Goal: Transaction & Acquisition: Purchase product/service

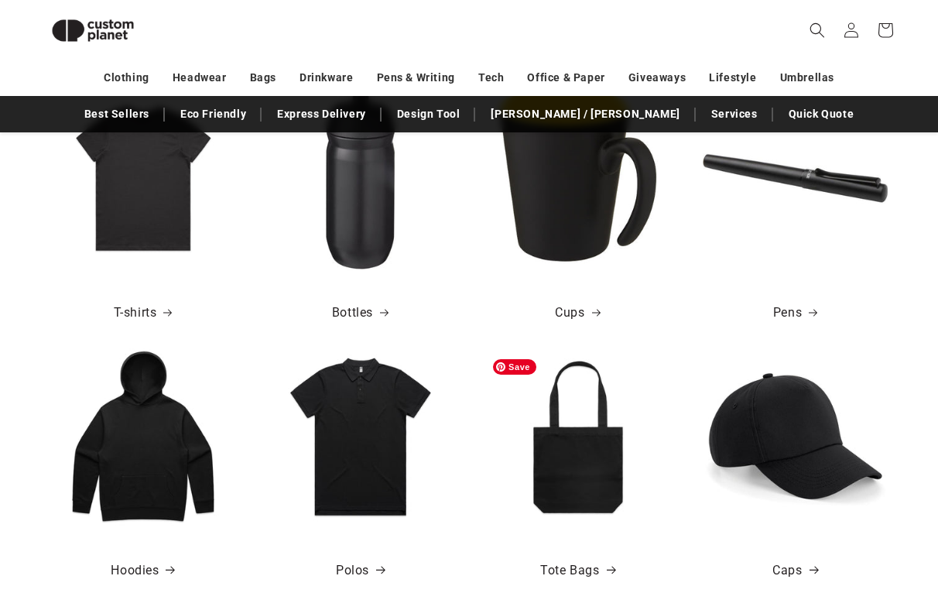
scroll to position [534, 0]
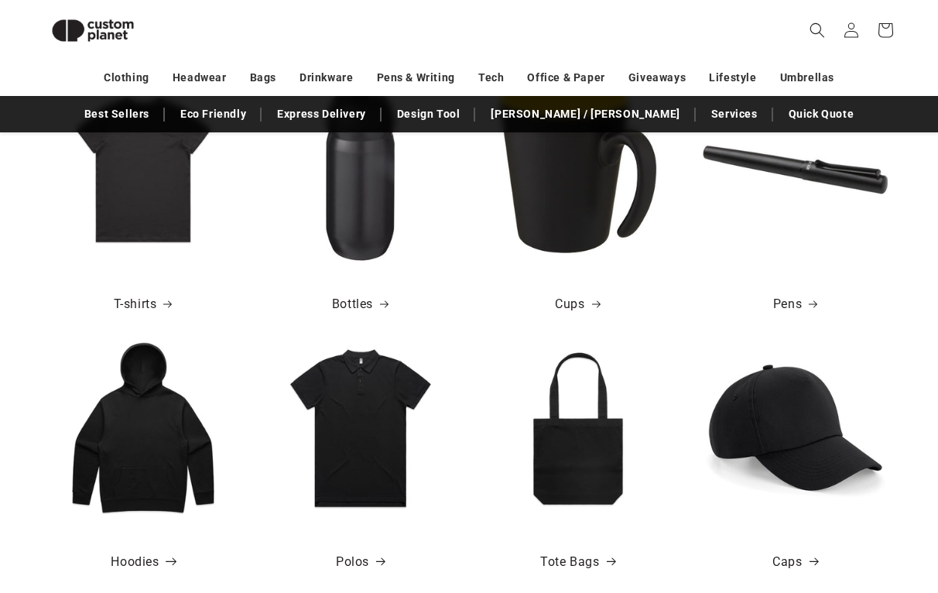
click at [139, 563] on link "Hoodies" at bounding box center [142, 562] width 63 height 22
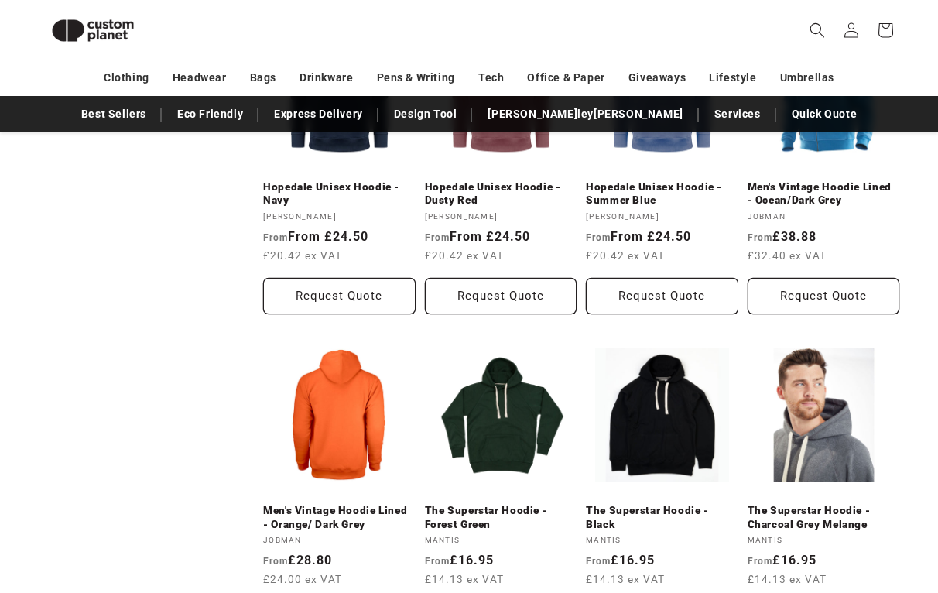
scroll to position [18, 0]
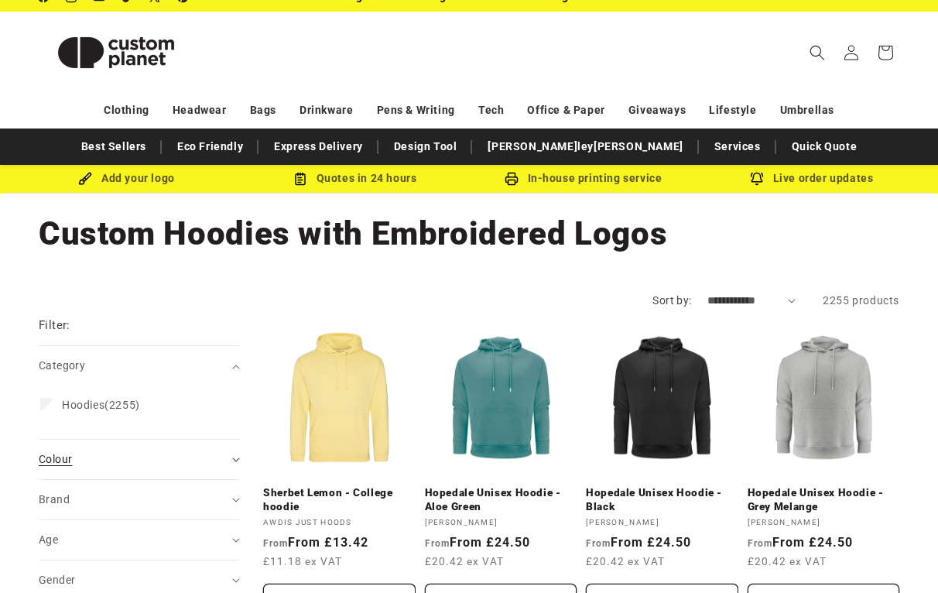
click at [207, 460] on div "Colour (0)" at bounding box center [133, 459] width 188 height 16
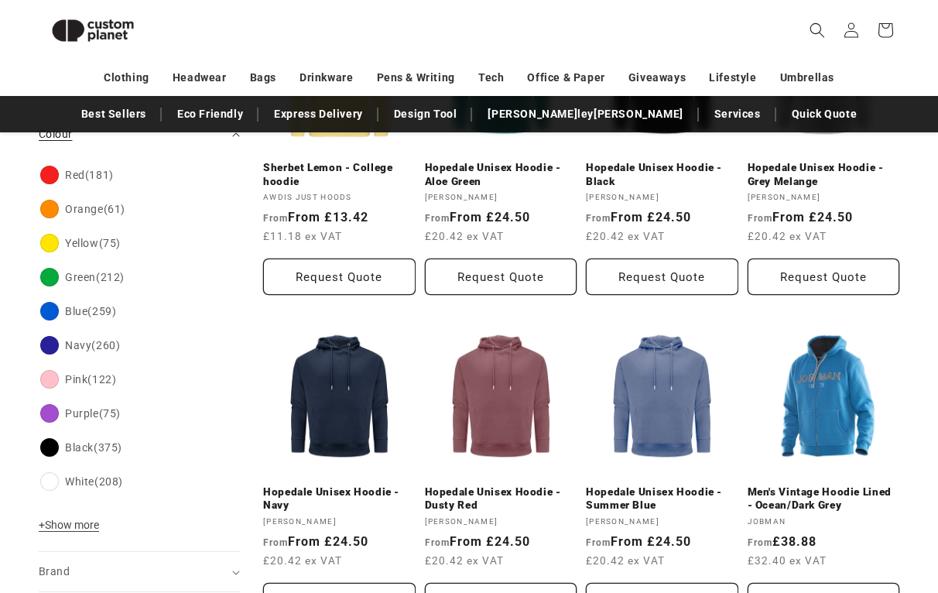
scroll to position [323, 0]
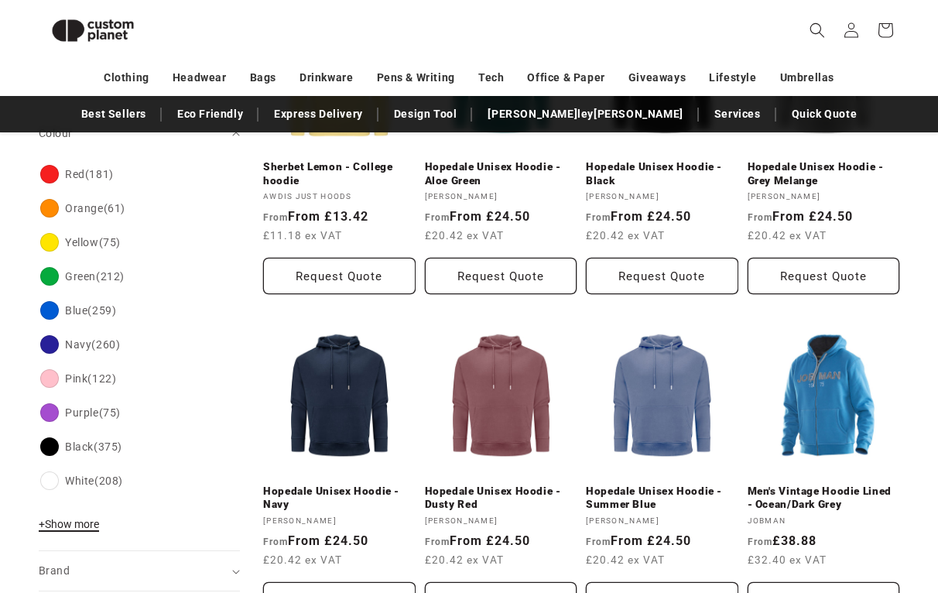
click at [83, 520] on span "+ Show more" at bounding box center [69, 524] width 60 height 12
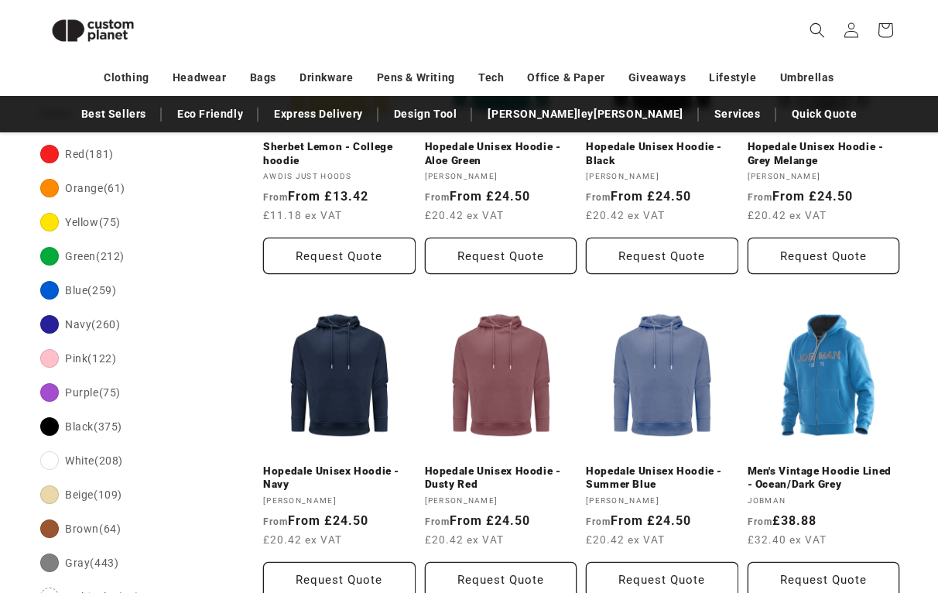
scroll to position [284, 0]
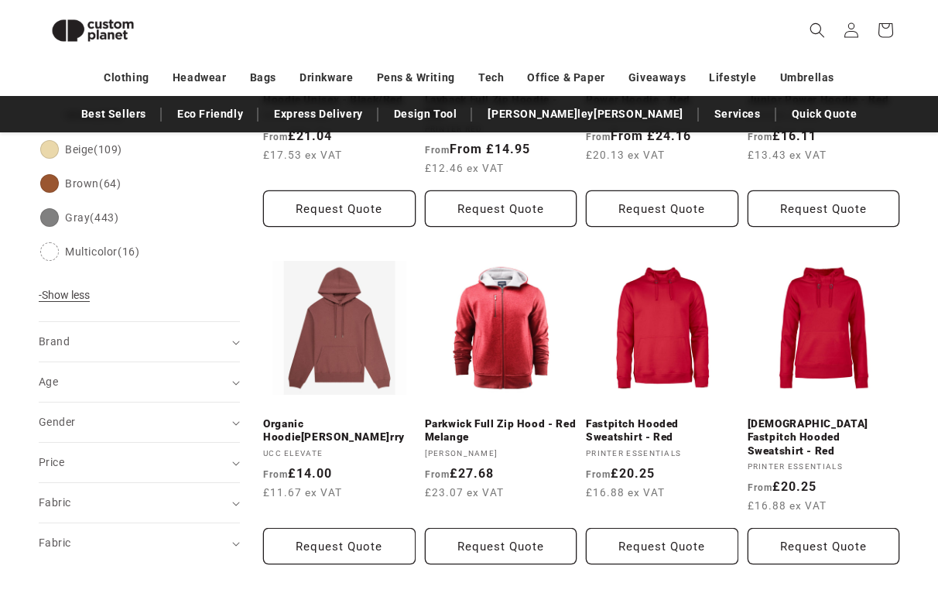
scroll to position [751, 0]
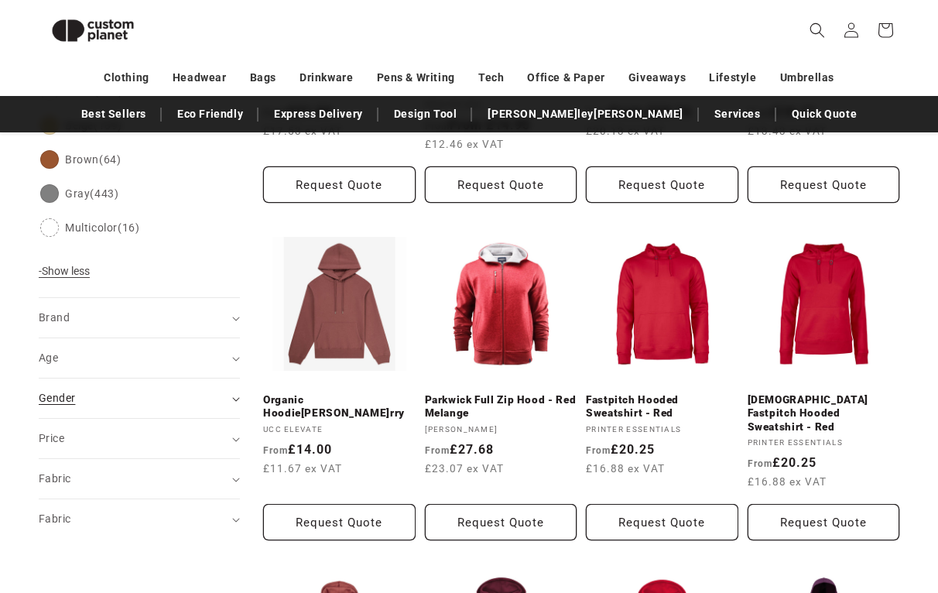
click at [171, 402] on div "Gender (0)" at bounding box center [133, 398] width 188 height 16
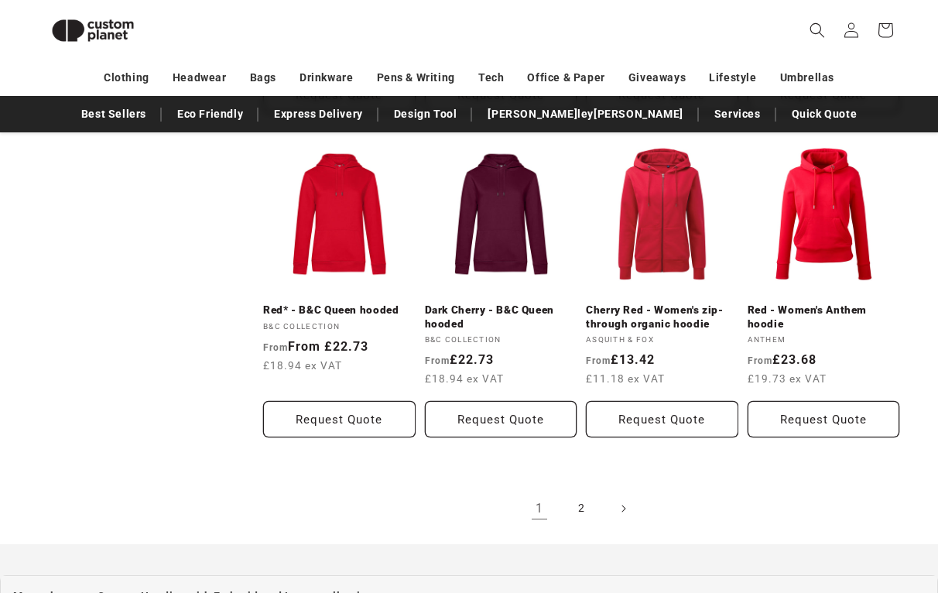
scroll to position [1479, 0]
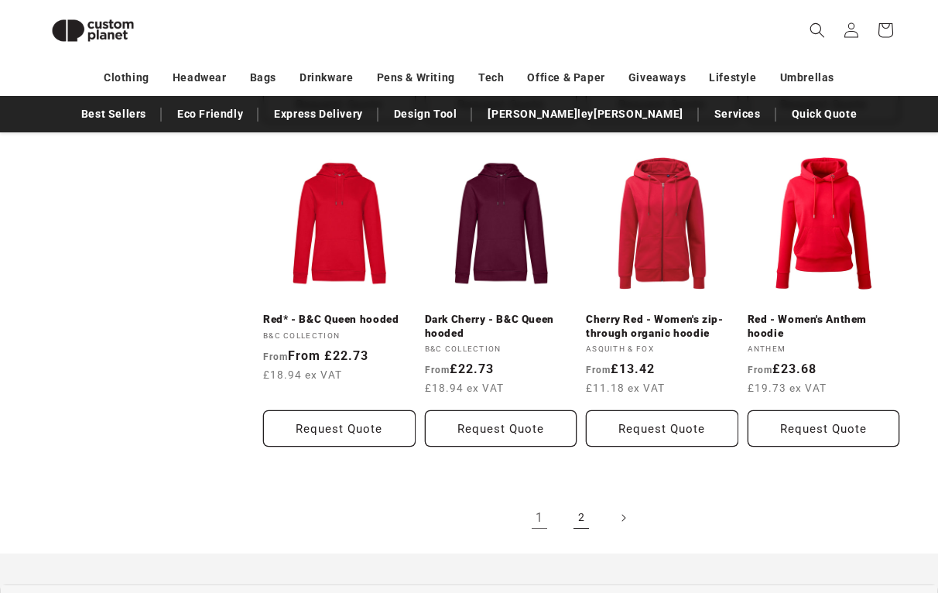
click at [578, 514] on link "2" at bounding box center [581, 518] width 34 height 34
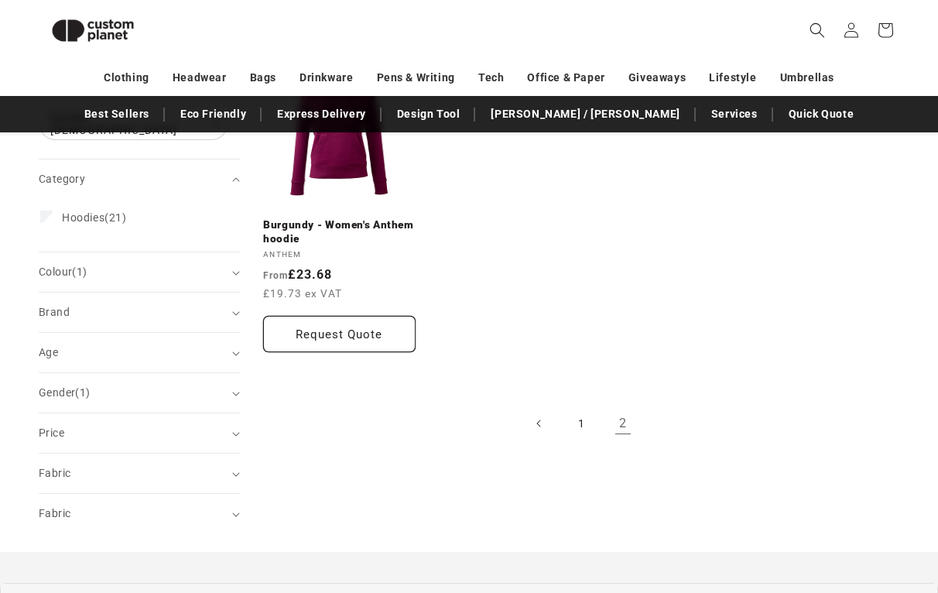
scroll to position [262, 0]
click at [582, 423] on link "1" at bounding box center [581, 425] width 34 height 34
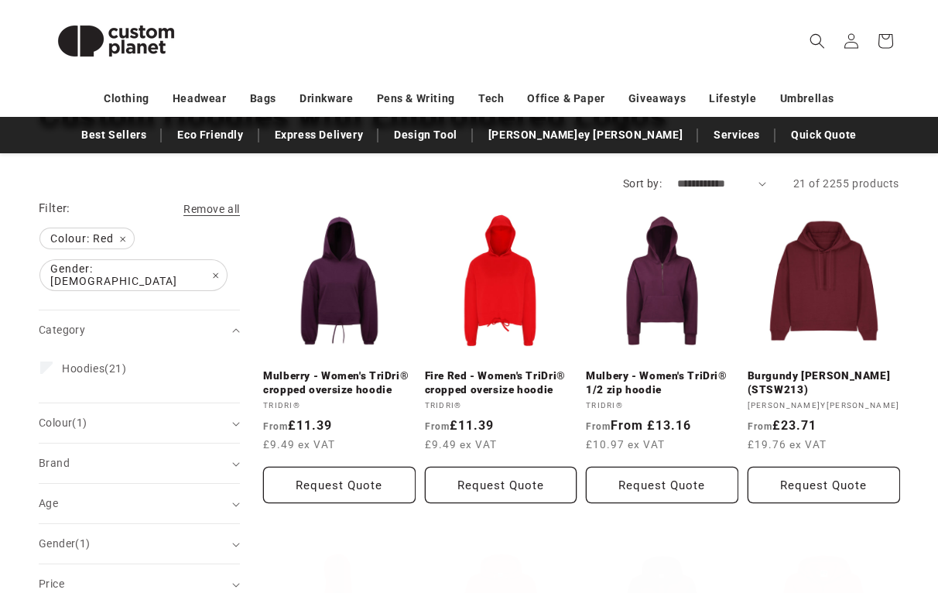
scroll to position [146, 0]
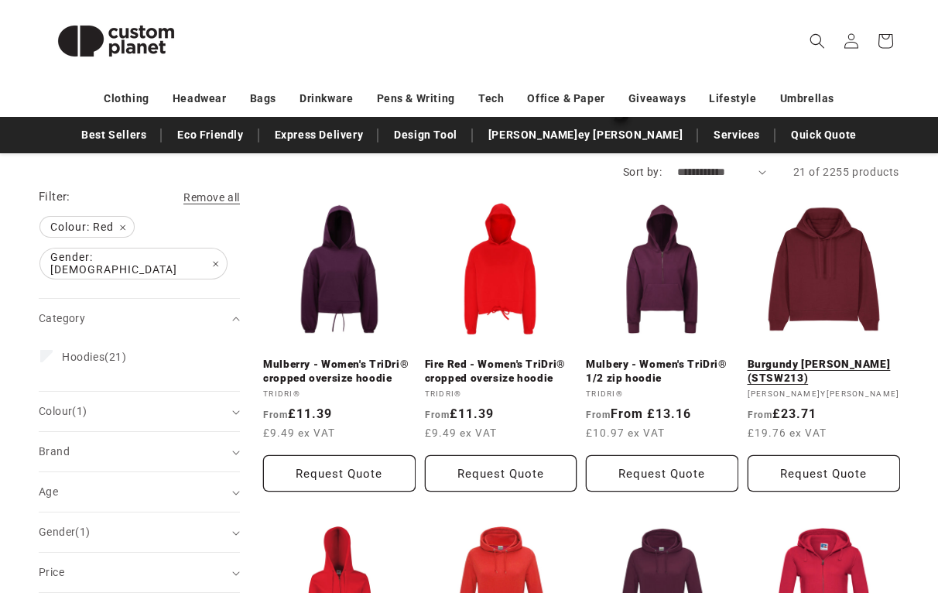
click at [837, 357] on link "Burgundy - [PERSON_NAME] (STSW213)" at bounding box center [823, 370] width 152 height 27
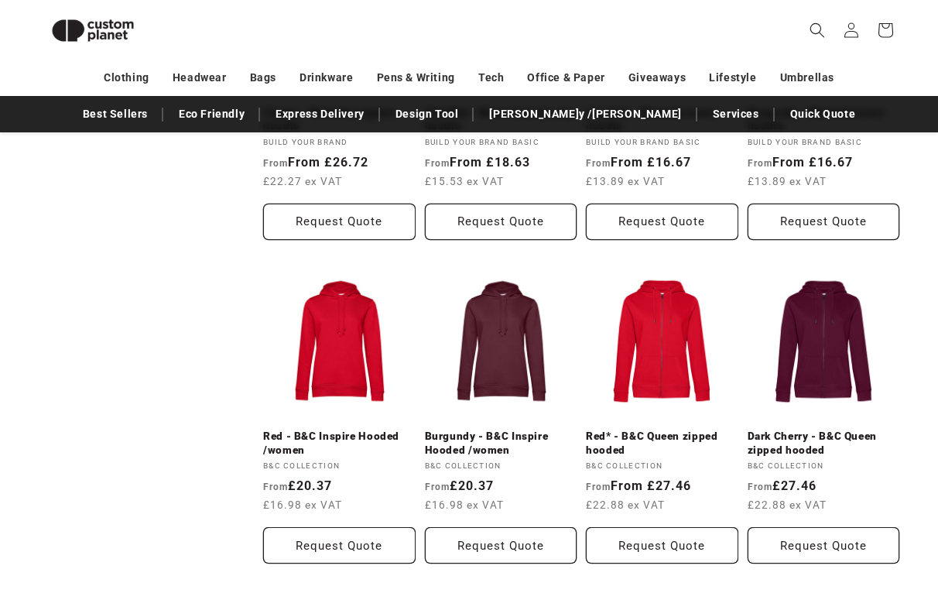
scroll to position [1066, 0]
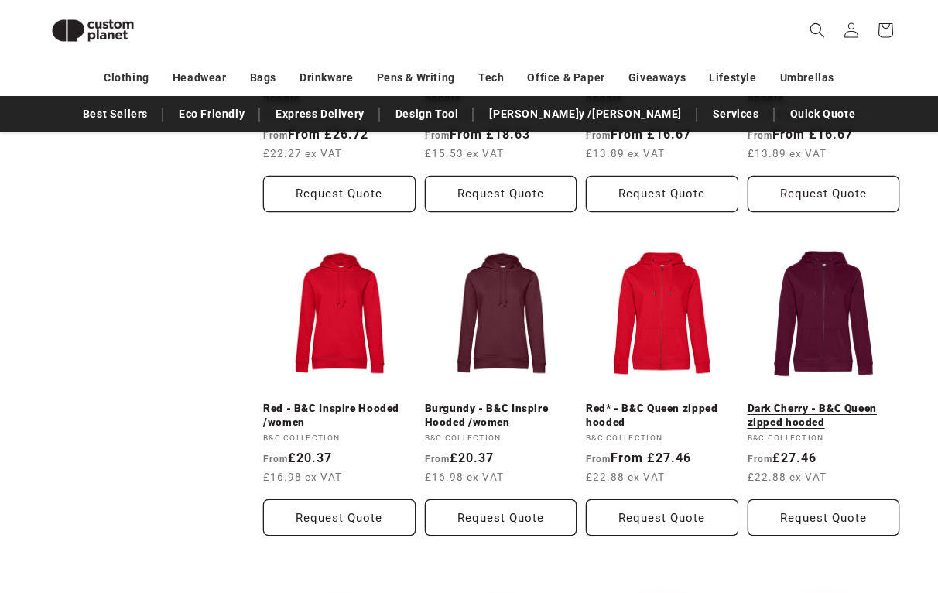
click at [826, 402] on link "Dark Cherry - B&C Queen zipped hooded" at bounding box center [823, 415] width 152 height 27
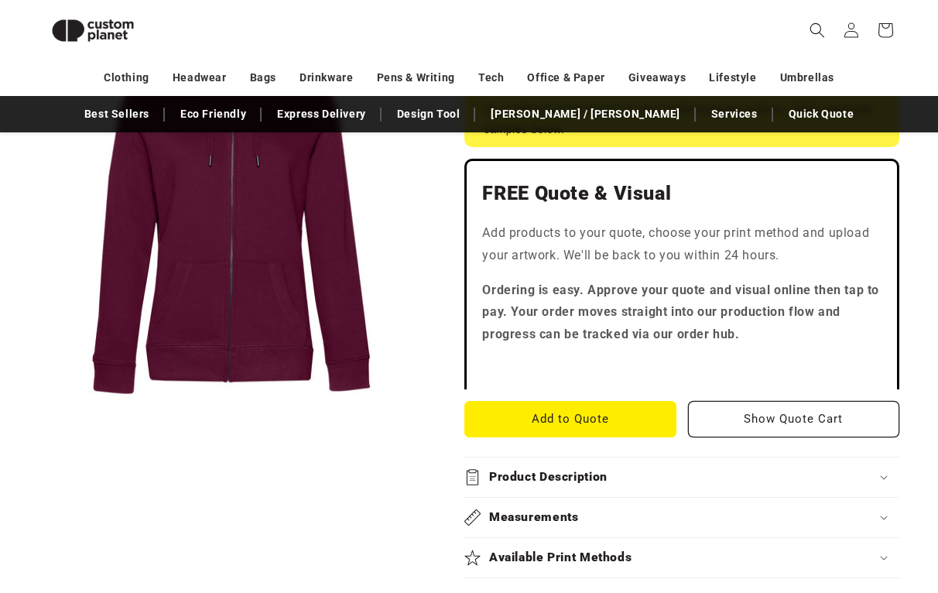
scroll to position [399, 0]
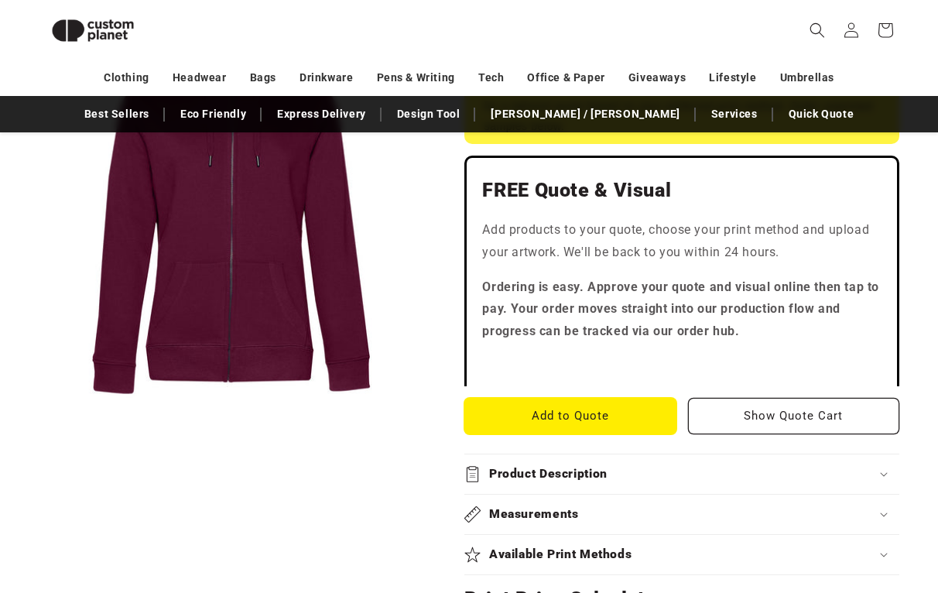
click at [633, 414] on button "Add to Quote" at bounding box center [569, 416] width 211 height 36
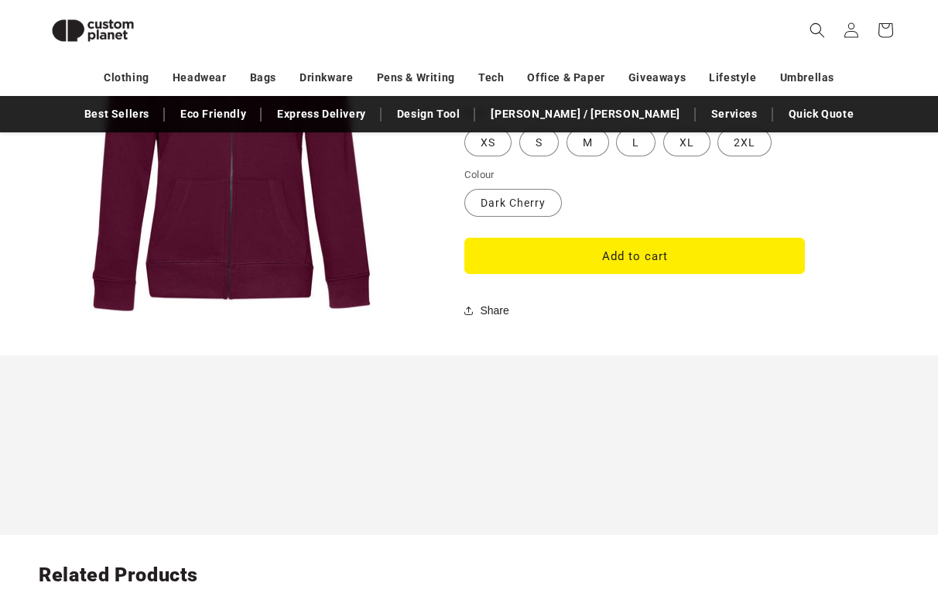
scroll to position [1411, 0]
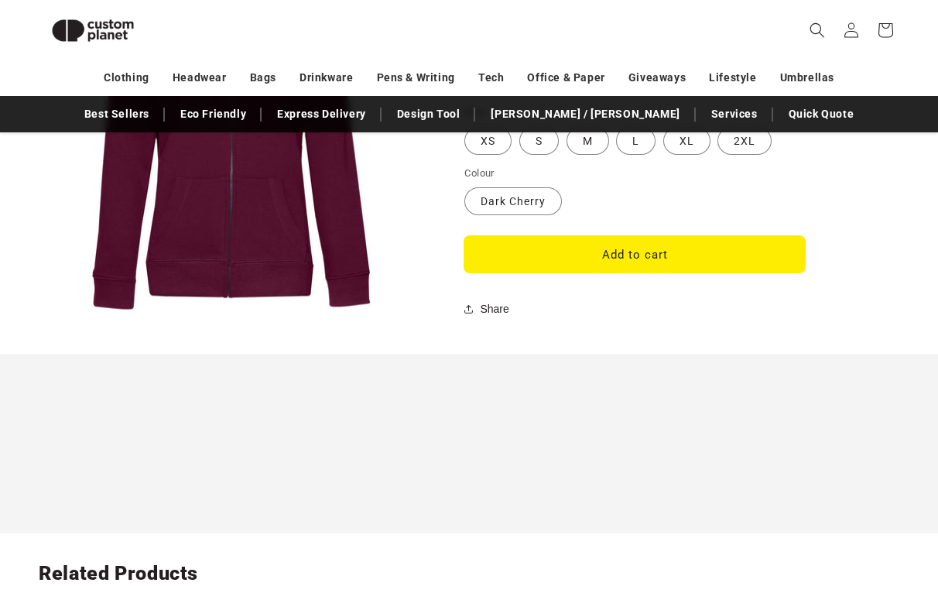
click at [551, 262] on button "Add to cart" at bounding box center [634, 254] width 340 height 36
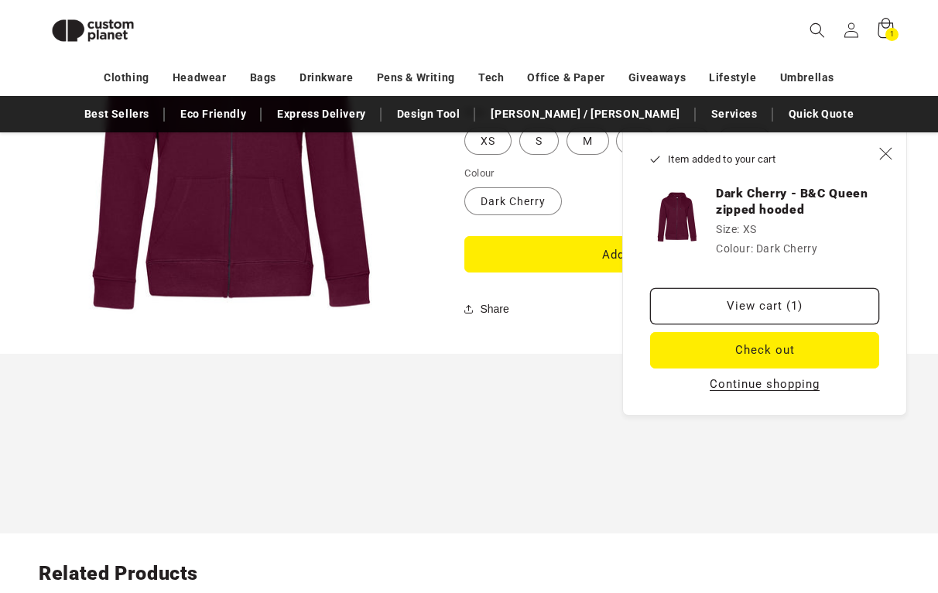
click at [888, 32] on div "1 1 item" at bounding box center [891, 34] width 13 height 13
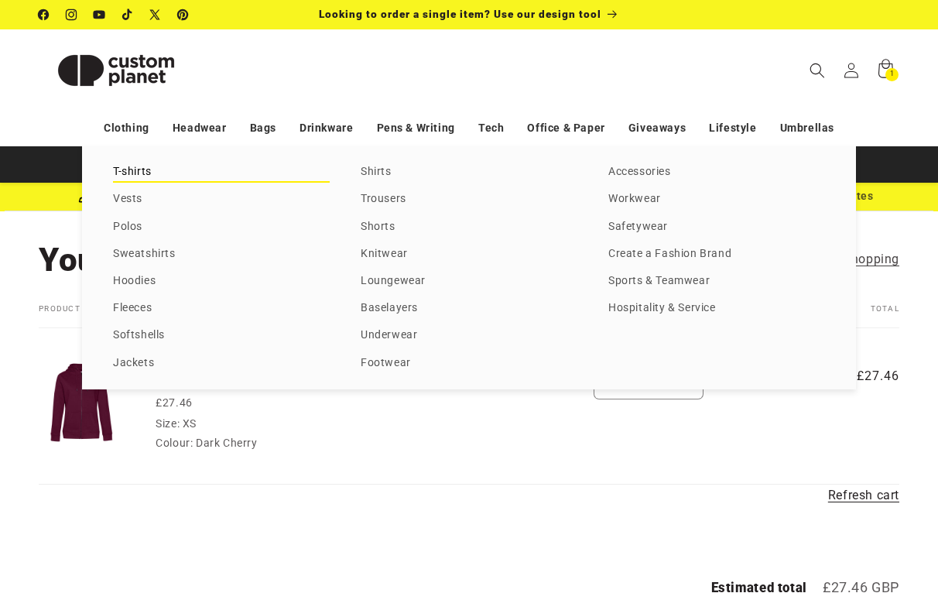
click at [127, 173] on link "T-shirts" at bounding box center [221, 172] width 217 height 21
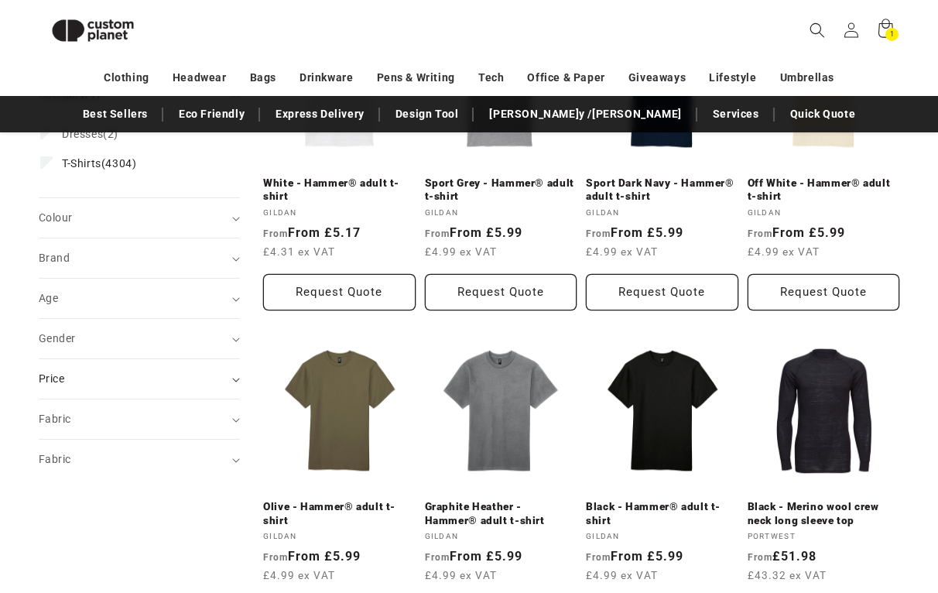
scroll to position [313, 0]
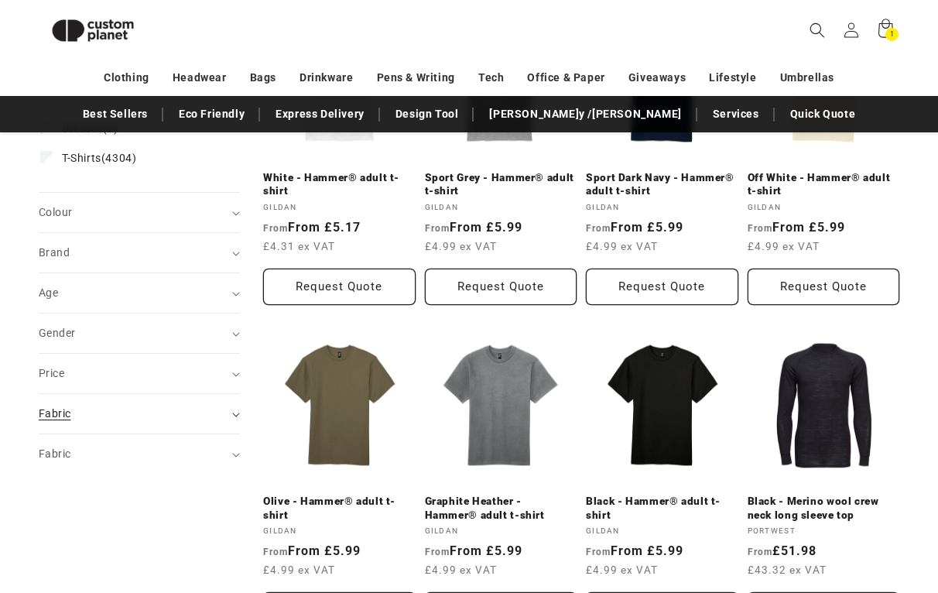
click at [82, 415] on div "Fabric (0)" at bounding box center [133, 413] width 188 height 16
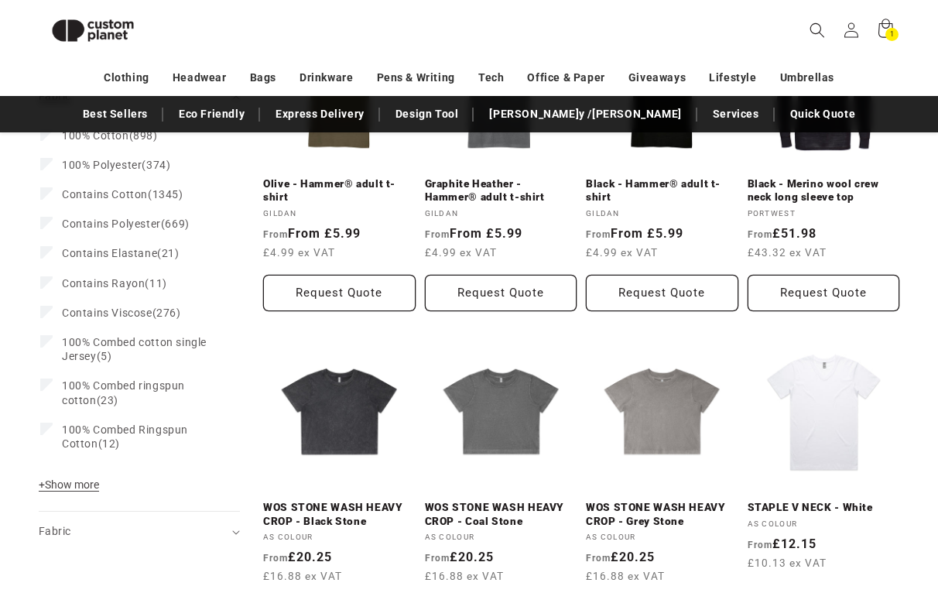
scroll to position [631, 0]
click at [88, 491] on button "+ Show more - Show less" at bounding box center [71, 488] width 65 height 22
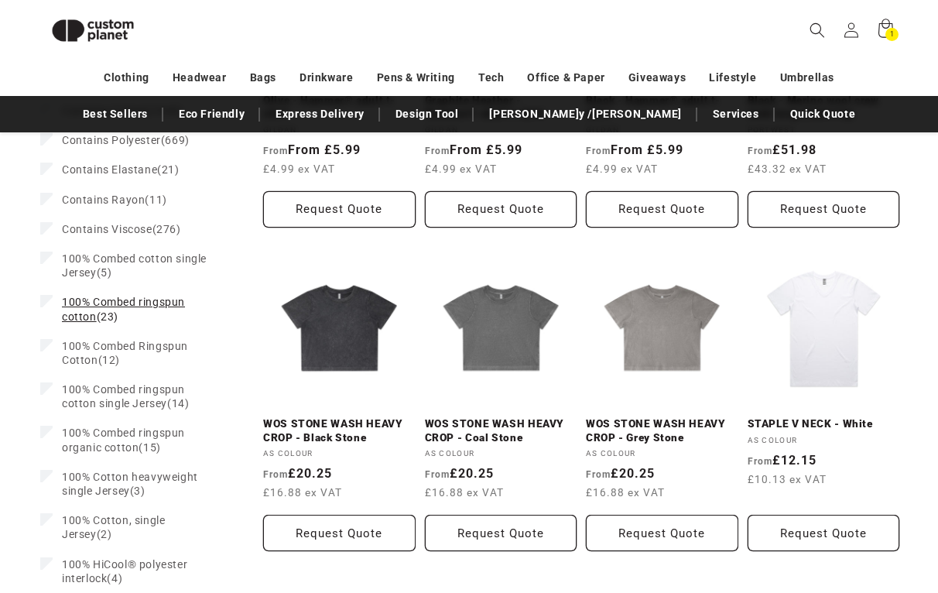
scroll to position [726, 0]
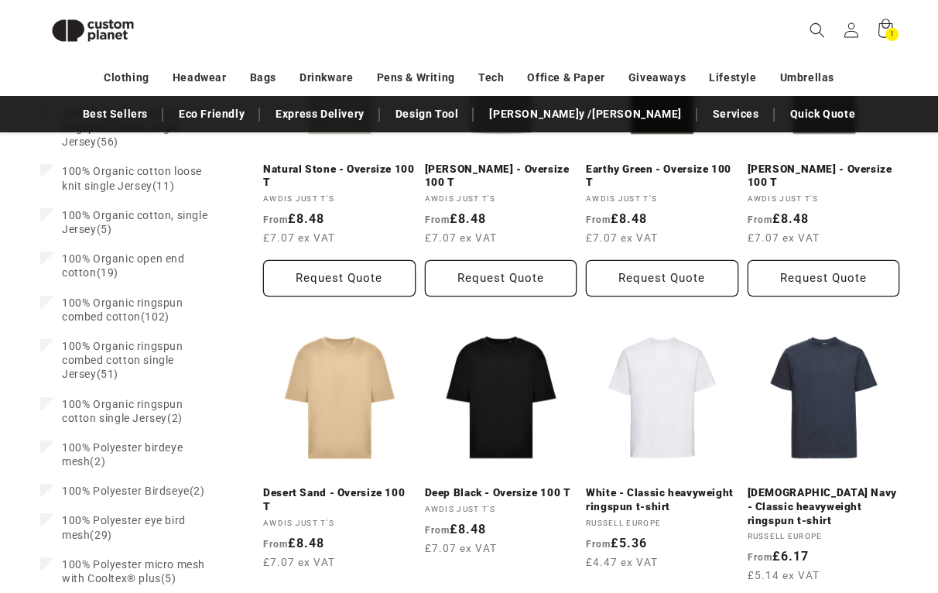
scroll to position [1301, 0]
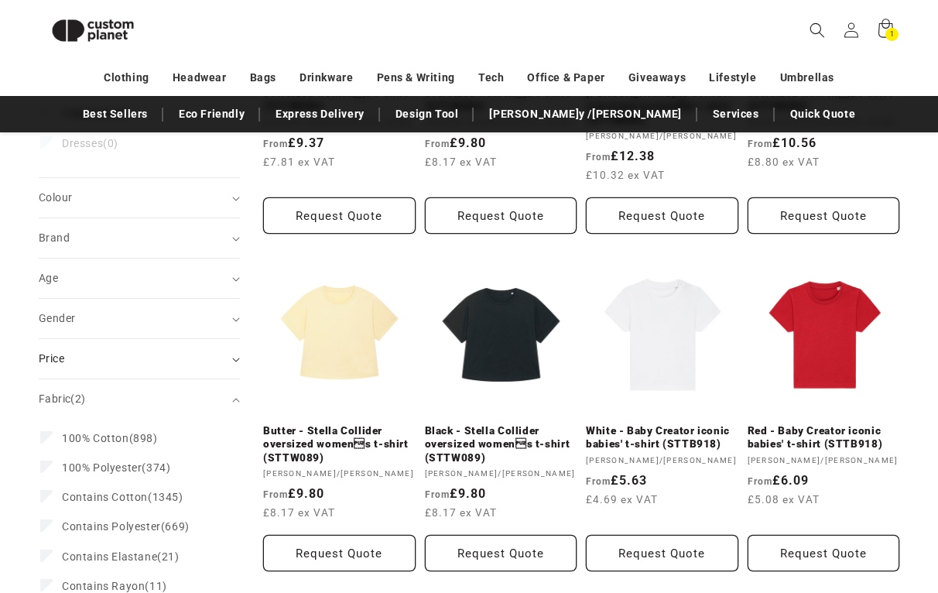
scroll to position [408, 0]
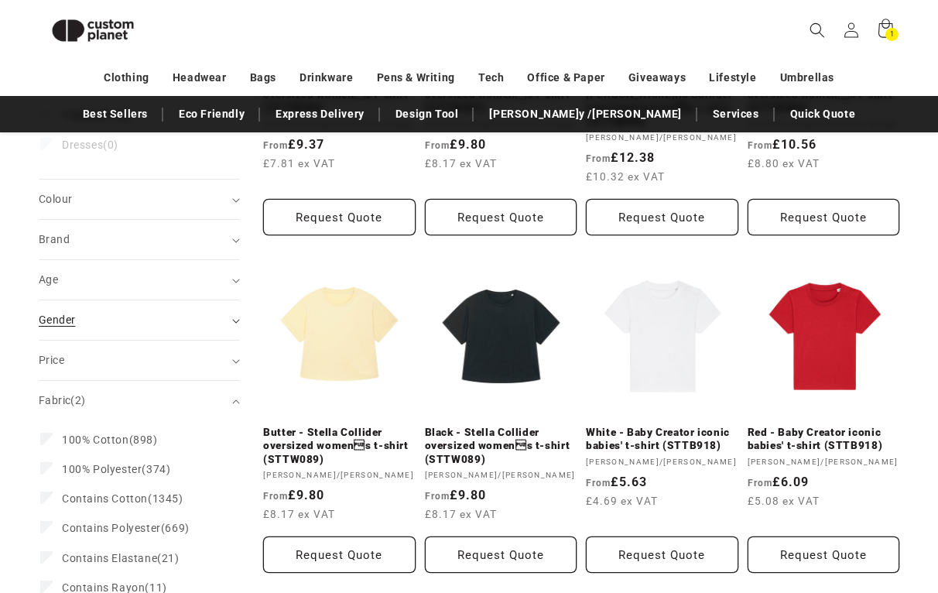
click at [167, 324] on div "Gender (0)" at bounding box center [133, 320] width 188 height 16
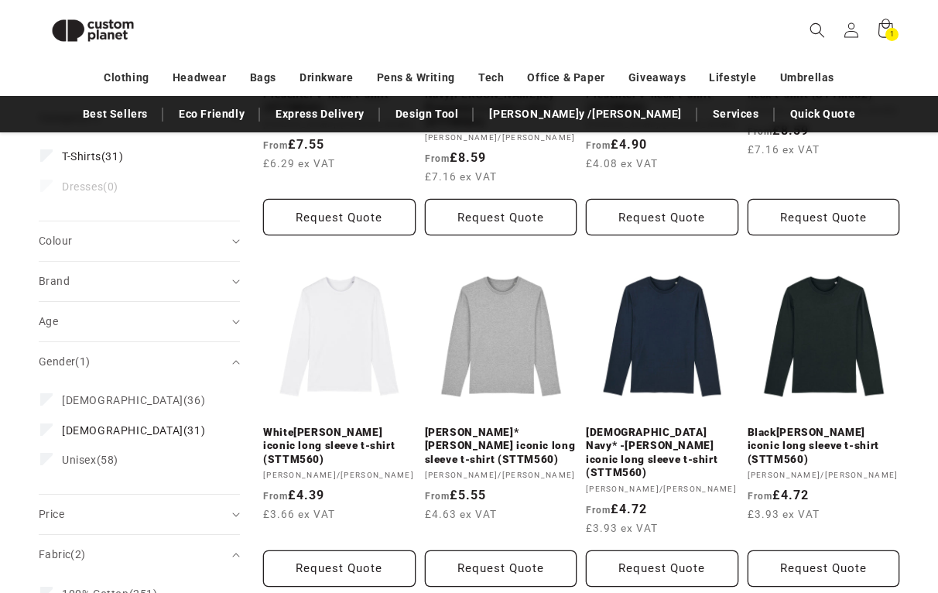
click at [47, 426] on icon at bounding box center [47, 428] width 9 height 5
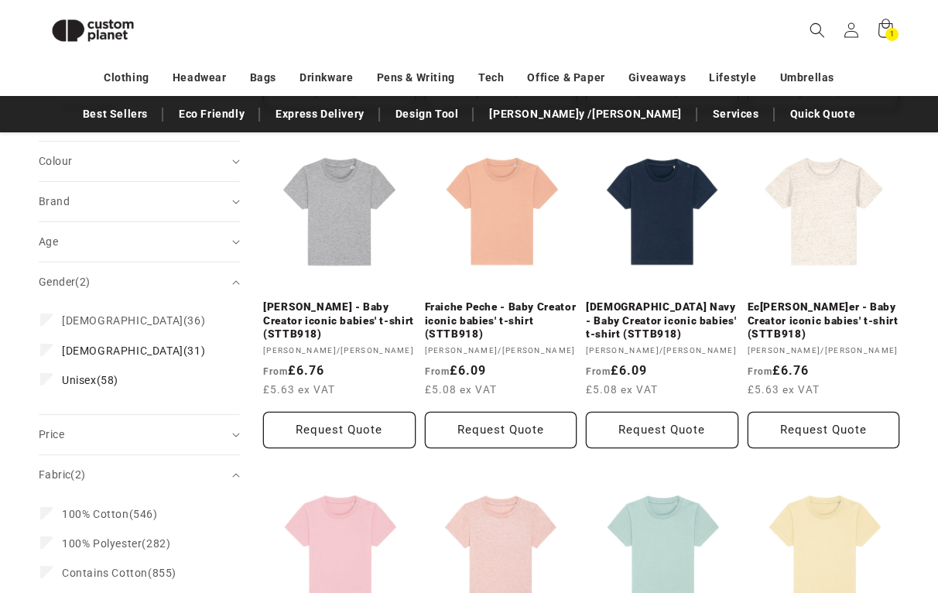
scroll to position [545, 0]
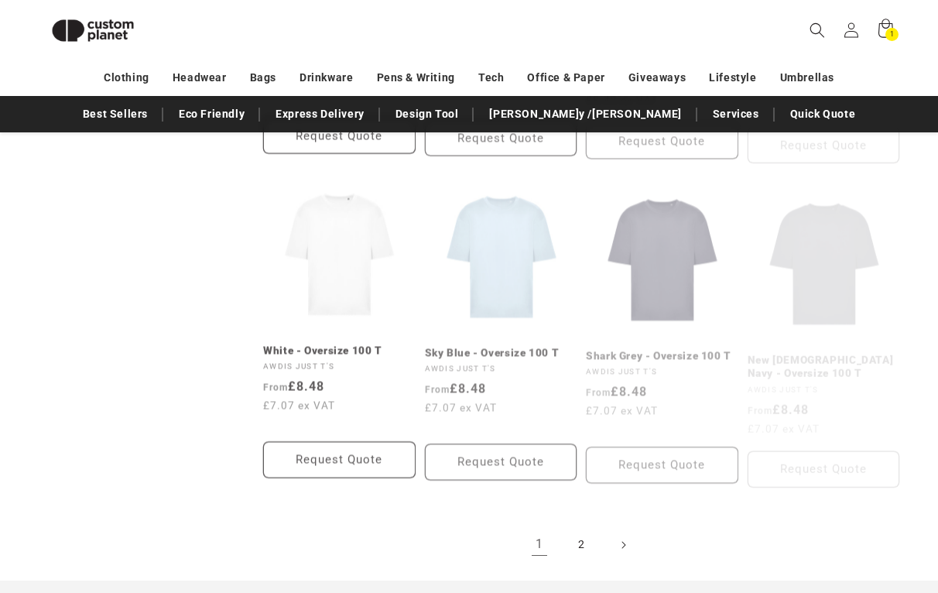
scroll to position [1494, 0]
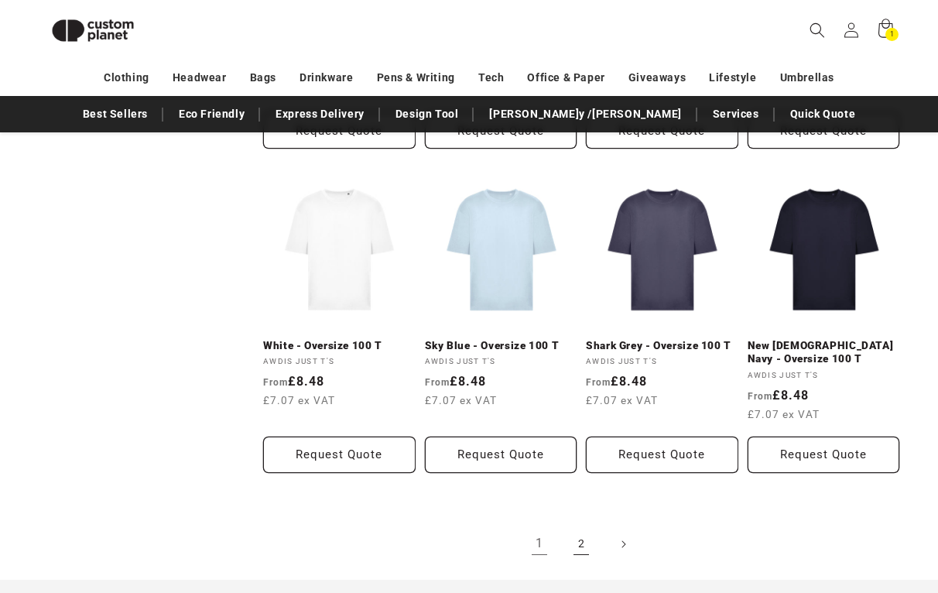
click at [580, 527] on link "2" at bounding box center [581, 544] width 34 height 34
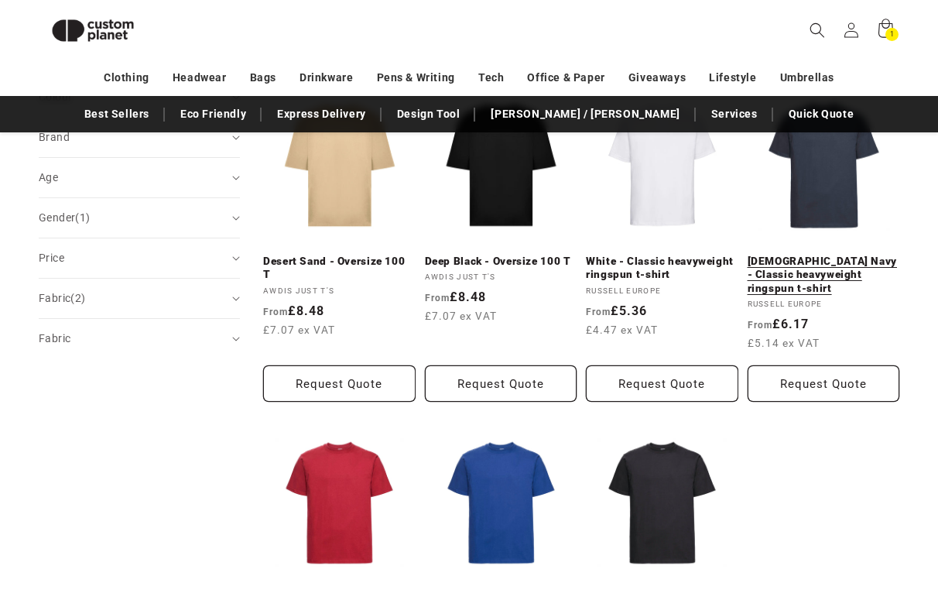
scroll to position [555, 0]
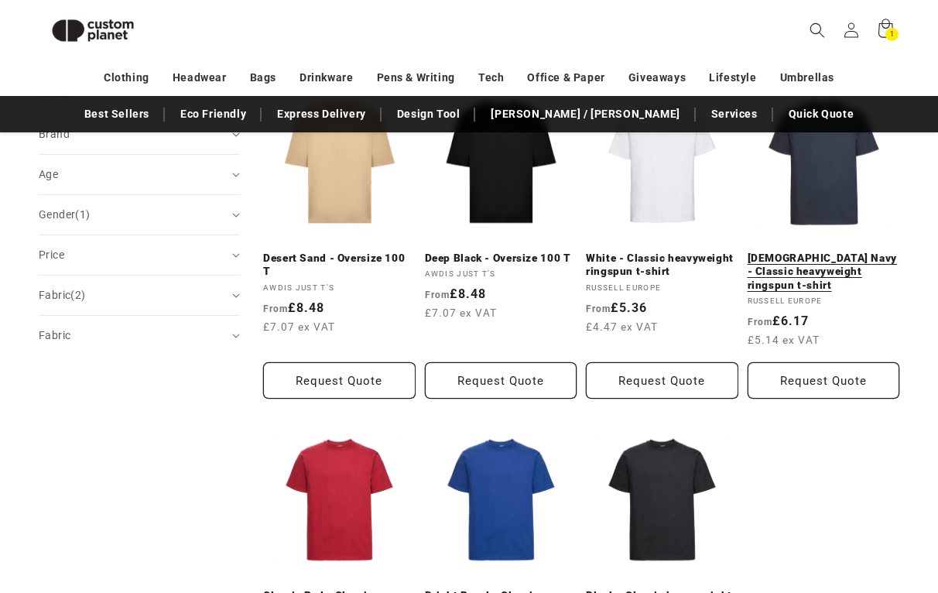
click at [819, 251] on link "[DEMOGRAPHIC_DATA] Navy - Classic heavyweight ringspun t-shirt" at bounding box center [823, 271] width 152 height 41
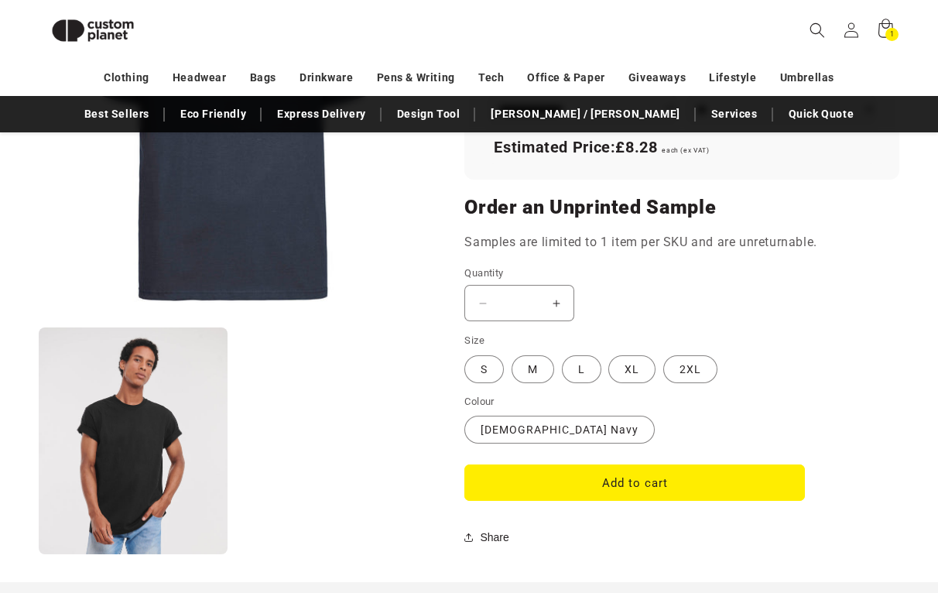
scroll to position [1247, 0]
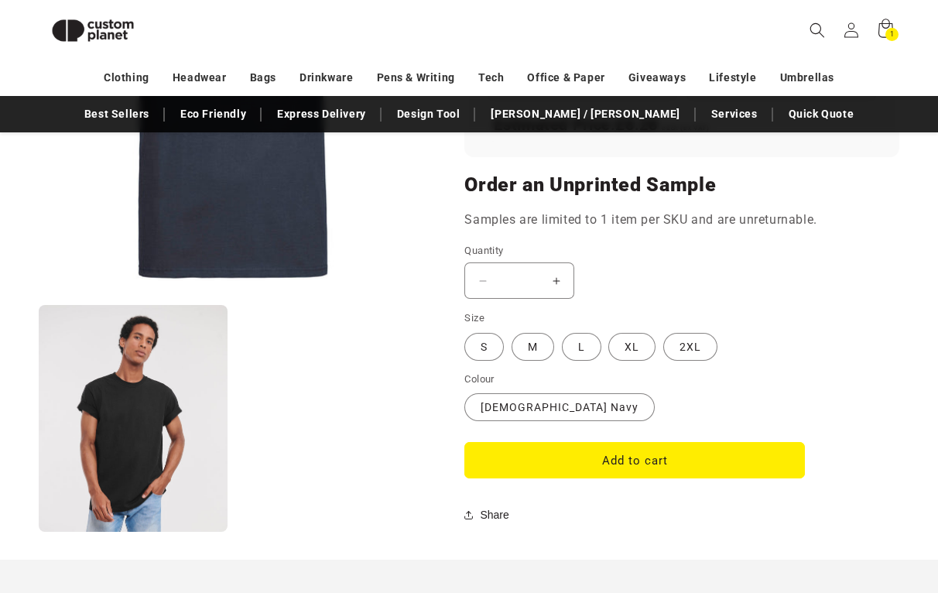
click at [560, 284] on button "Increase quantity for French Navy - Classic heavyweight ringspun t-shirt" at bounding box center [555, 280] width 35 height 36
click at [556, 279] on button "Increase quantity for French Navy - Classic heavyweight ringspun t-shirt" at bounding box center [555, 280] width 35 height 36
click at [586, 347] on label "L Variant sold out or unavailable" at bounding box center [581, 347] width 39 height 28
click at [556, 276] on button "Increase quantity for French Navy - Classic heavyweight ringspun t-shirt" at bounding box center [555, 280] width 35 height 36
click at [542, 467] on button "Add to cart" at bounding box center [634, 460] width 340 height 36
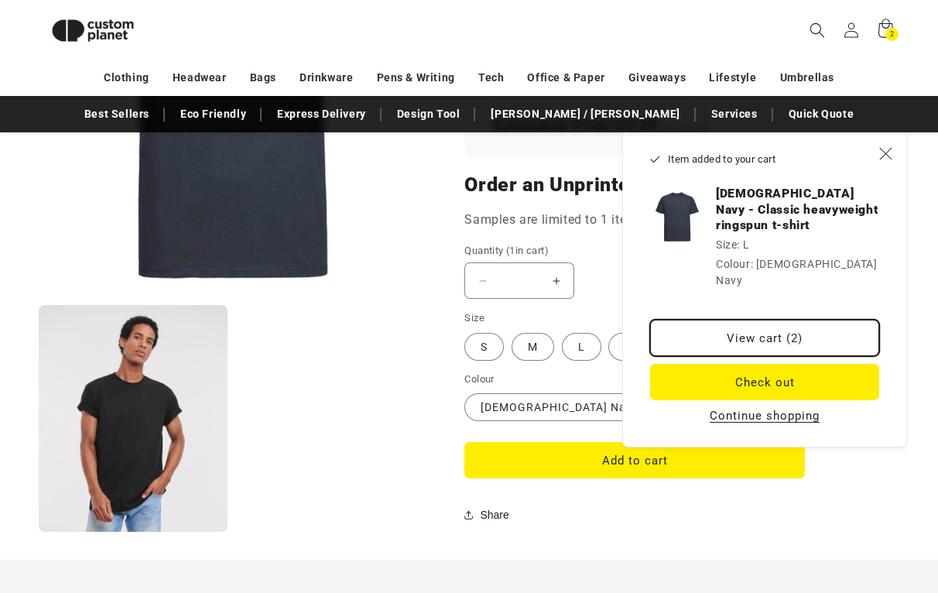
click at [808, 327] on link "View cart (2)" at bounding box center [764, 338] width 229 height 36
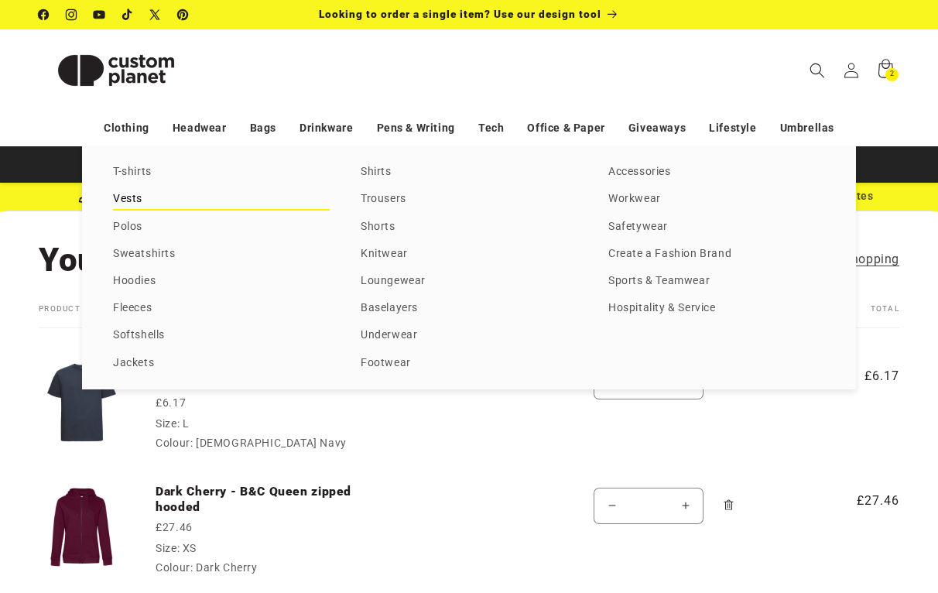
click at [125, 200] on link "Vests" at bounding box center [221, 199] width 217 height 21
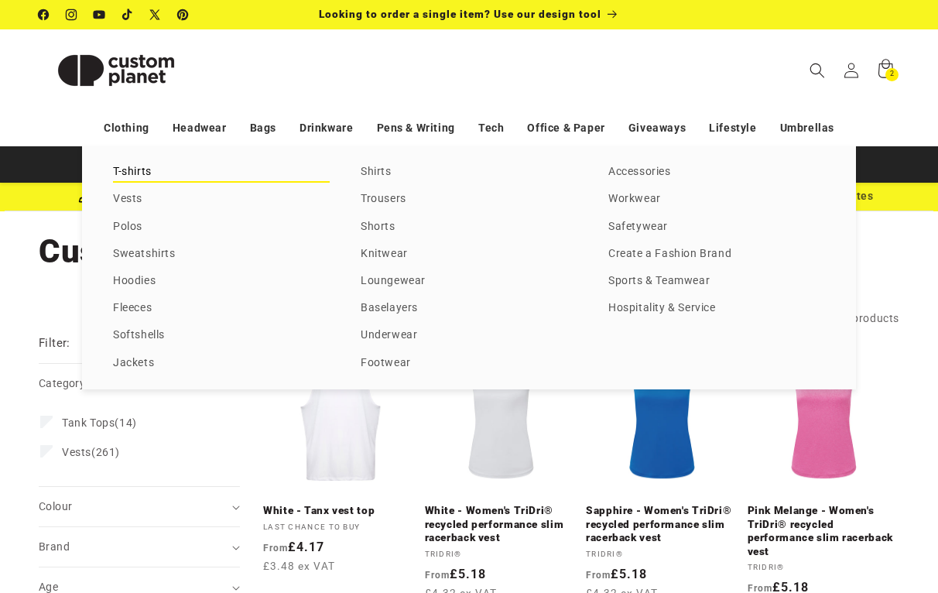
click at [147, 169] on link "T-shirts" at bounding box center [221, 172] width 217 height 21
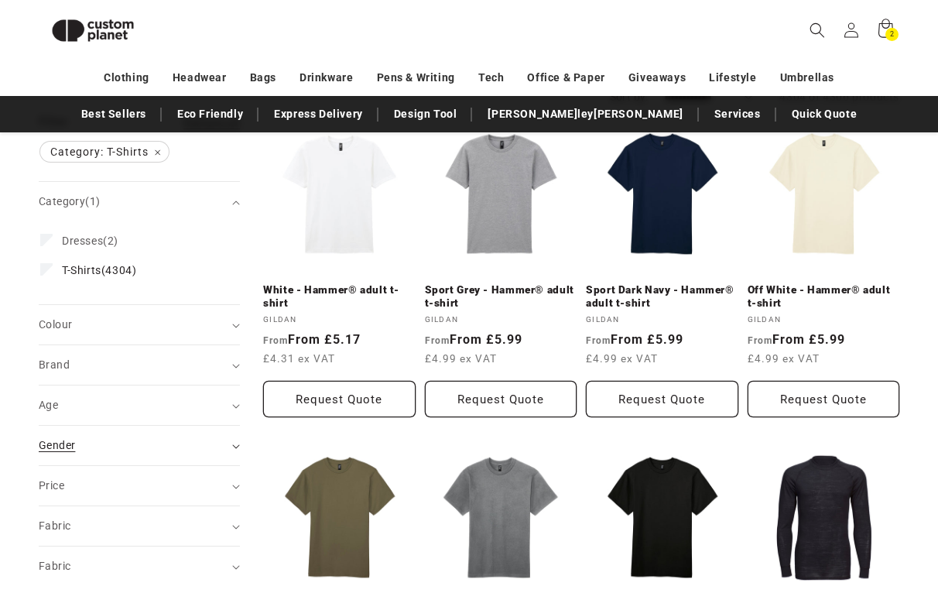
scroll to position [199, 0]
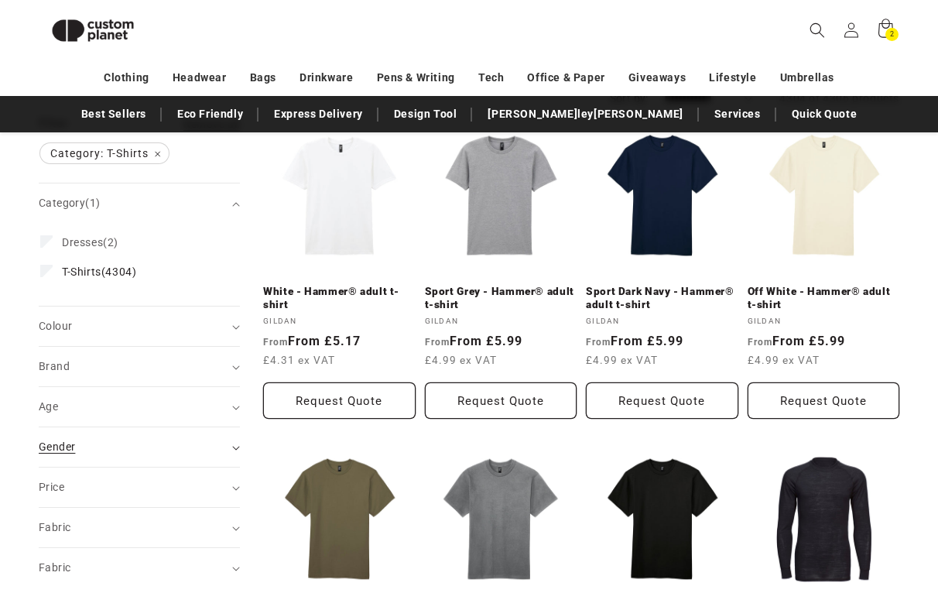
click at [94, 447] on div "Gender (0)" at bounding box center [133, 447] width 188 height 16
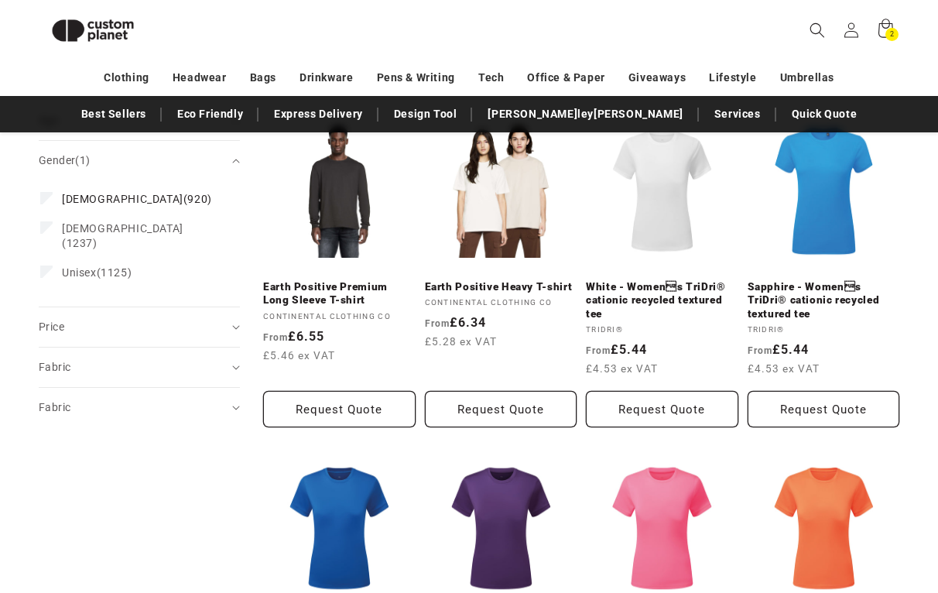
scroll to position [559, 0]
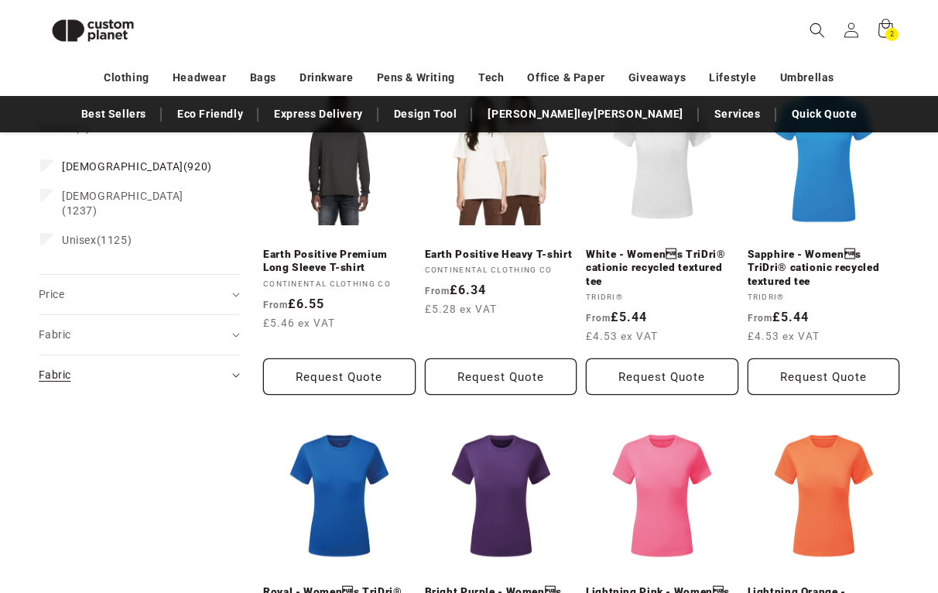
click at [236, 373] on icon "Fabric (0 selected)" at bounding box center [236, 375] width 8 height 5
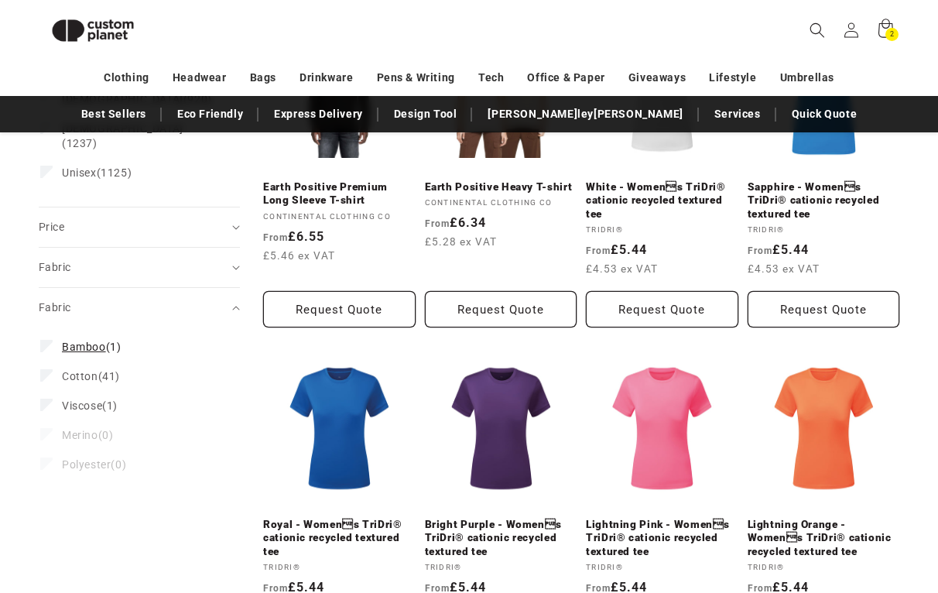
scroll to position [623, 0]
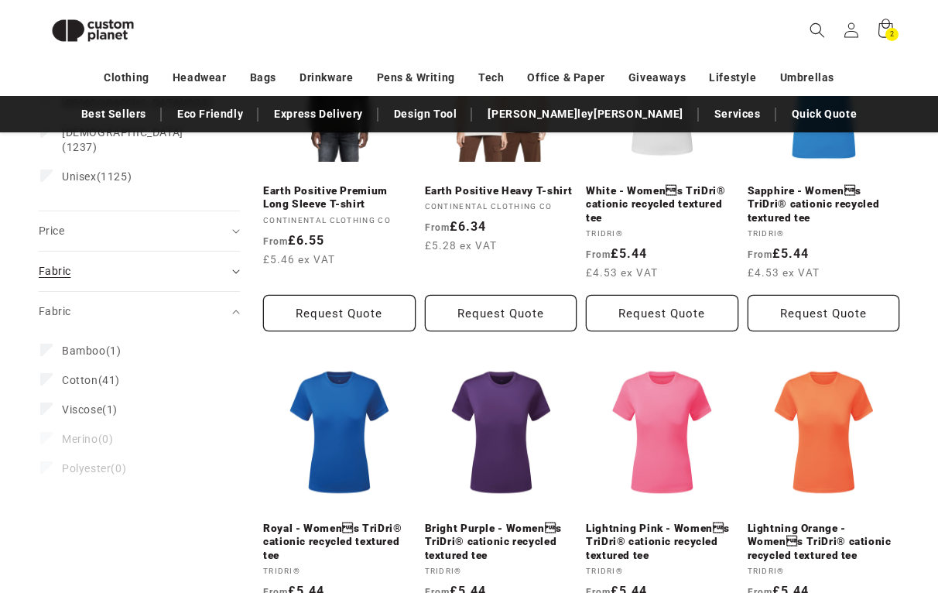
click at [238, 251] on summary "Fabric (0)" at bounding box center [139, 270] width 201 height 39
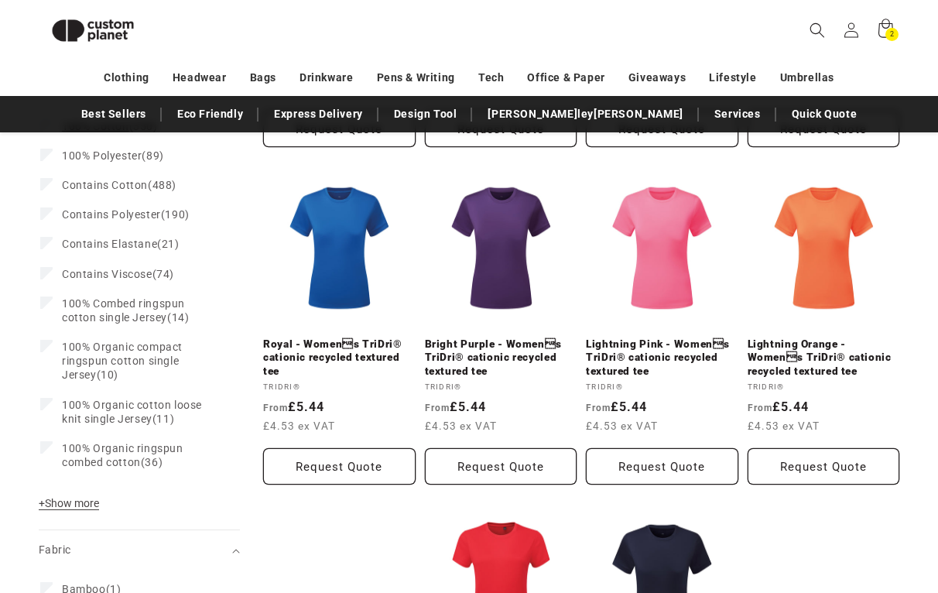
scroll to position [819, 0]
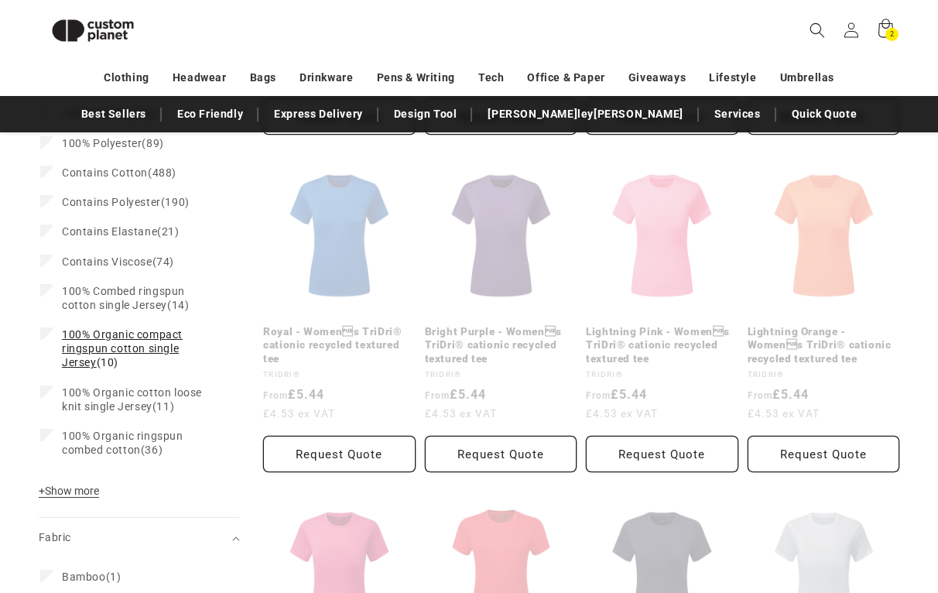
scroll to position [873, 0]
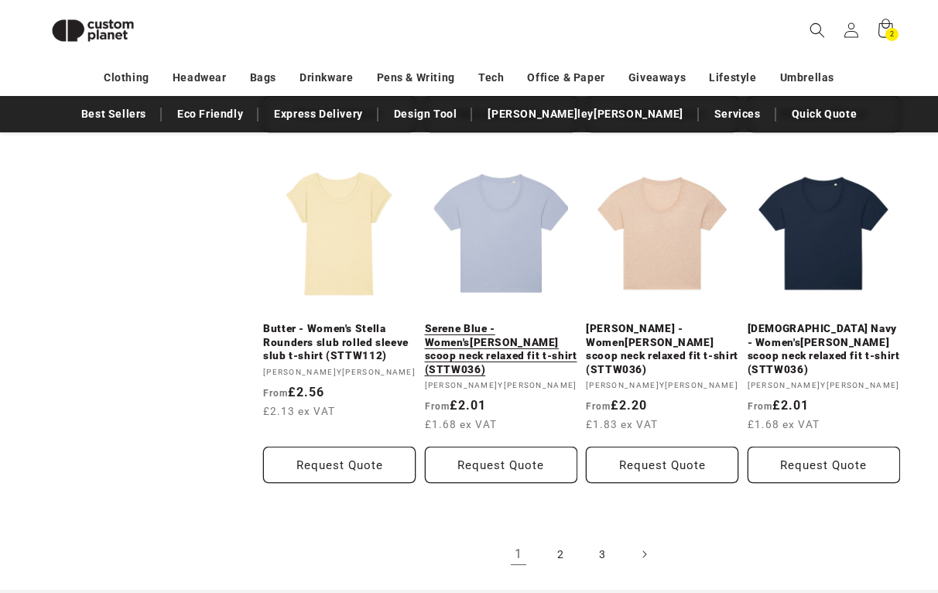
scroll to position [1533, 0]
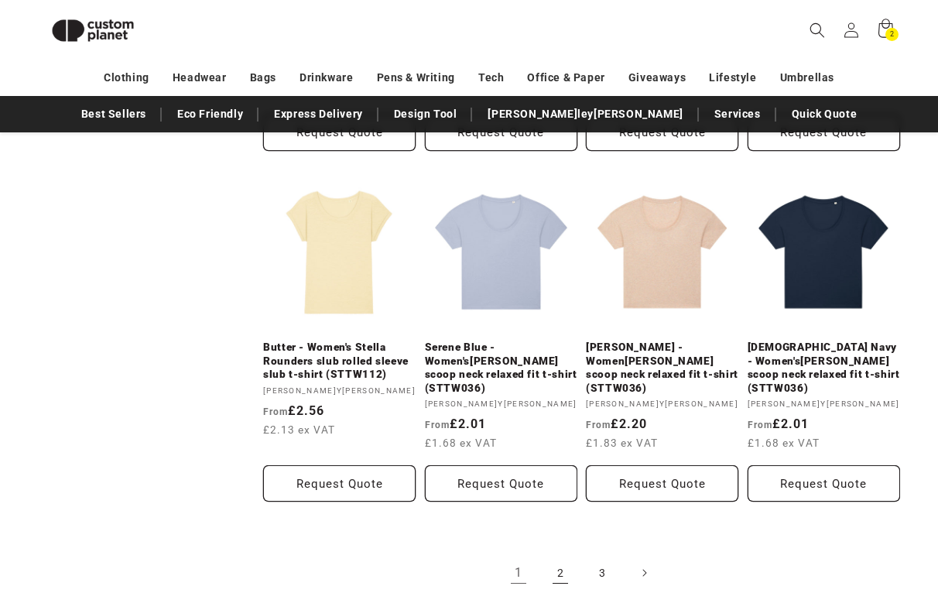
click at [562, 555] on link "2" at bounding box center [560, 572] width 34 height 34
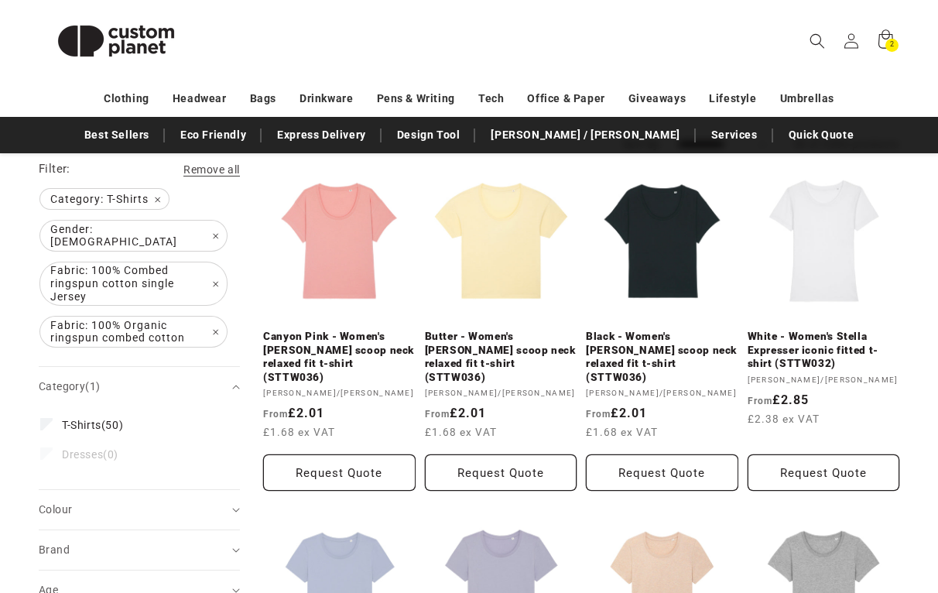
scroll to position [177, 0]
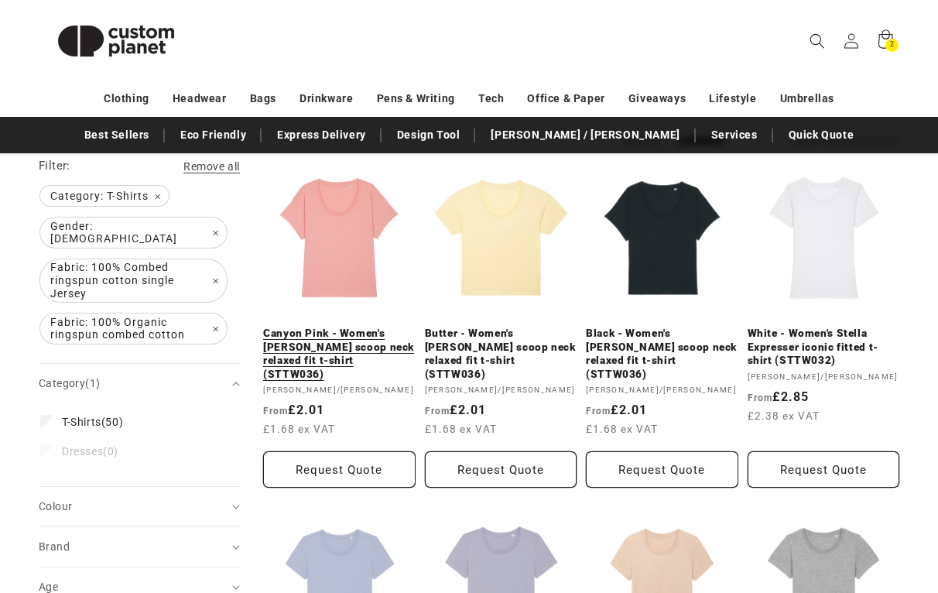
click at [347, 326] on link "Canyon Pink - Women's [PERSON_NAME] scoop neck relaxed fit t-shirt (STTW036)" at bounding box center [339, 353] width 152 height 54
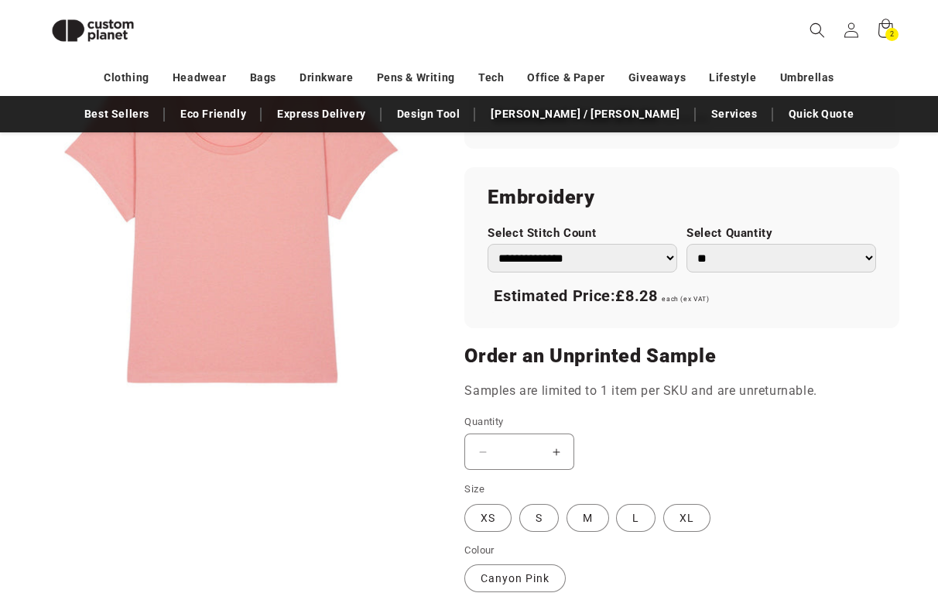
scroll to position [1193, 0]
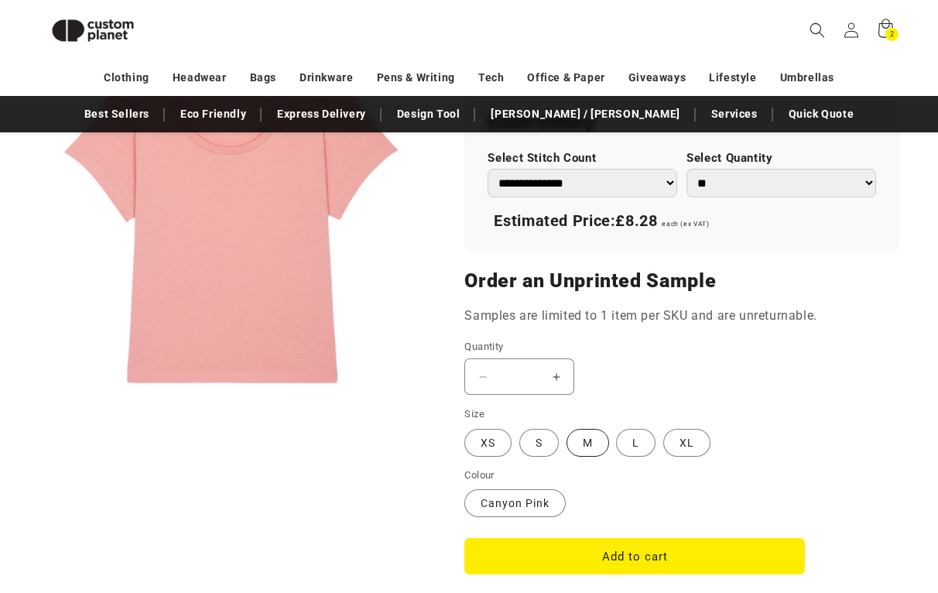
click at [591, 444] on label "M Variant sold out or unavailable" at bounding box center [587, 443] width 43 height 28
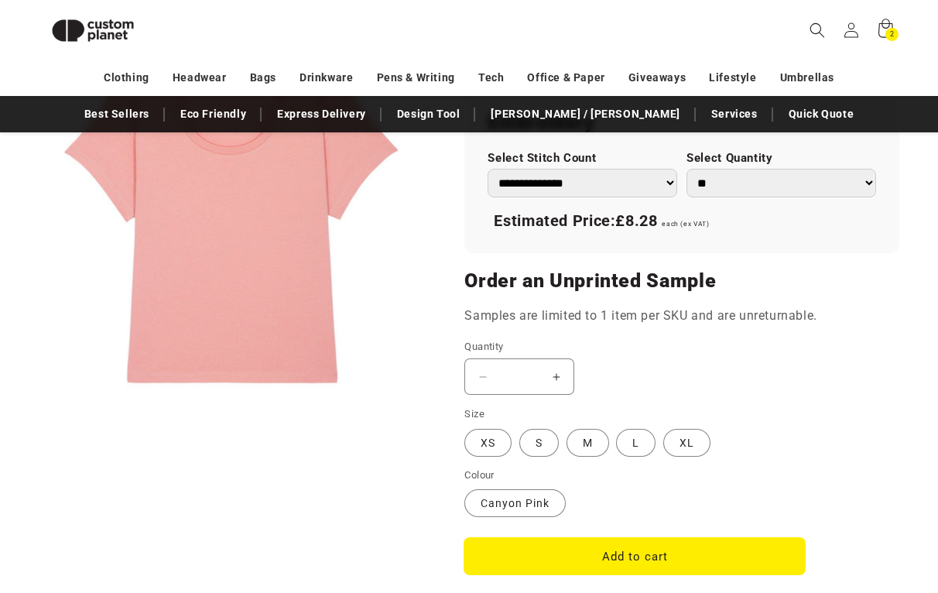
click at [597, 555] on button "Add to cart" at bounding box center [634, 556] width 340 height 36
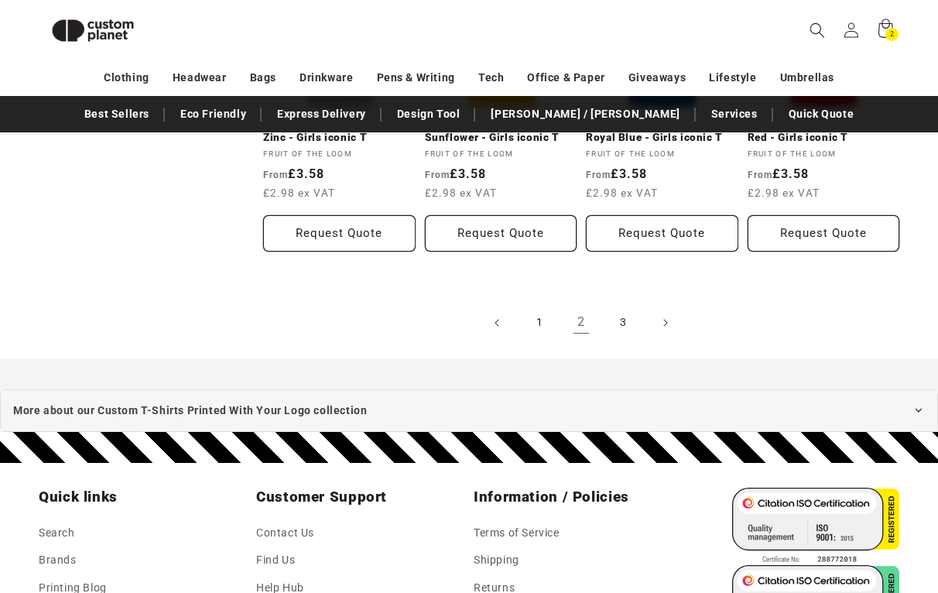
scroll to position [1758, 0]
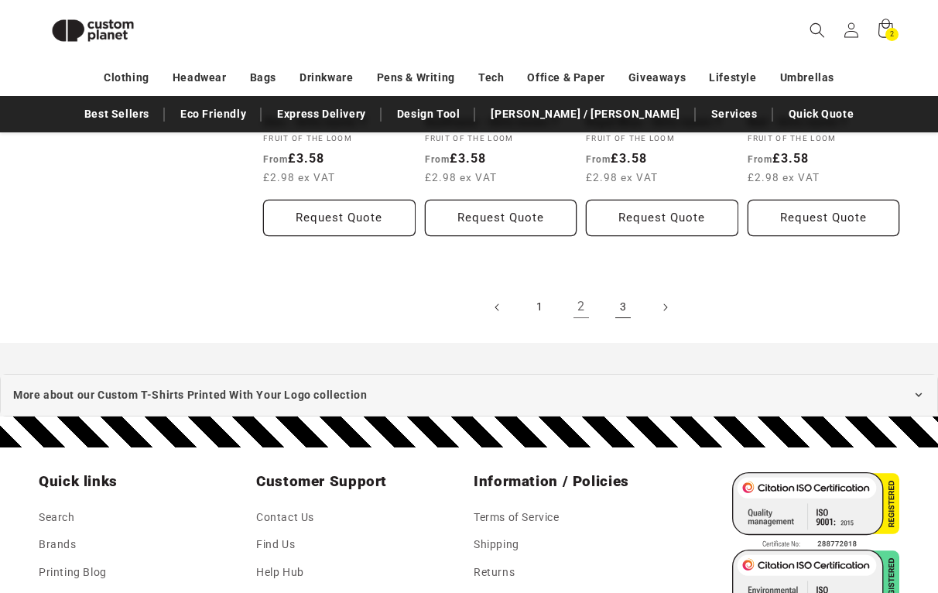
click at [619, 298] on link "3" at bounding box center [623, 307] width 34 height 34
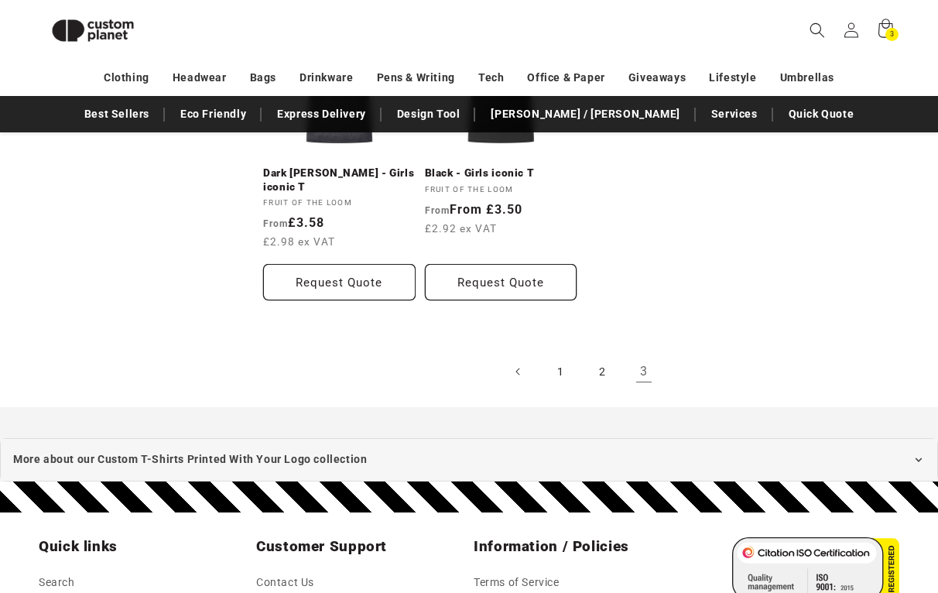
scroll to position [955, 0]
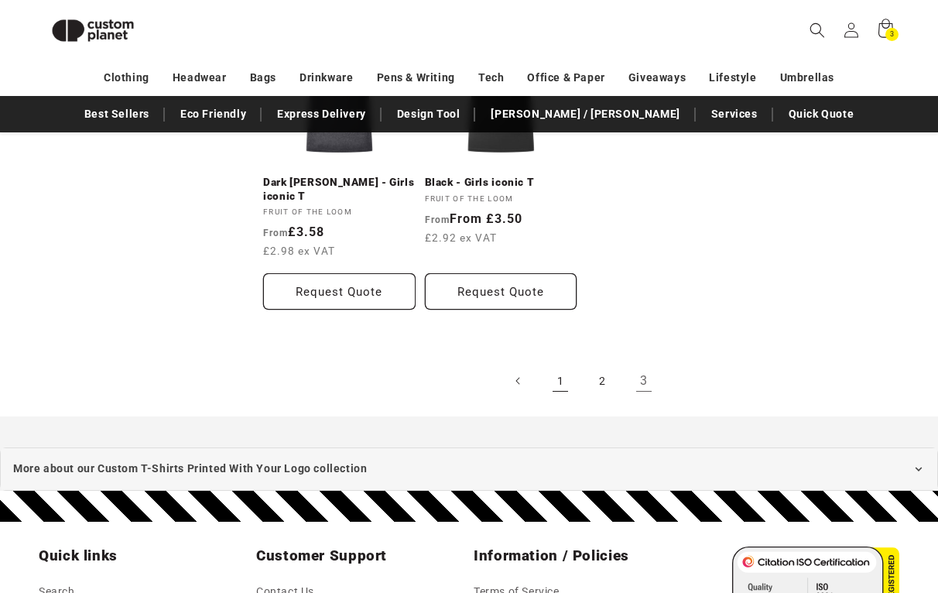
click at [564, 367] on link "1" at bounding box center [560, 381] width 34 height 34
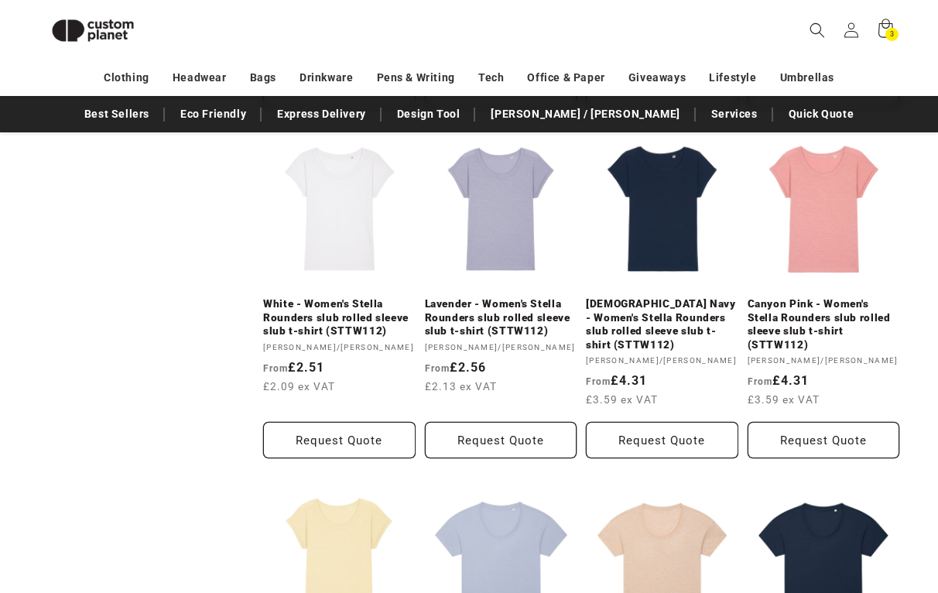
scroll to position [1230, 0]
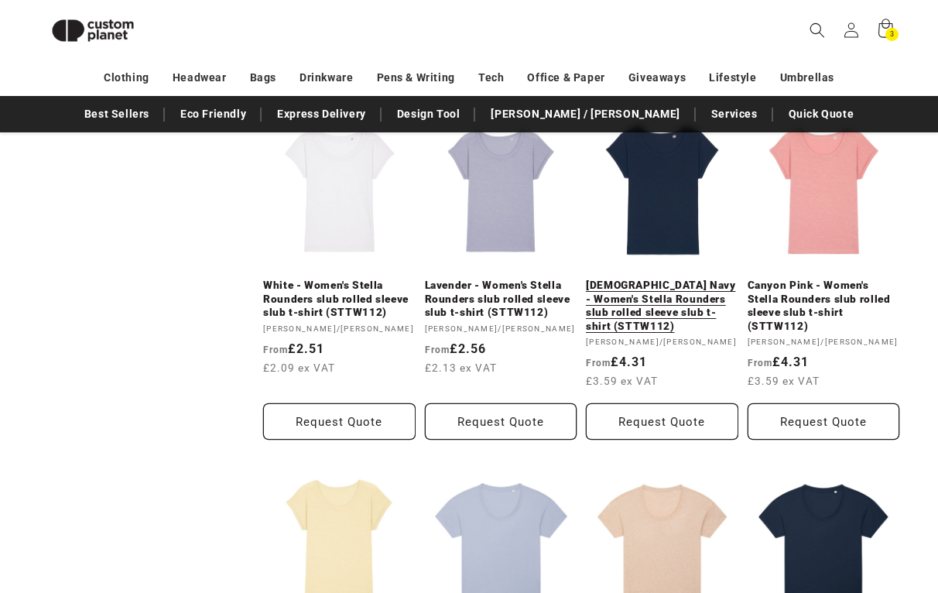
click at [666, 279] on link "[DEMOGRAPHIC_DATA] Navy - Women's Stella Rounders slub rolled sleeve slub t-shi…" at bounding box center [662, 306] width 152 height 54
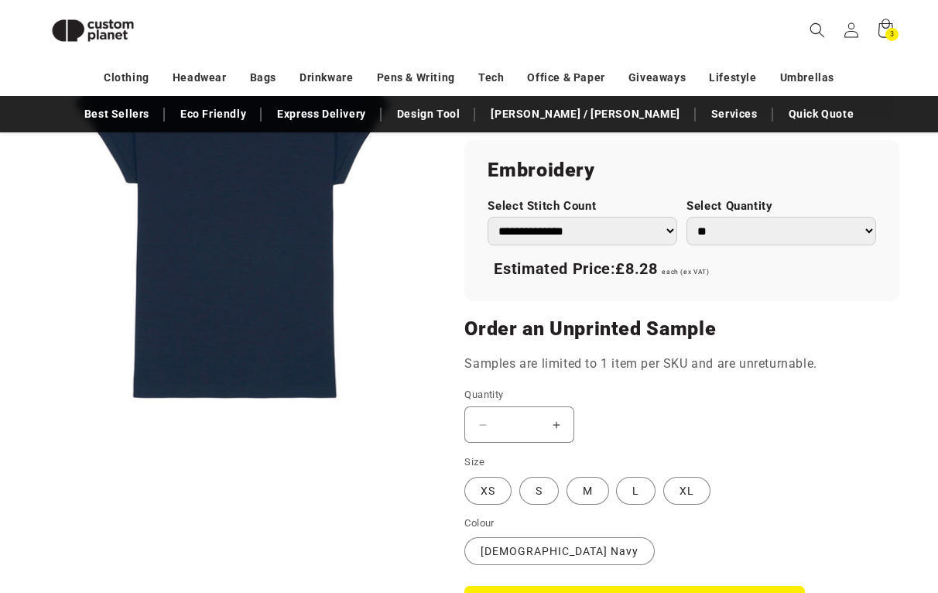
scroll to position [1146, 0]
click at [631, 492] on label "L Variant sold out or unavailable" at bounding box center [635, 490] width 39 height 28
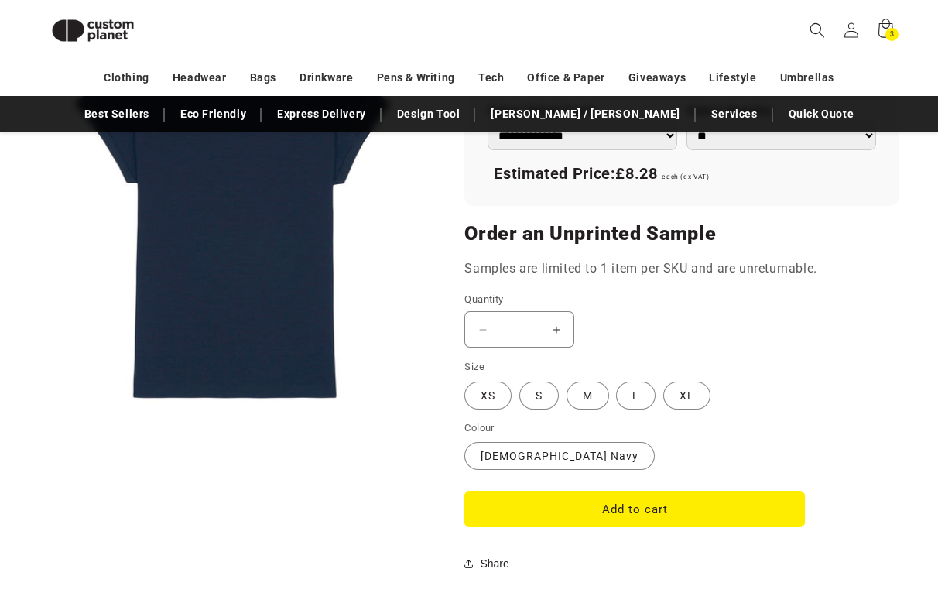
scroll to position [1266, 0]
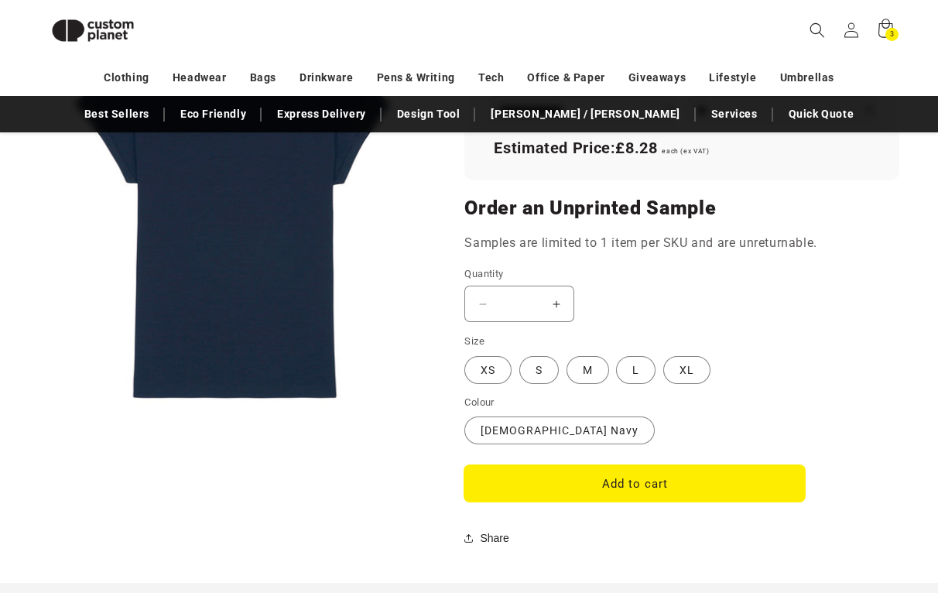
click at [584, 484] on button "Add to cart" at bounding box center [634, 483] width 340 height 36
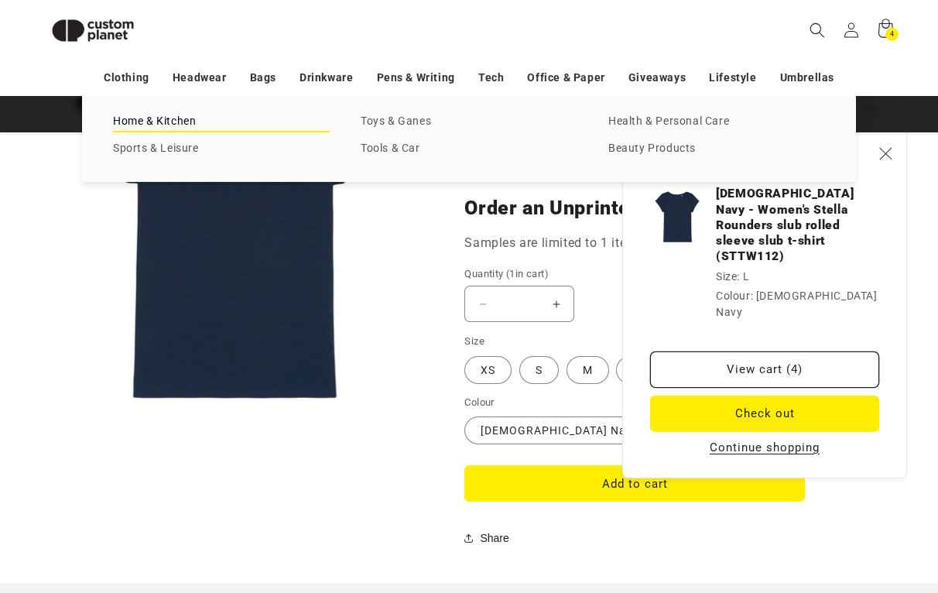
click at [176, 123] on link "Home & Kitchen" at bounding box center [221, 121] width 217 height 21
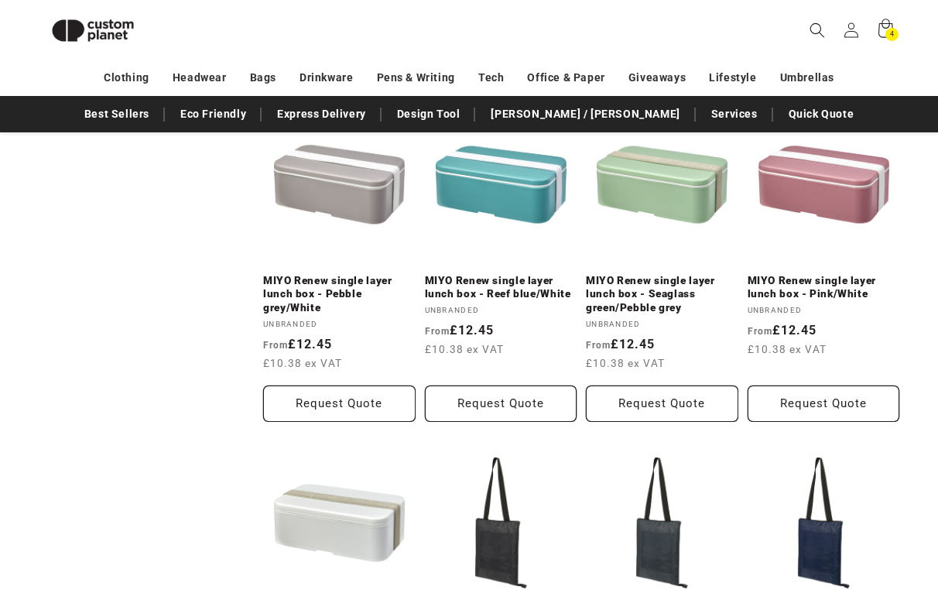
scroll to position [2425, 0]
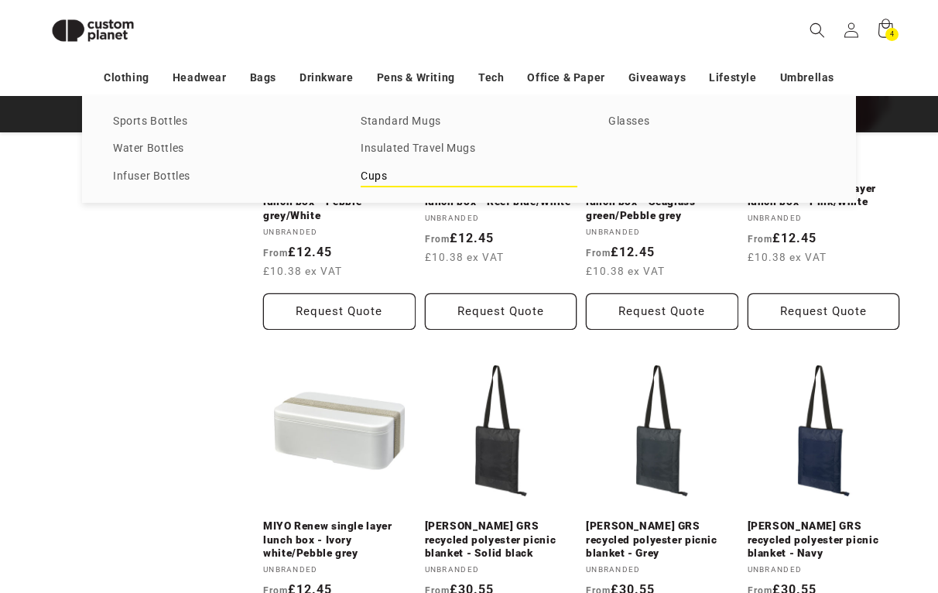
click at [376, 173] on link "Cups" at bounding box center [469, 176] width 217 height 21
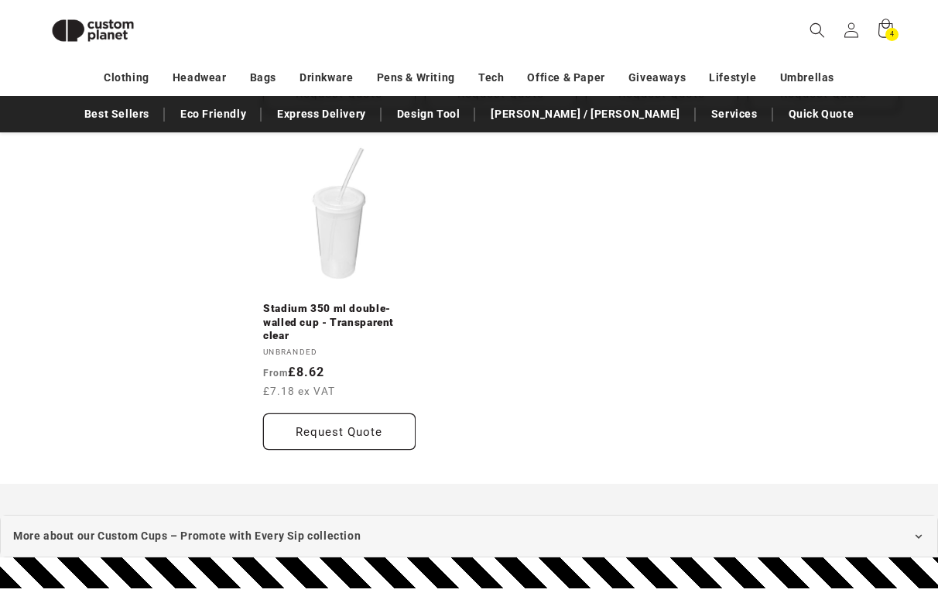
scroll to position [1180, 0]
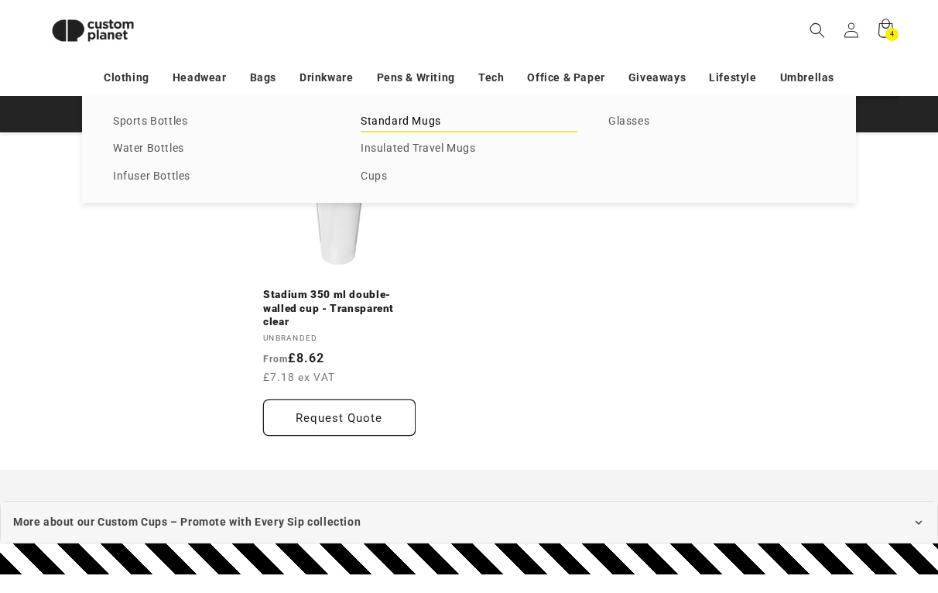
click at [371, 123] on link "Standard Mugs" at bounding box center [469, 121] width 217 height 21
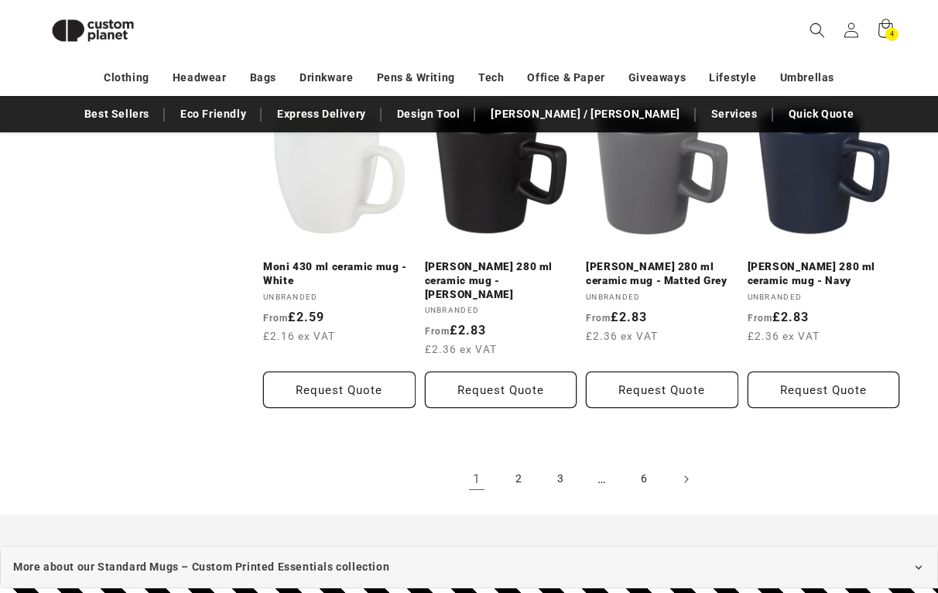
scroll to position [1522, 0]
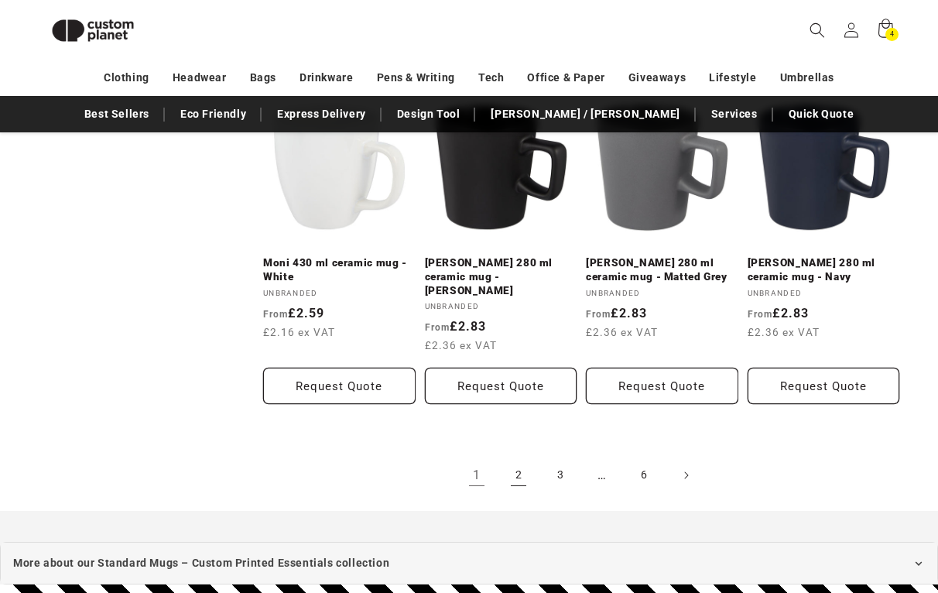
click at [521, 464] on link "2" at bounding box center [518, 475] width 34 height 34
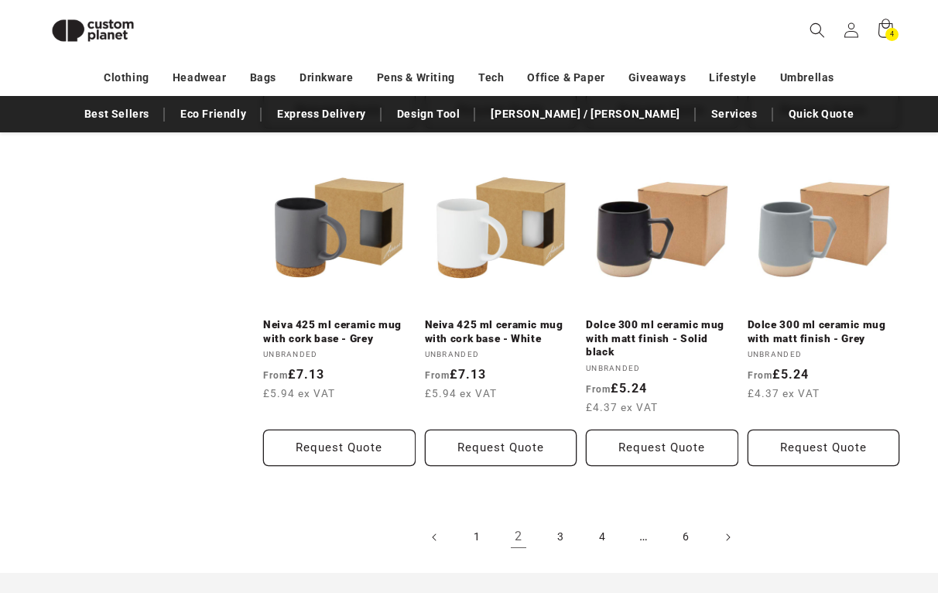
scroll to position [1509, 0]
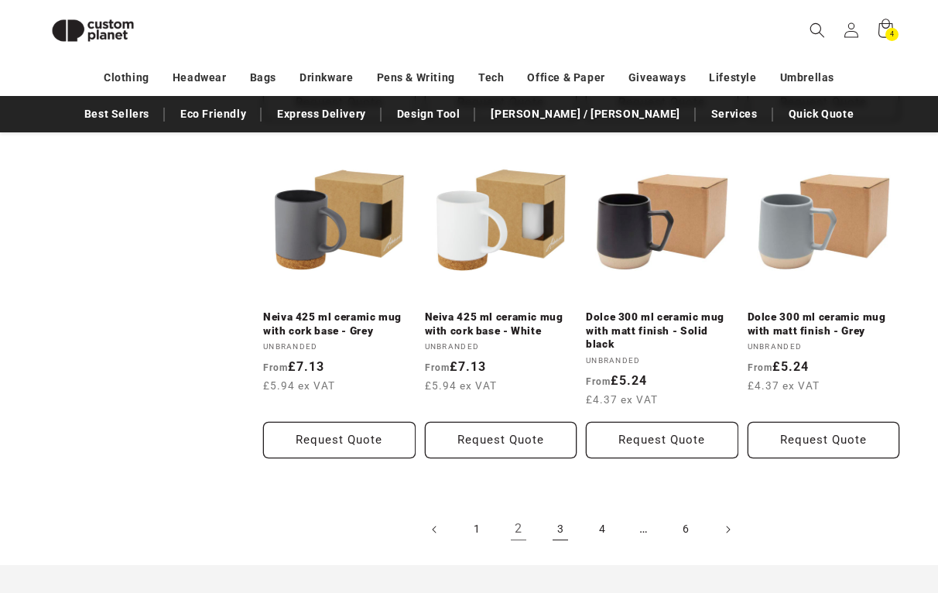
click at [566, 512] on link "3" at bounding box center [560, 529] width 34 height 34
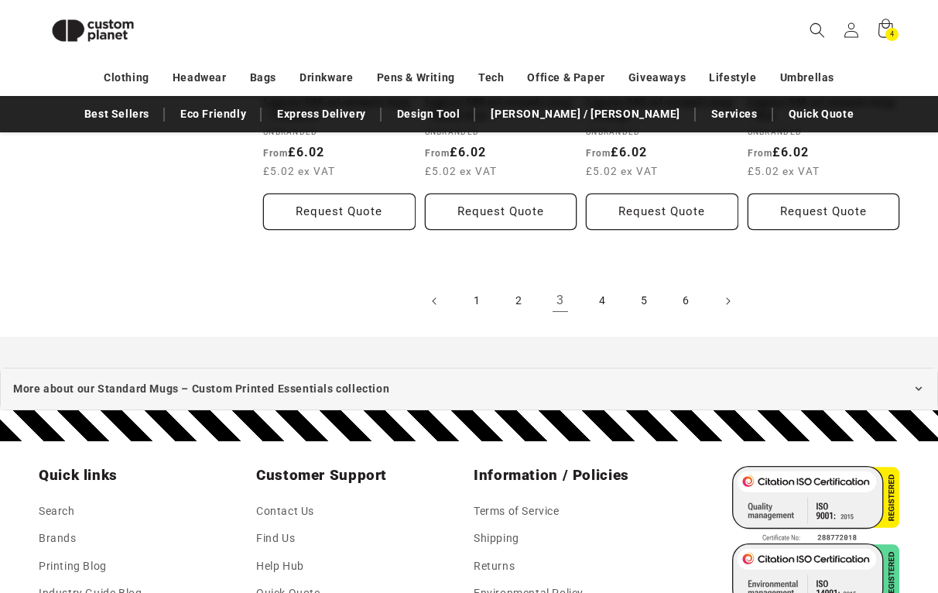
scroll to position [1724, 0]
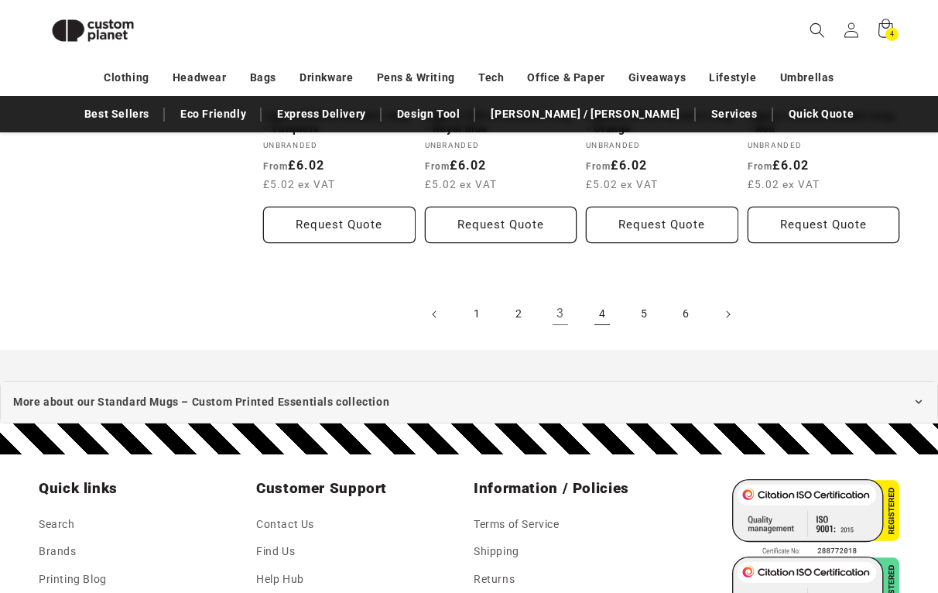
click at [603, 297] on link "4" at bounding box center [602, 314] width 34 height 34
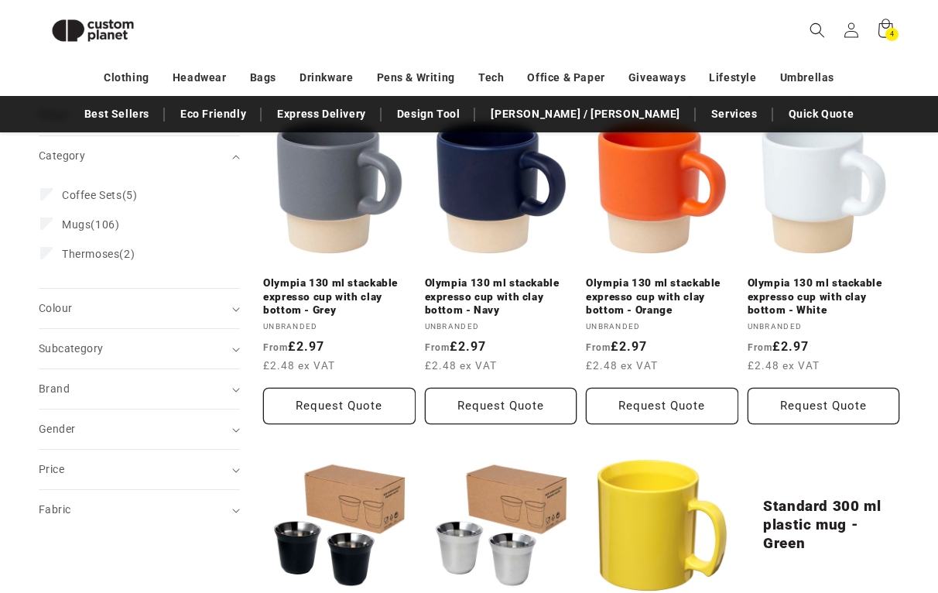
scroll to position [207, 0]
click at [236, 305] on summary "Colour (0)" at bounding box center [139, 307] width 201 height 39
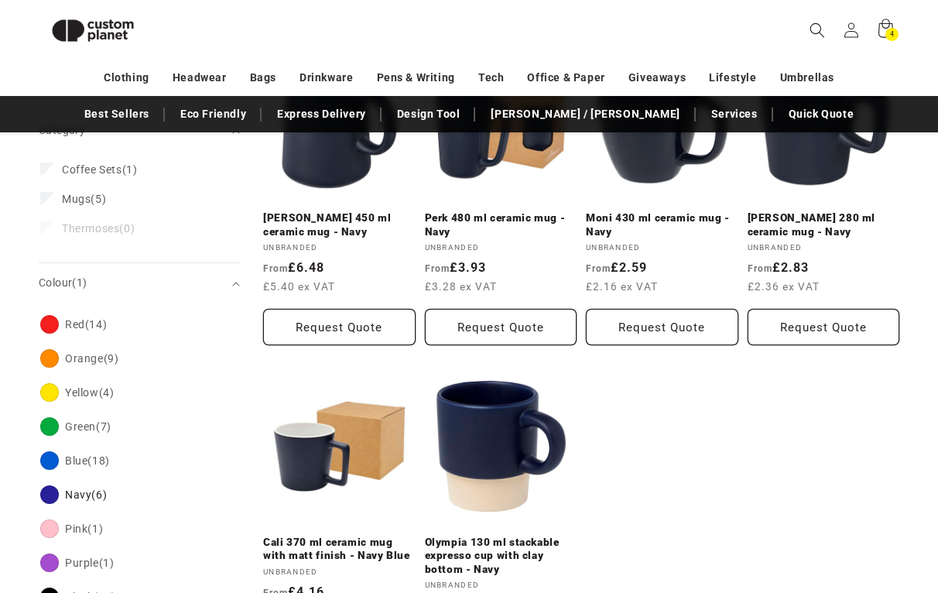
scroll to position [287, 0]
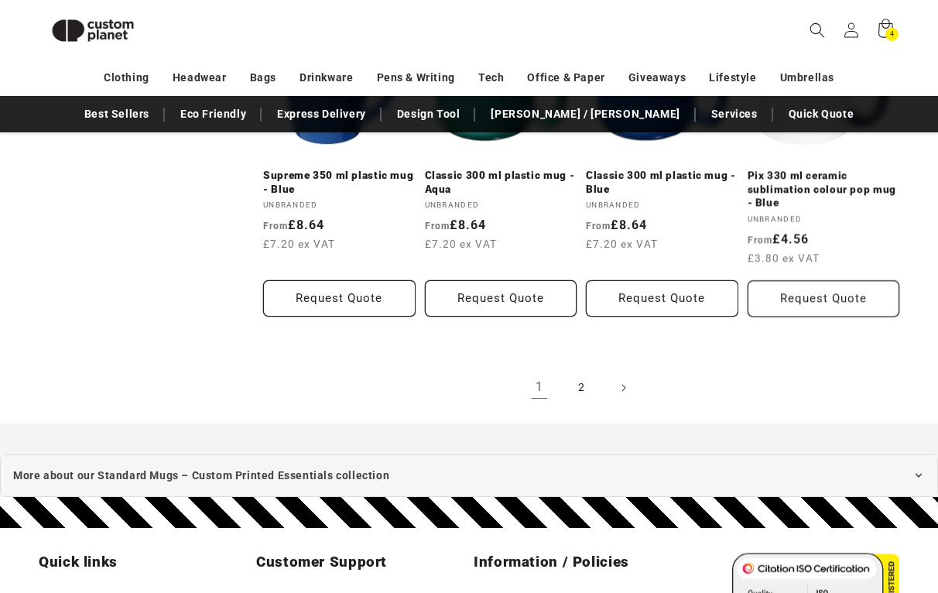
scroll to position [1672, 0]
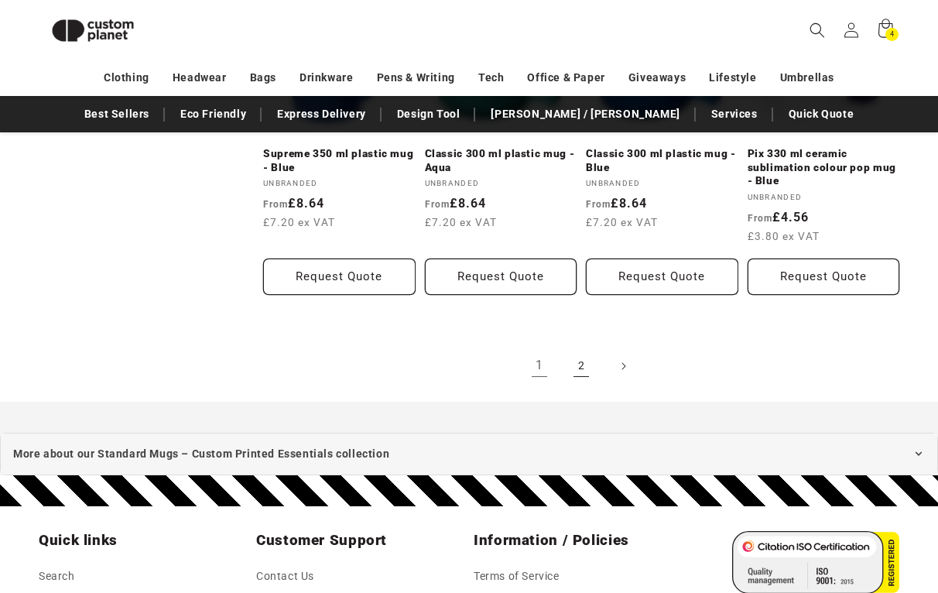
click at [583, 354] on link "2" at bounding box center [581, 366] width 34 height 34
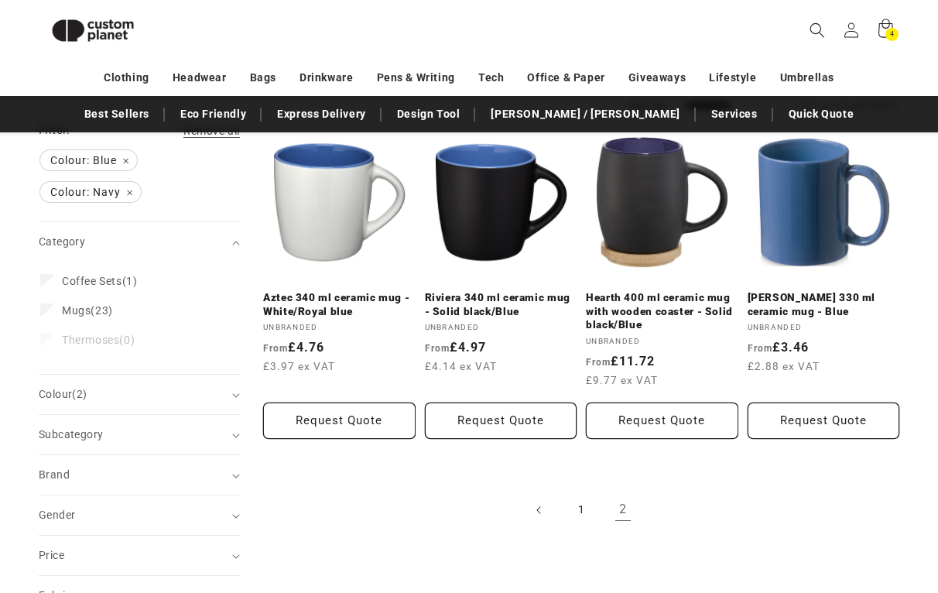
scroll to position [188, 0]
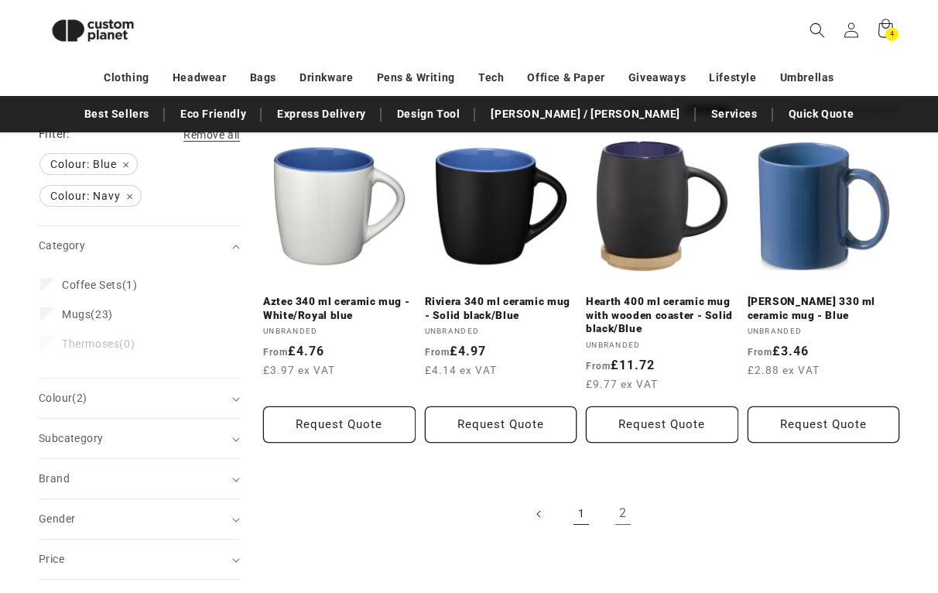
click at [583, 513] on link "1" at bounding box center [581, 514] width 34 height 34
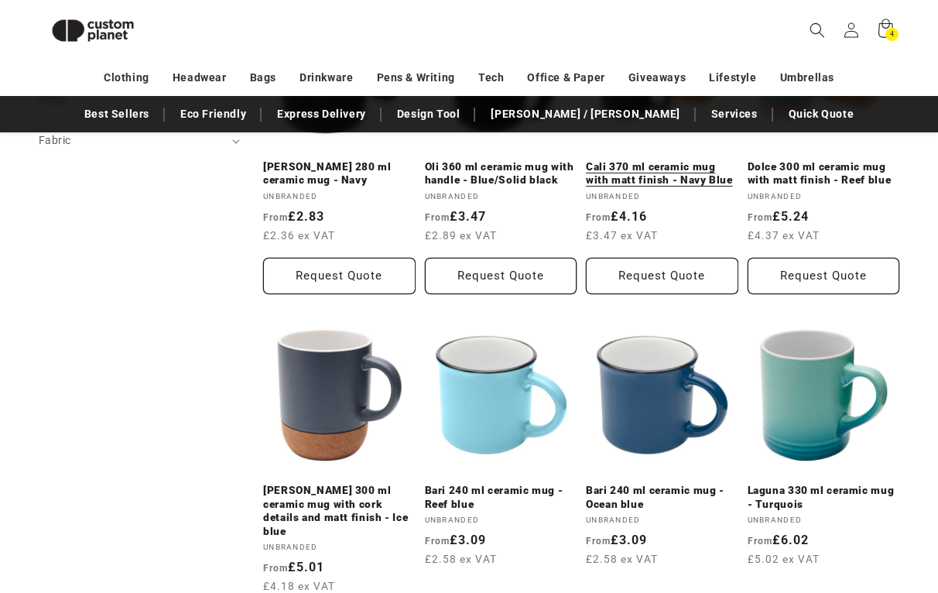
scroll to position [655, 0]
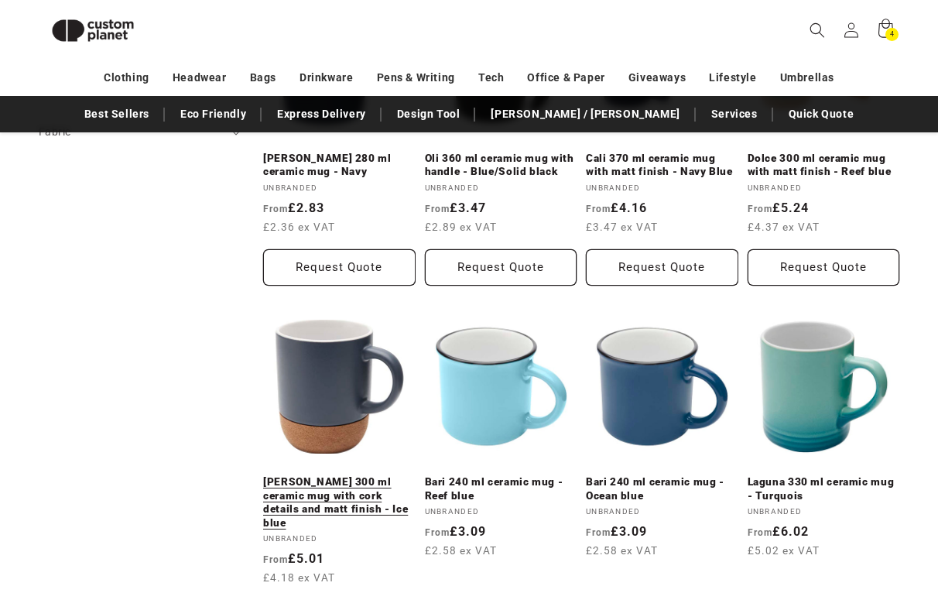
click at [347, 475] on link "[PERSON_NAME] 300 ml ceramic mug with cork details and matt finish - Ice blue" at bounding box center [339, 502] width 152 height 54
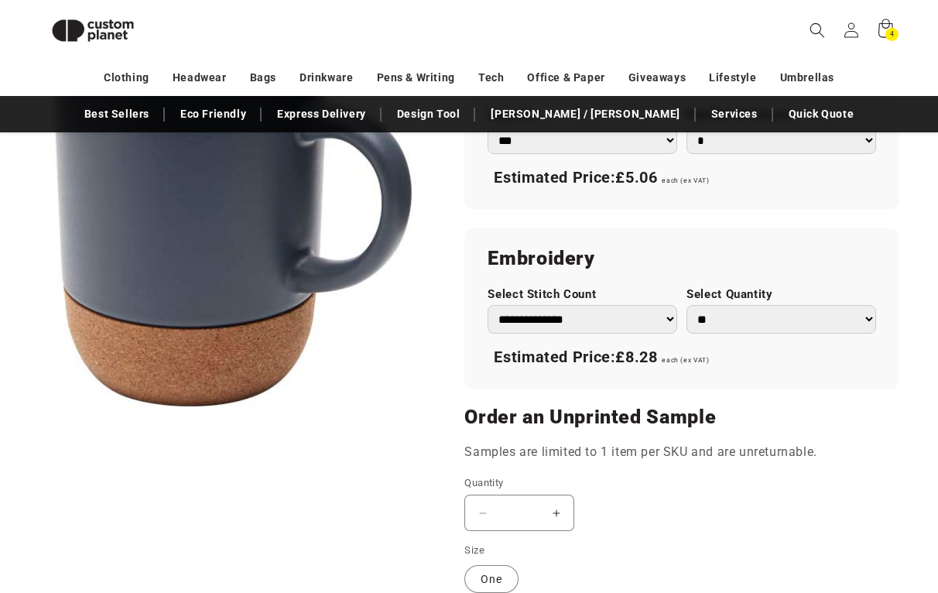
scroll to position [1062, 0]
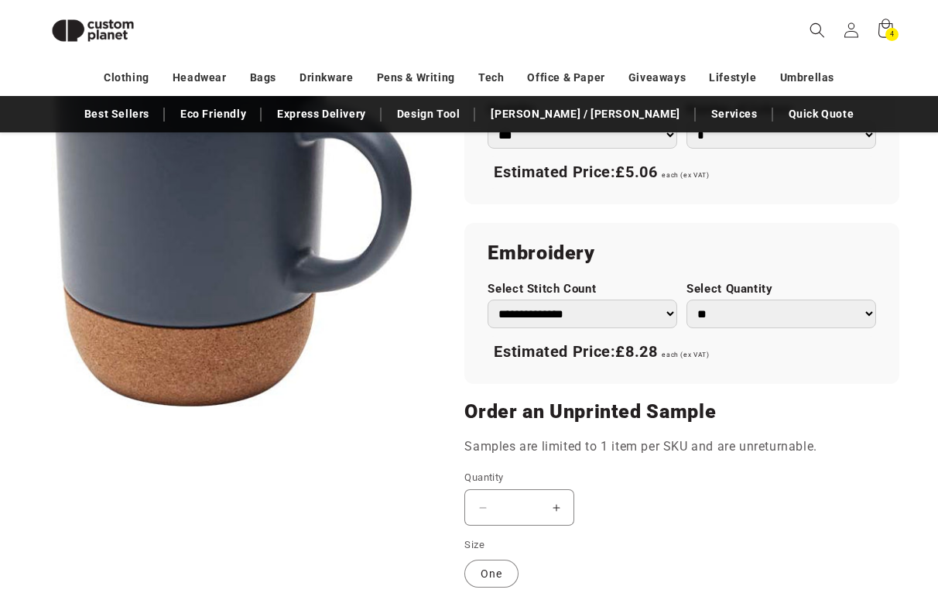
click at [559, 489] on button "Increase quantity for Billie 300 ml ceramic mug with cork details and matt fini…" at bounding box center [555, 507] width 35 height 36
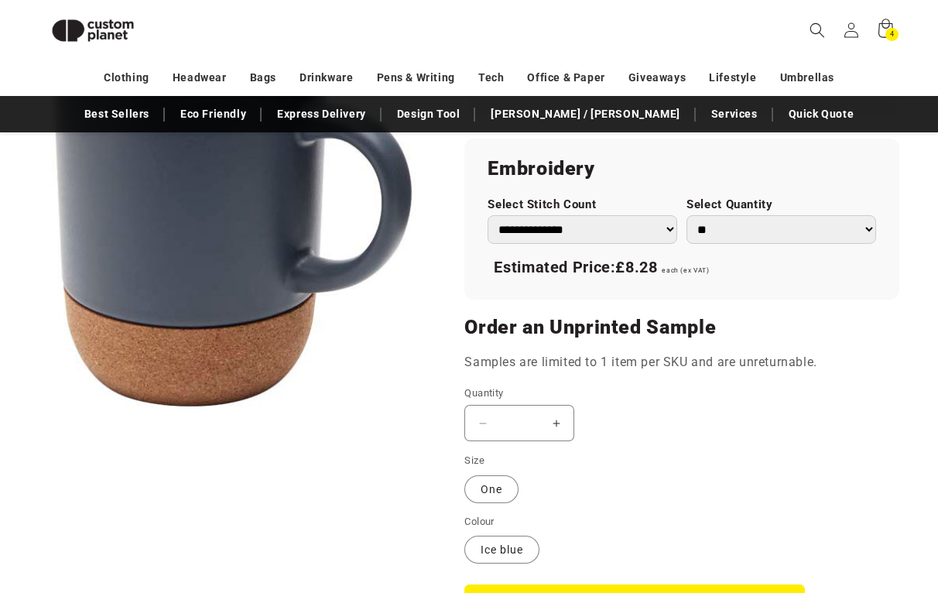
scroll to position [1202, 0]
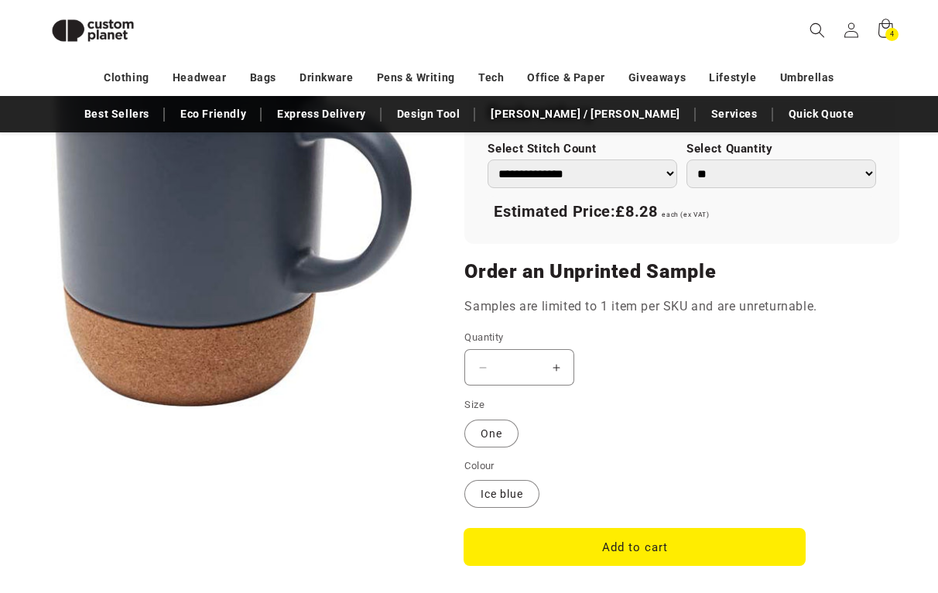
click at [554, 528] on button "Add to cart" at bounding box center [634, 546] width 340 height 36
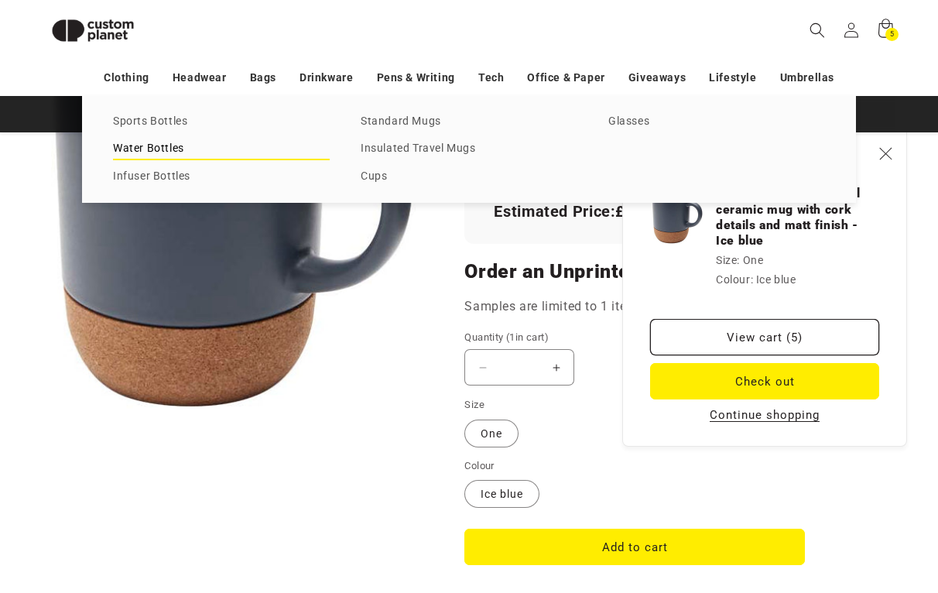
click at [163, 145] on link "Water Bottles" at bounding box center [221, 148] width 217 height 21
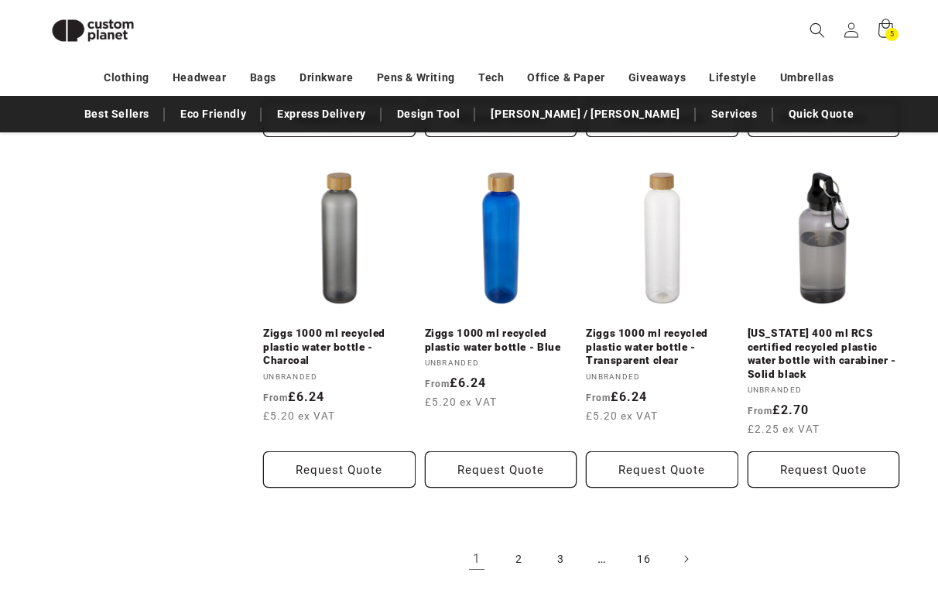
scroll to position [1539, 0]
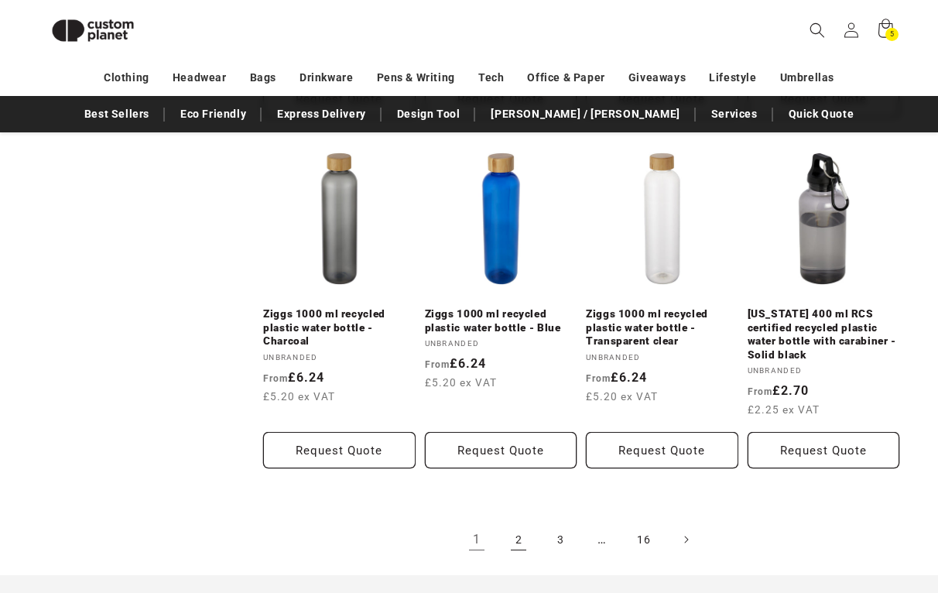
click at [514, 522] on link "2" at bounding box center [518, 539] width 34 height 34
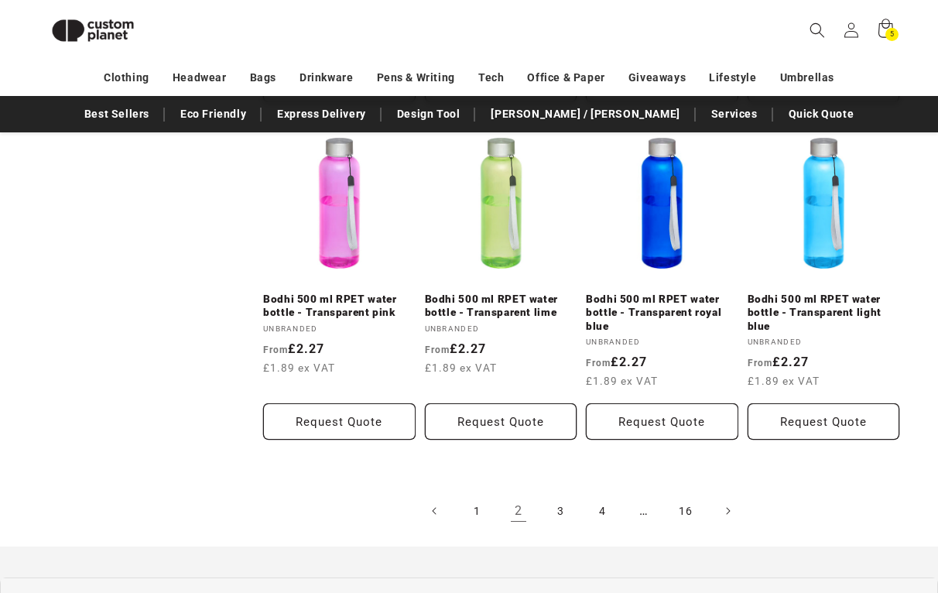
scroll to position [1571, 0]
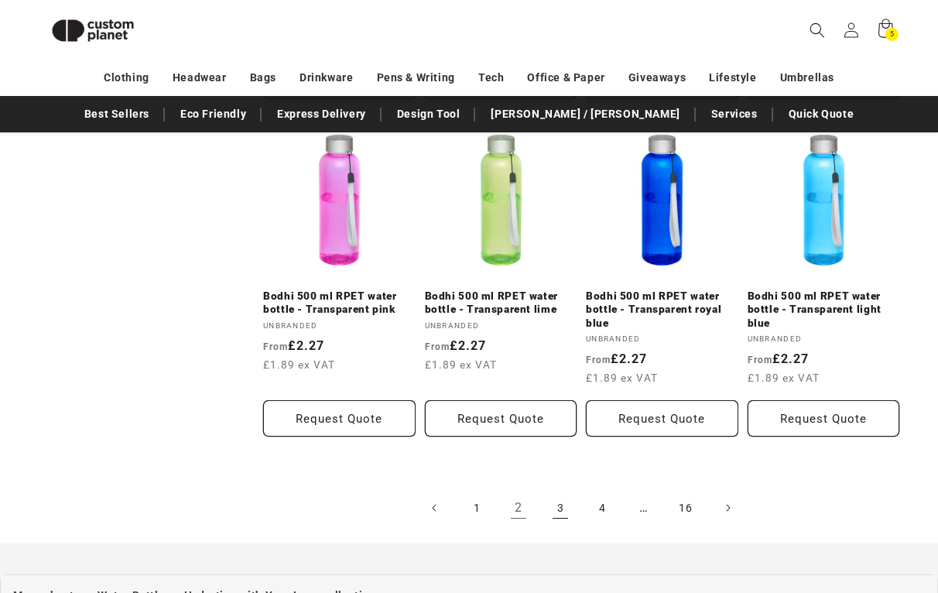
click at [559, 491] on link "3" at bounding box center [560, 508] width 34 height 34
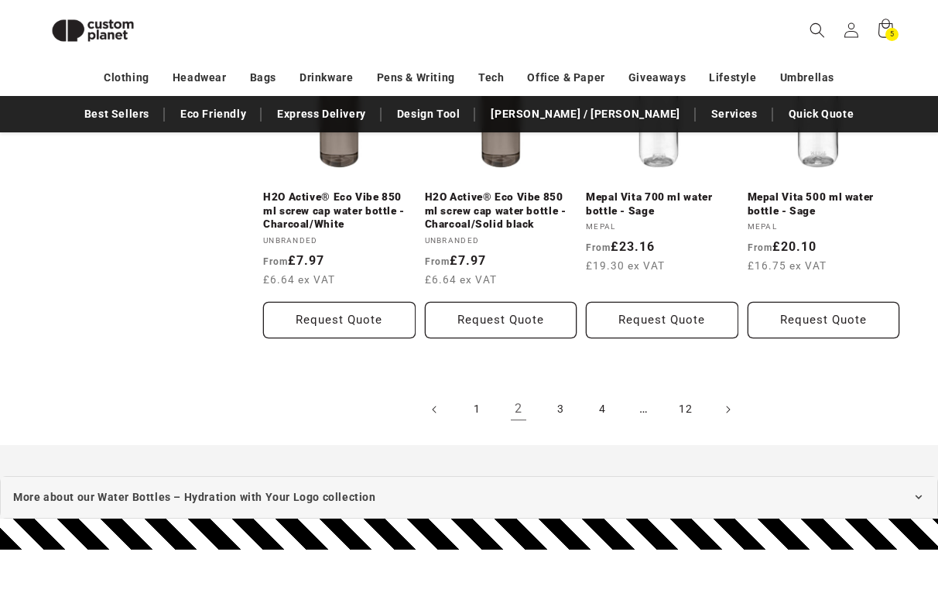
scroll to position [1636, 0]
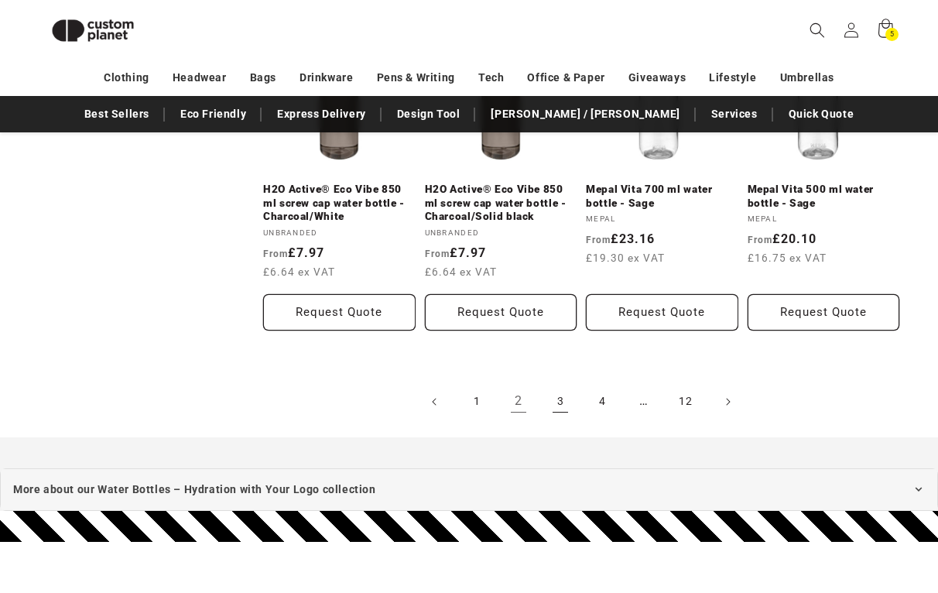
click at [561, 401] on link "3" at bounding box center [560, 402] width 34 height 34
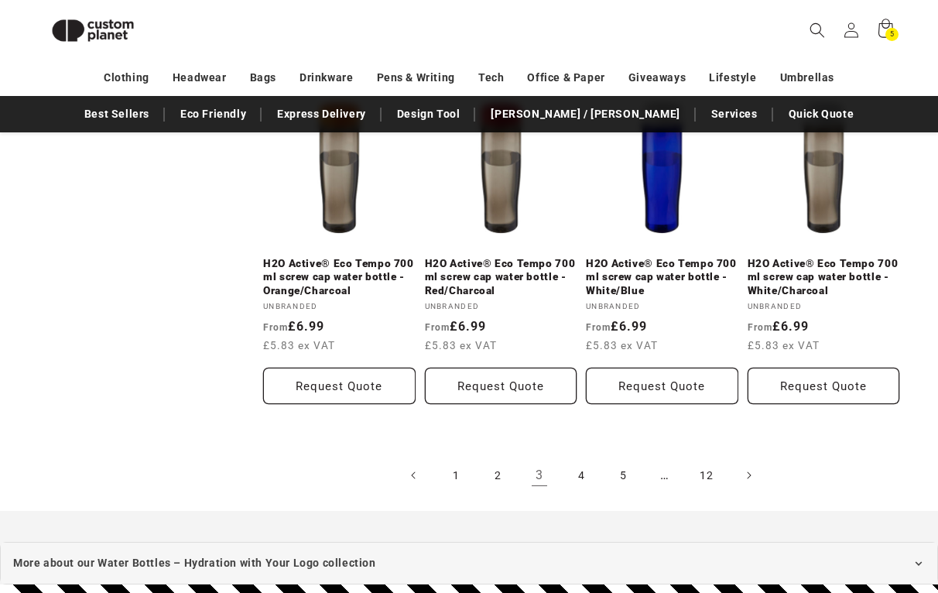
scroll to position [1580, 0]
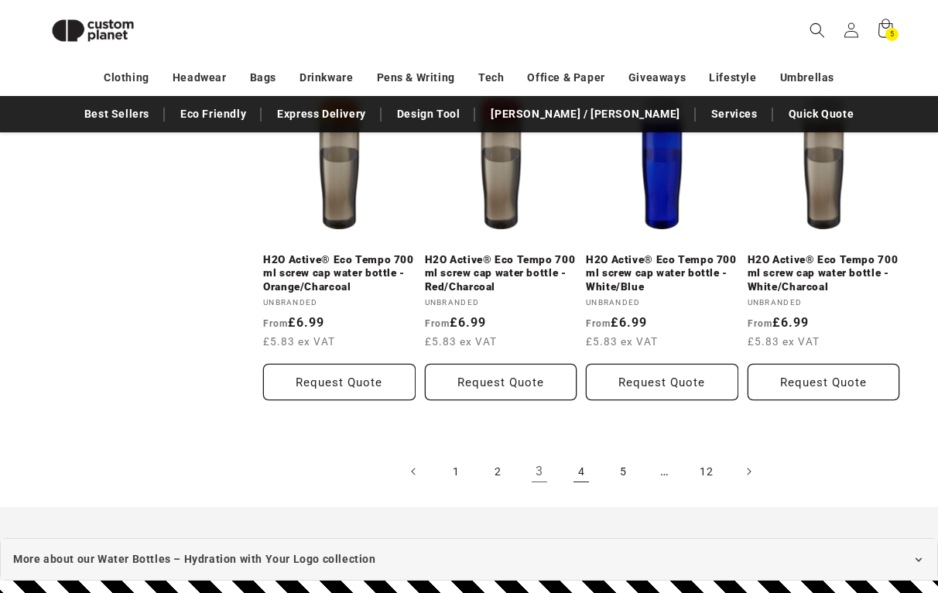
click at [584, 474] on link "4" at bounding box center [581, 471] width 34 height 34
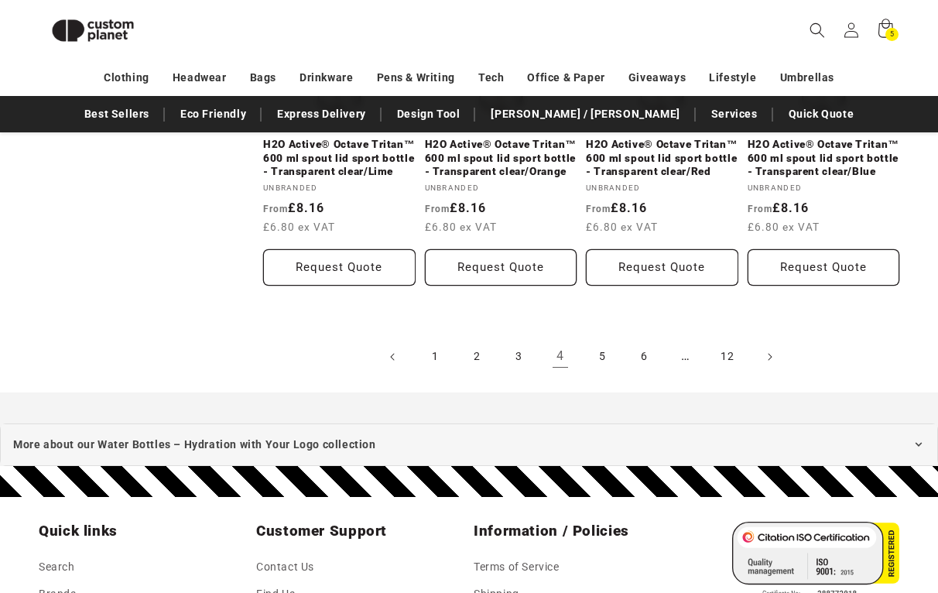
scroll to position [1714, 0]
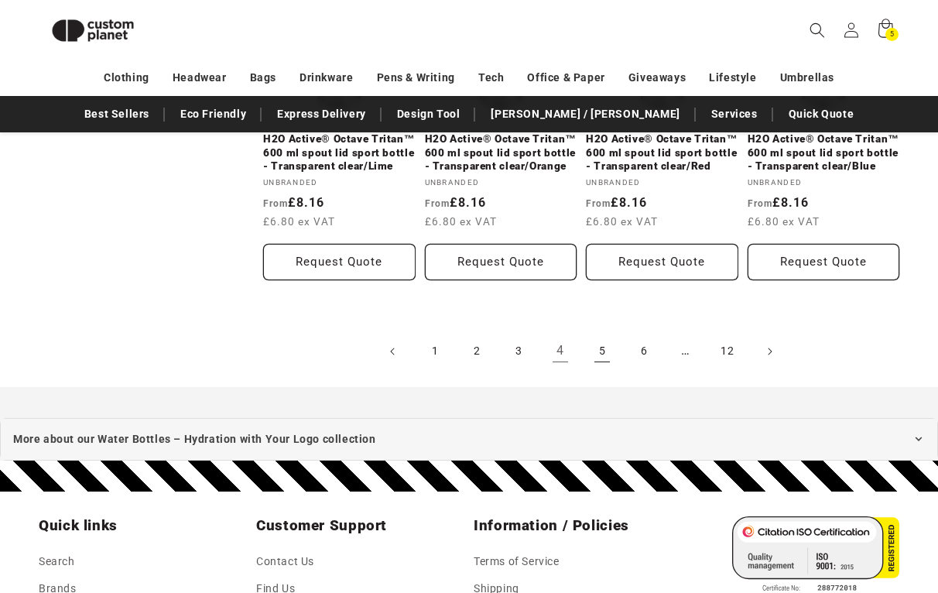
click at [601, 352] on link "5" at bounding box center [602, 351] width 34 height 34
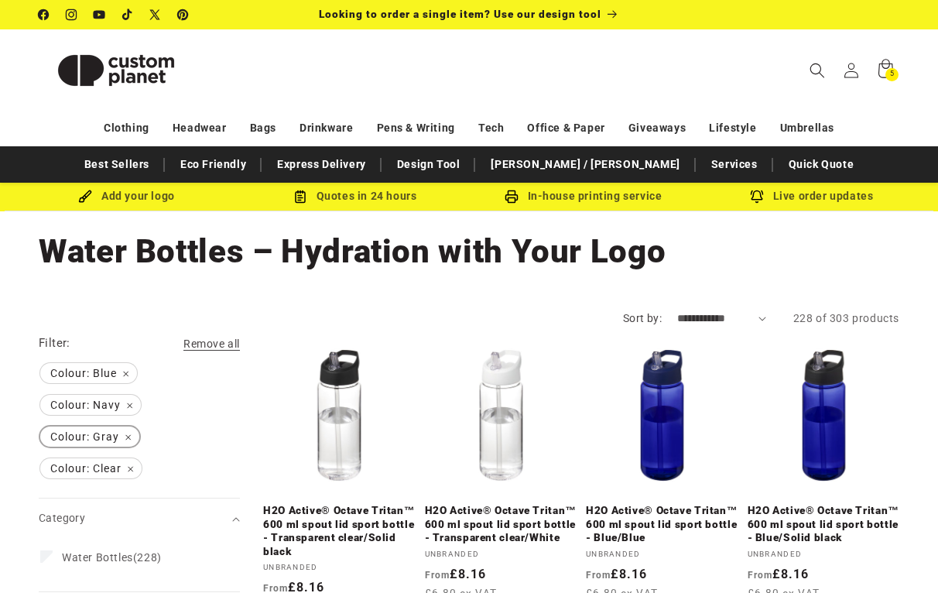
click at [128, 437] on span "Colour: Gray Remove filter" at bounding box center [89, 436] width 99 height 20
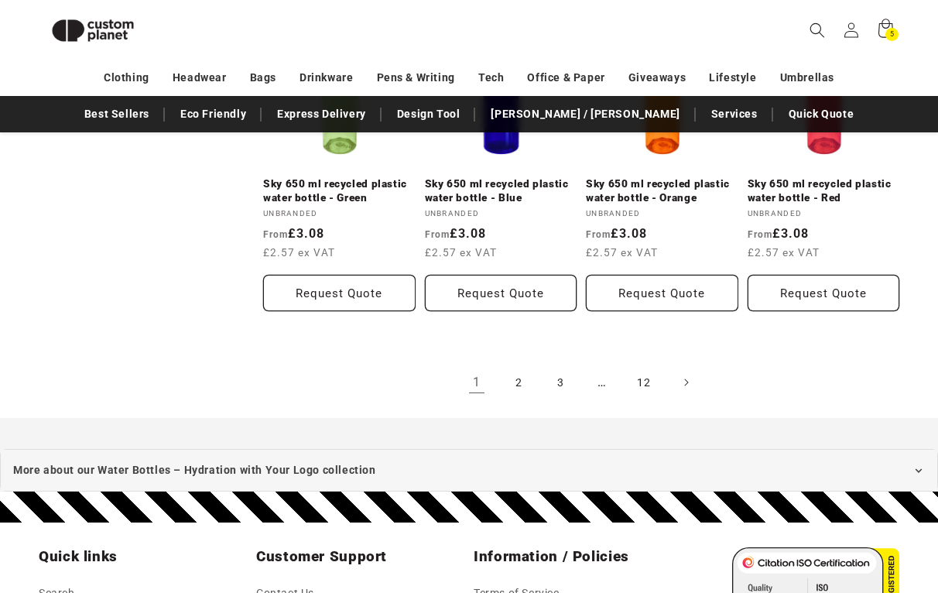
scroll to position [1634, 0]
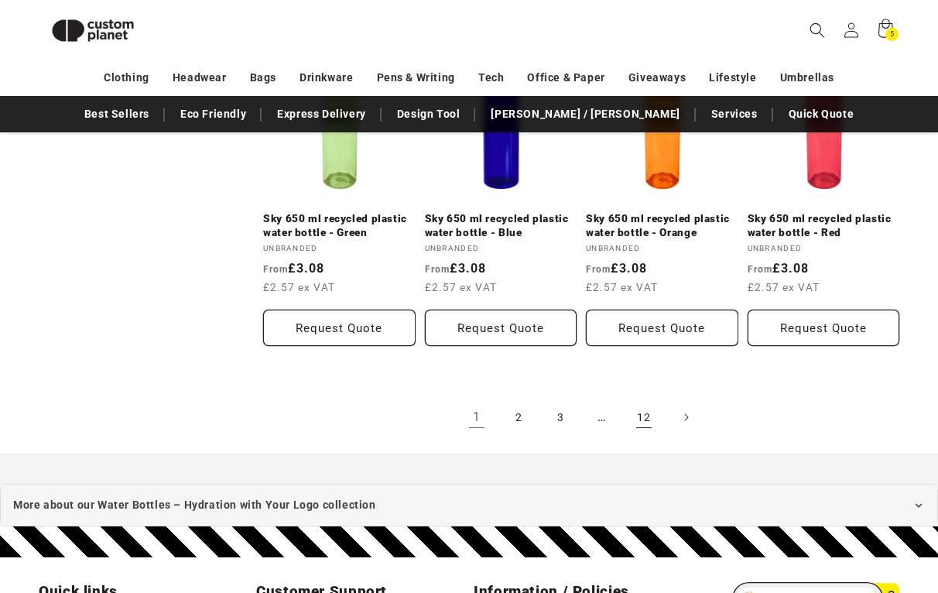
click at [646, 400] on link "12" at bounding box center [644, 417] width 34 height 34
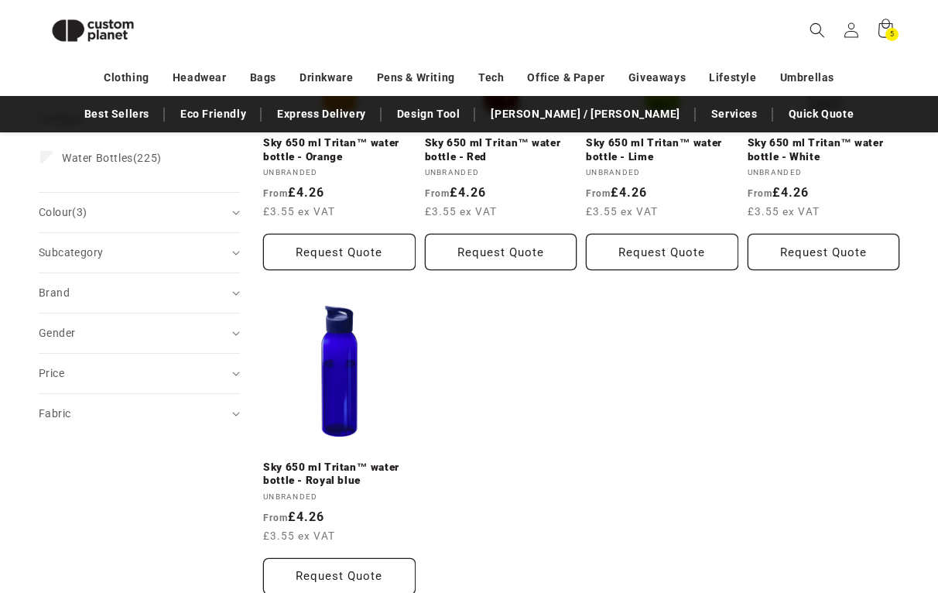
scroll to position [343, 0]
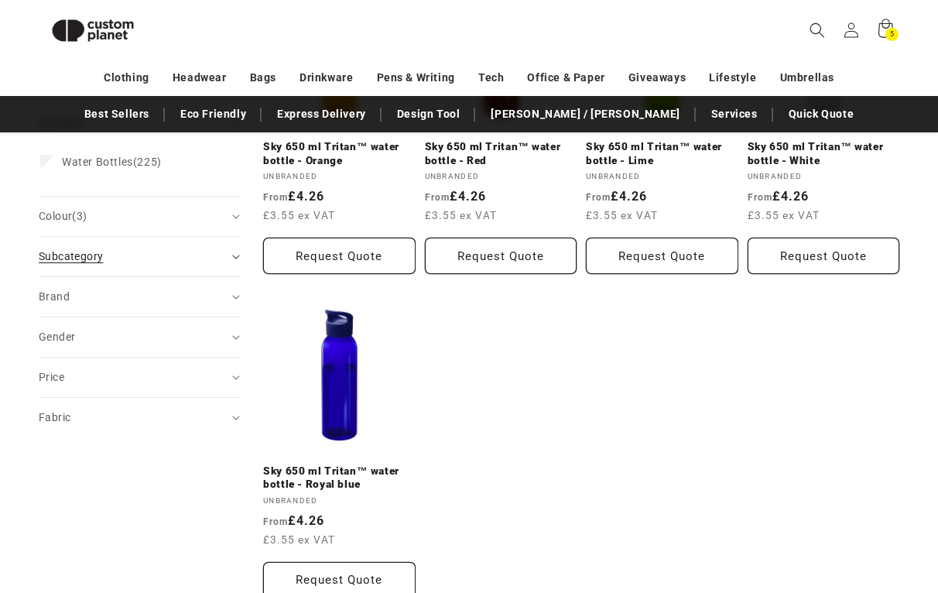
click at [232, 261] on summary "Subcategory (0)" at bounding box center [139, 256] width 201 height 39
click at [207, 347] on div "Brand (0)" at bounding box center [133, 350] width 188 height 16
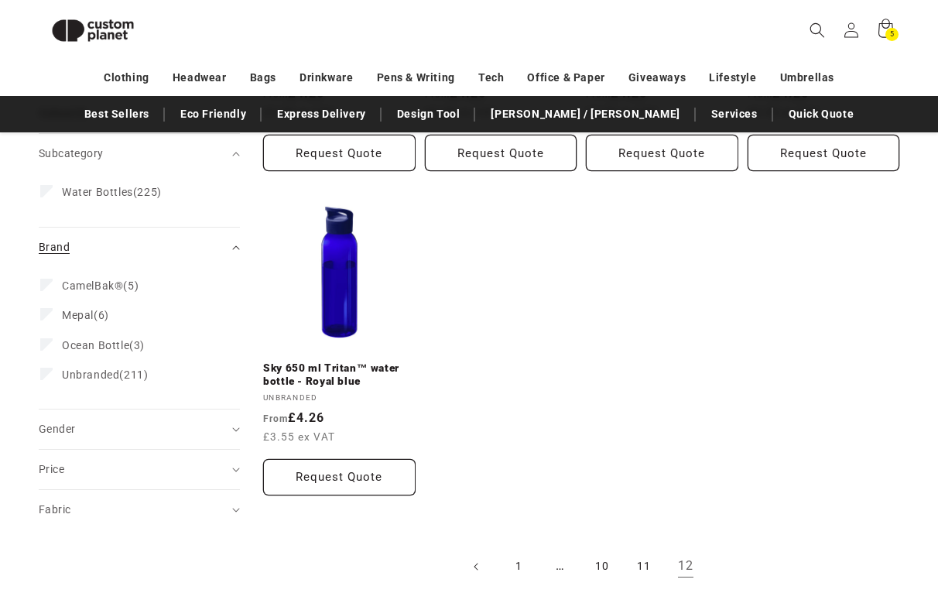
scroll to position [466, 0]
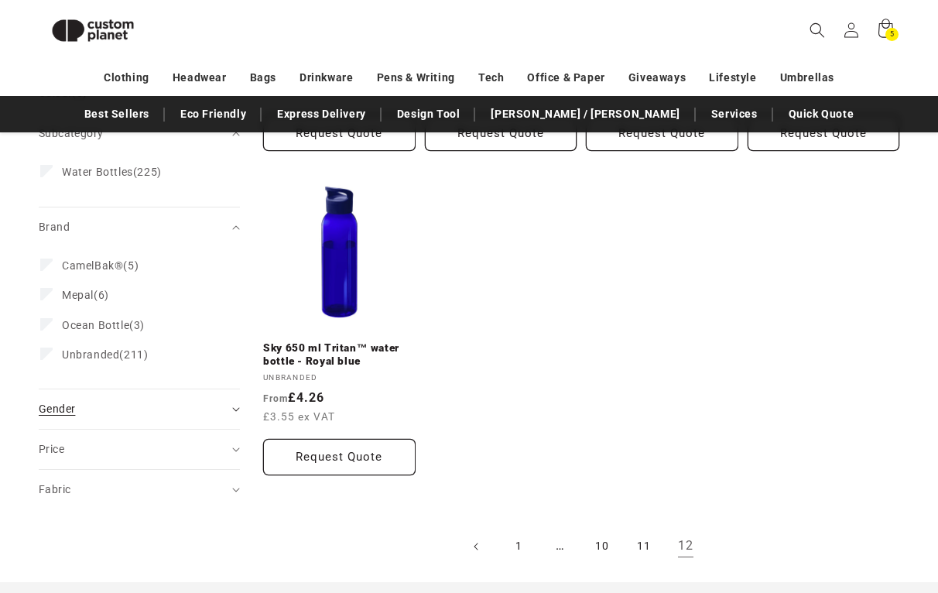
click at [193, 412] on div "Gender (0)" at bounding box center [133, 409] width 188 height 16
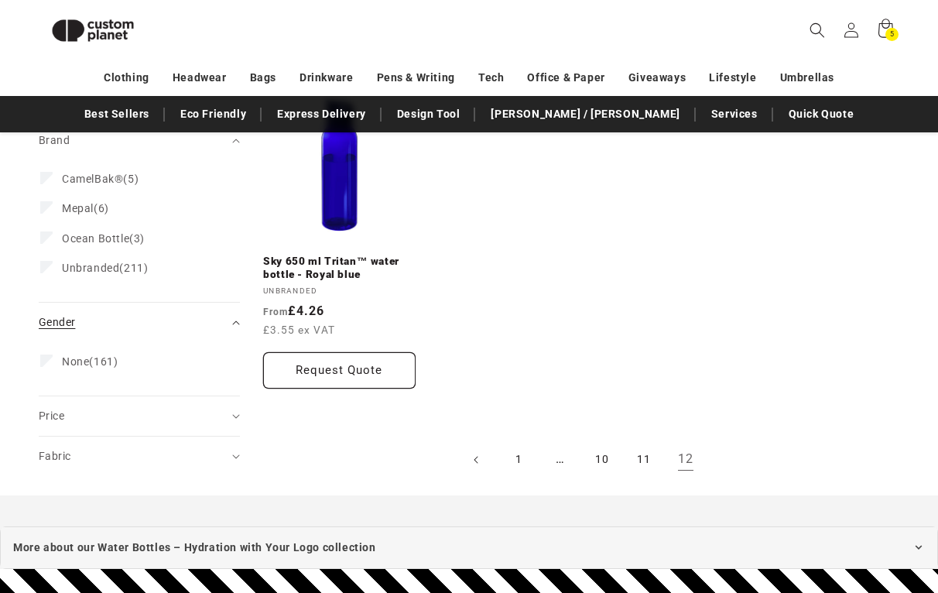
scroll to position [555, 0]
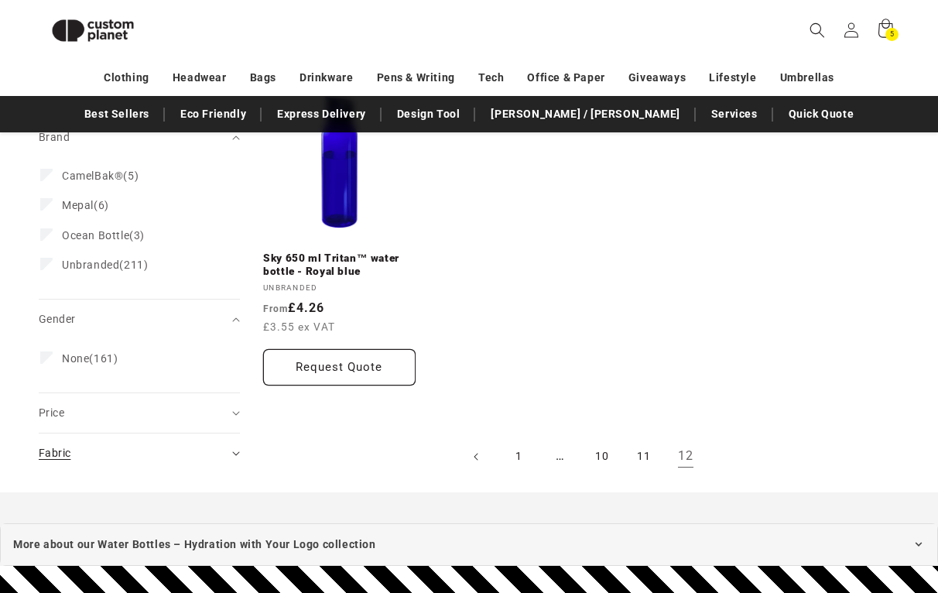
click at [193, 455] on div "Fabric (0)" at bounding box center [133, 453] width 188 height 16
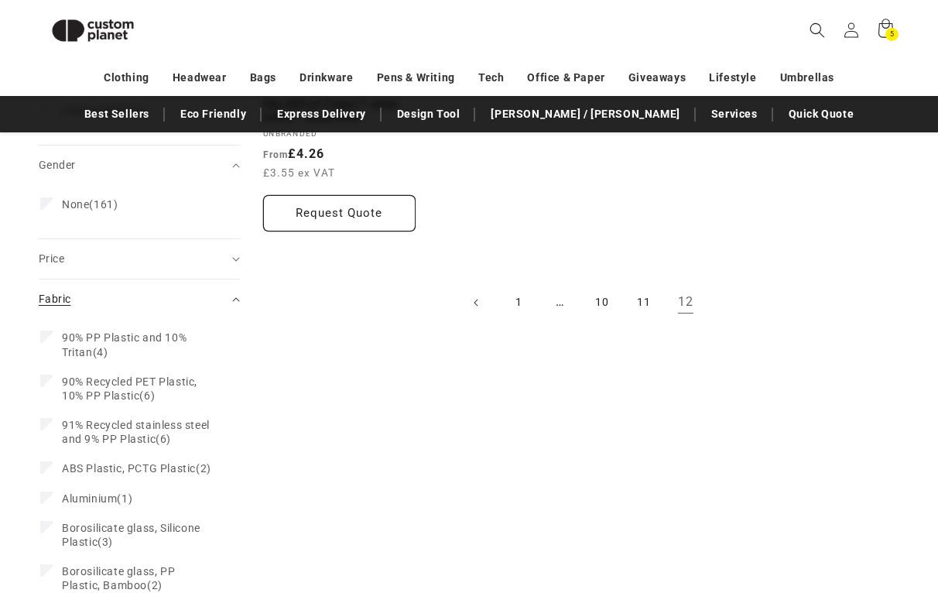
scroll to position [711, 0]
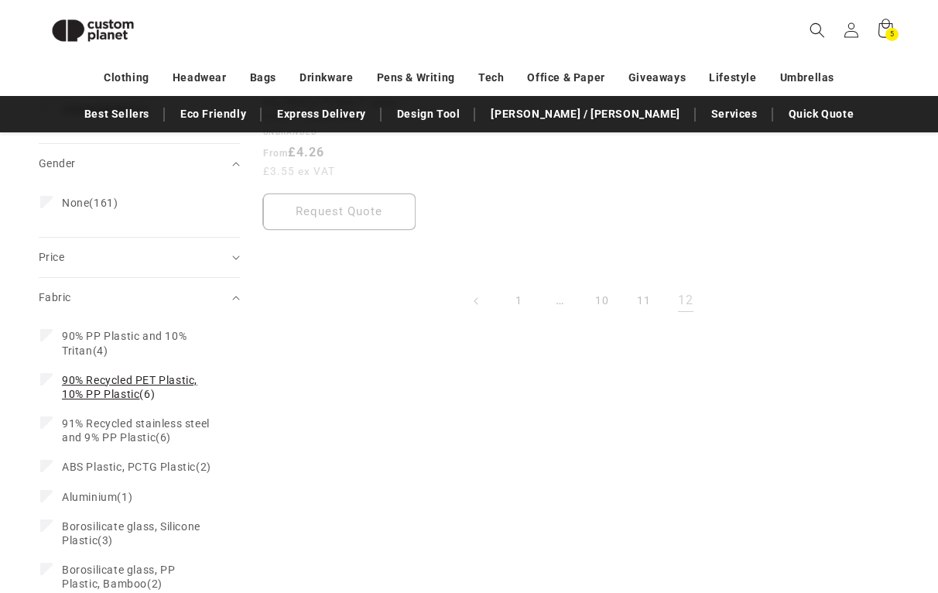
scroll to position [752, 0]
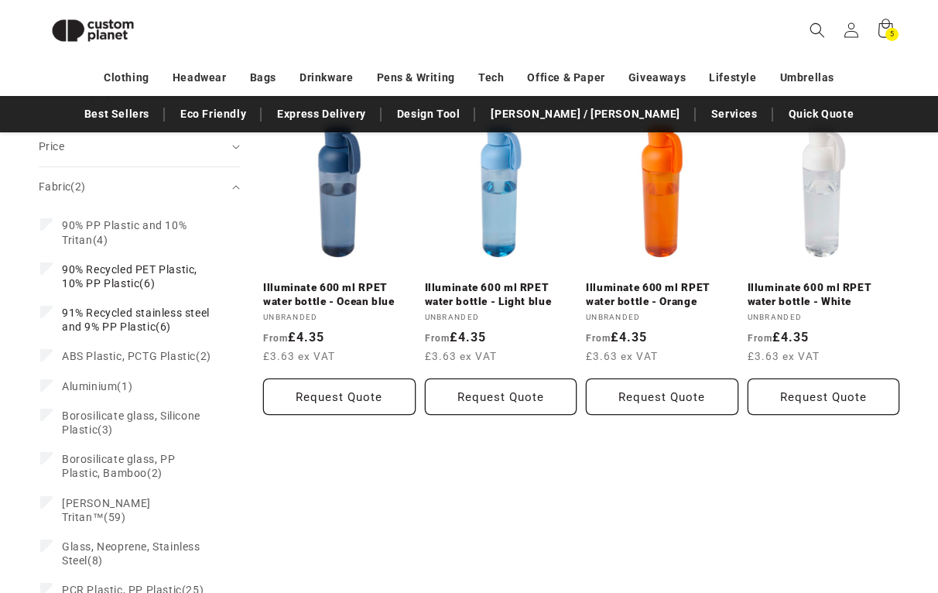
scroll to position [920, 0]
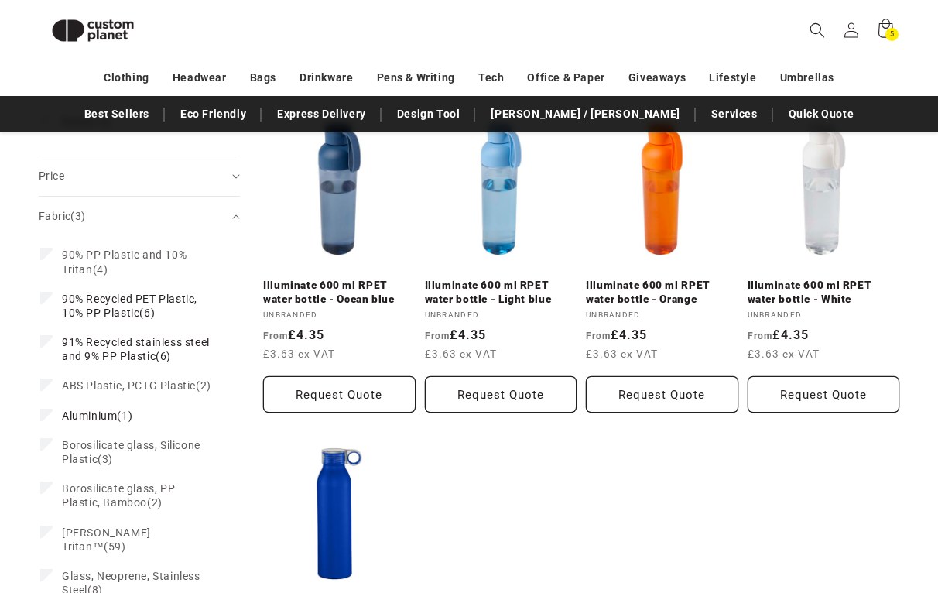
scroll to position [952, 0]
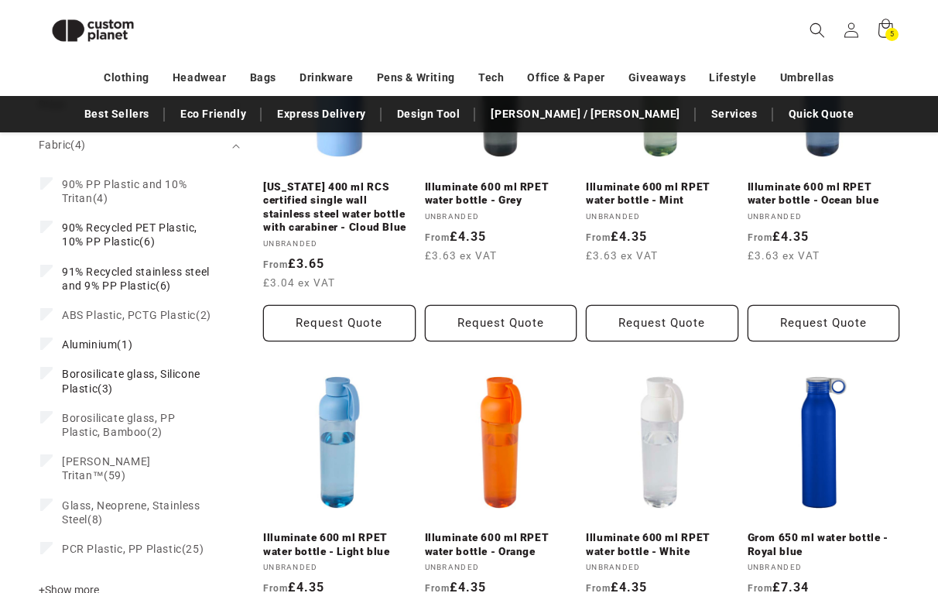
scroll to position [1073, 0]
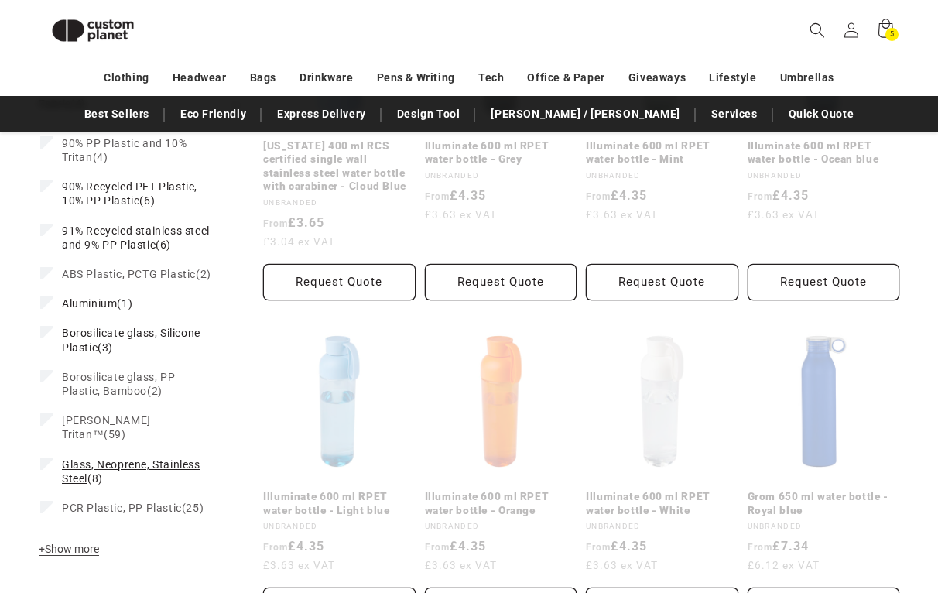
scroll to position [1115, 0]
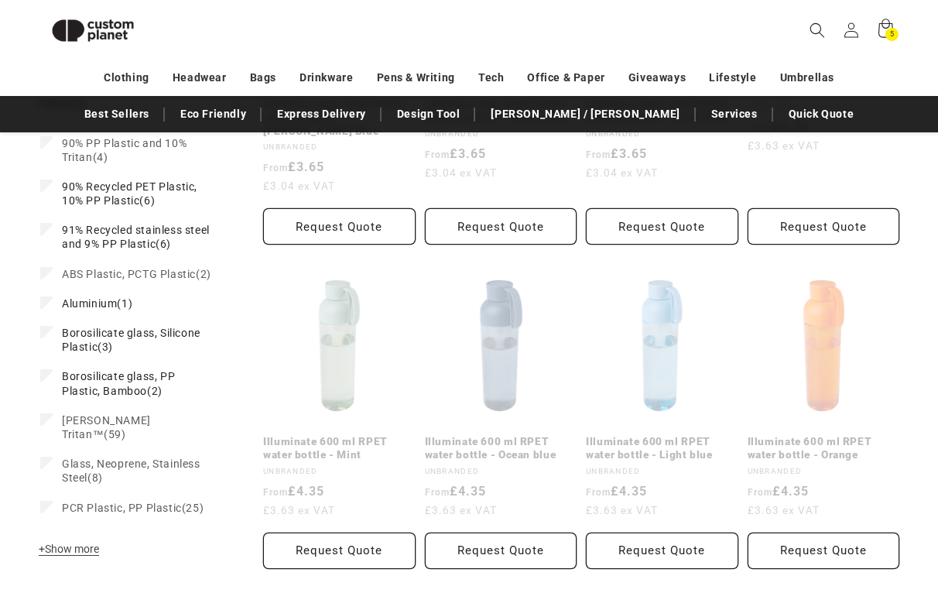
scroll to position [1156, 0]
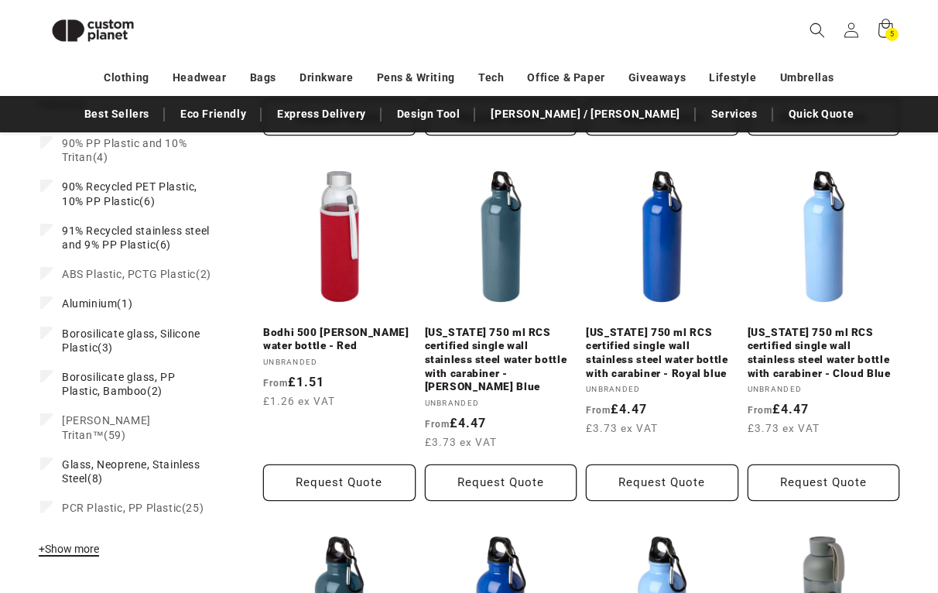
click at [57, 548] on span "+ Show more" at bounding box center [69, 548] width 60 height 12
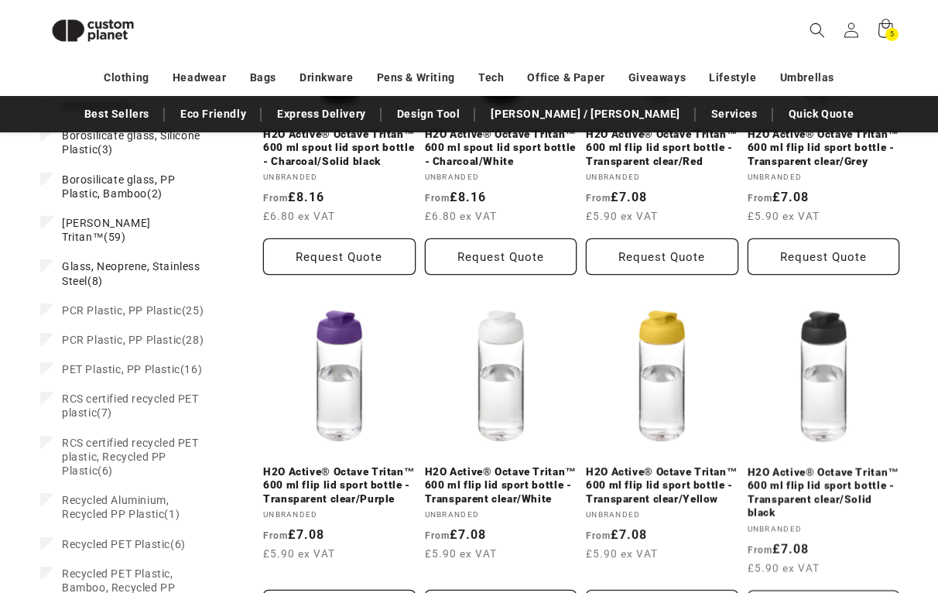
scroll to position [1396, 0]
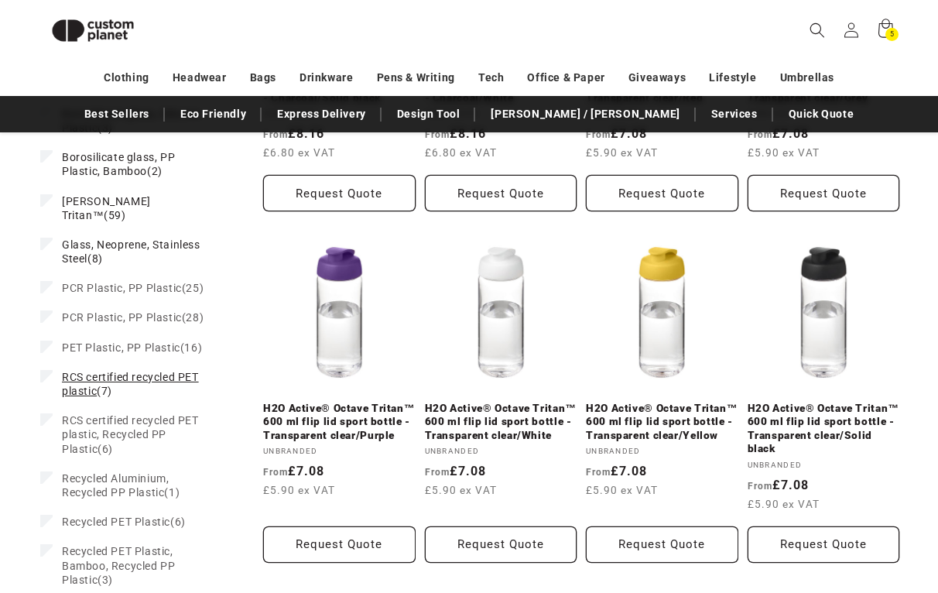
scroll to position [1485, 0]
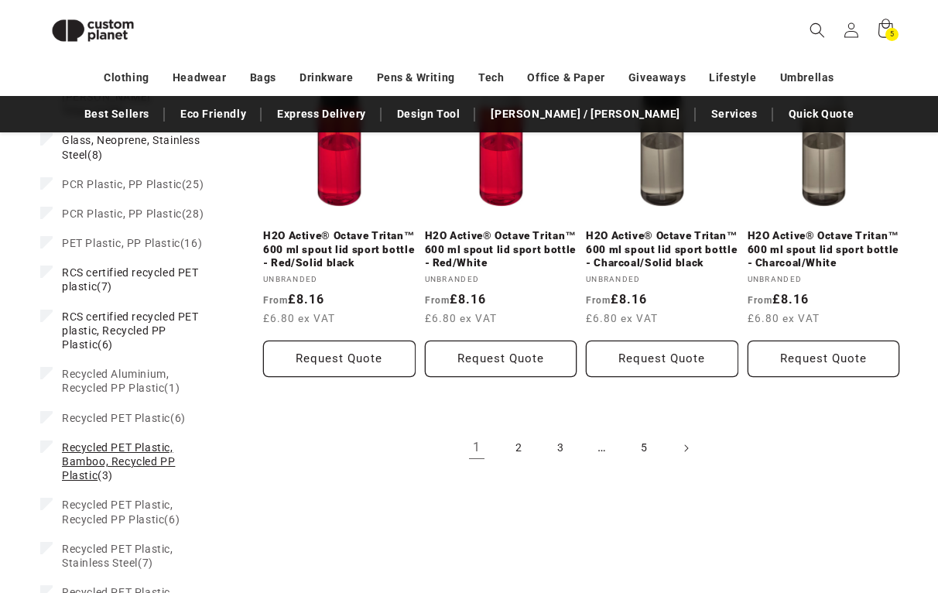
scroll to position [1631, 0]
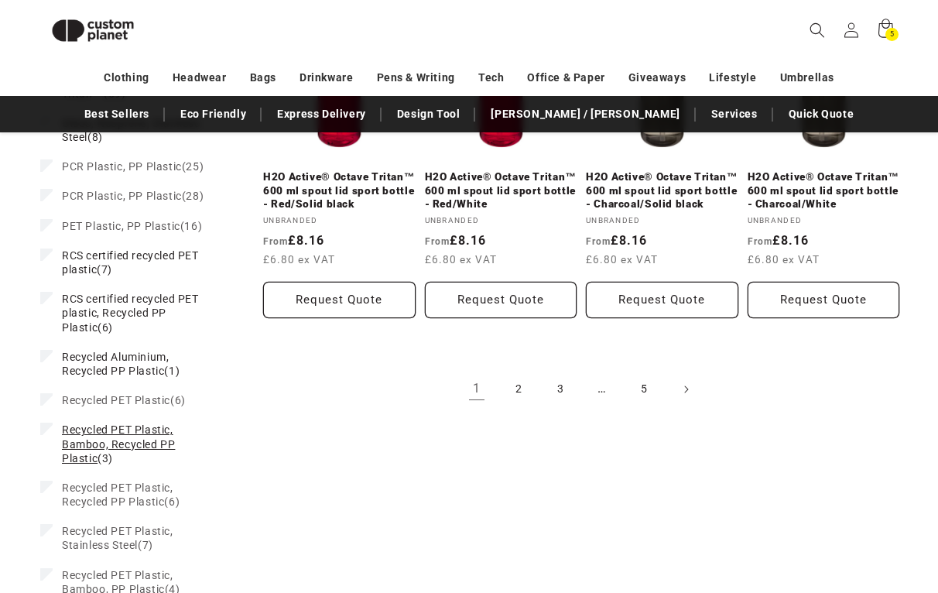
scroll to position [1687, 0]
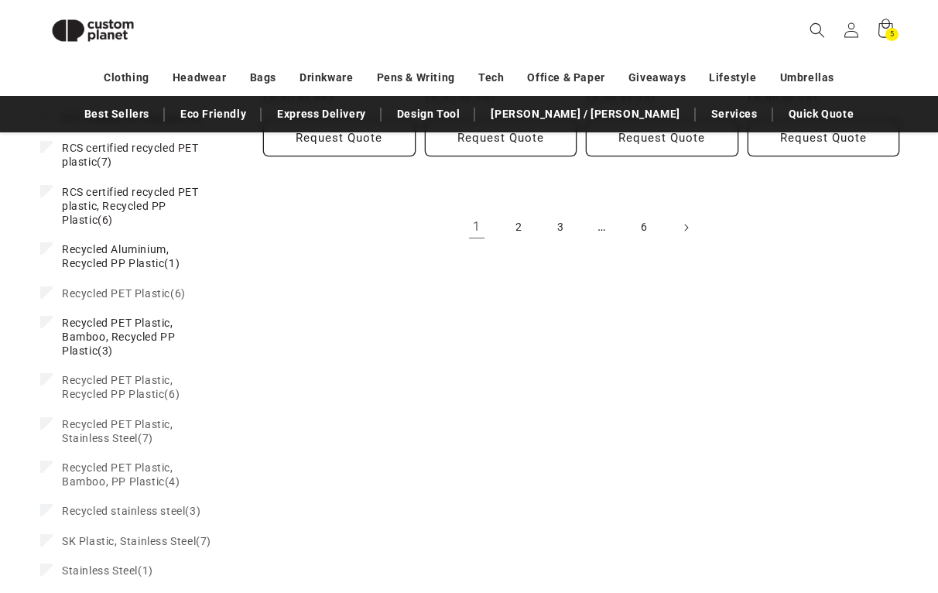
scroll to position [1861, 0]
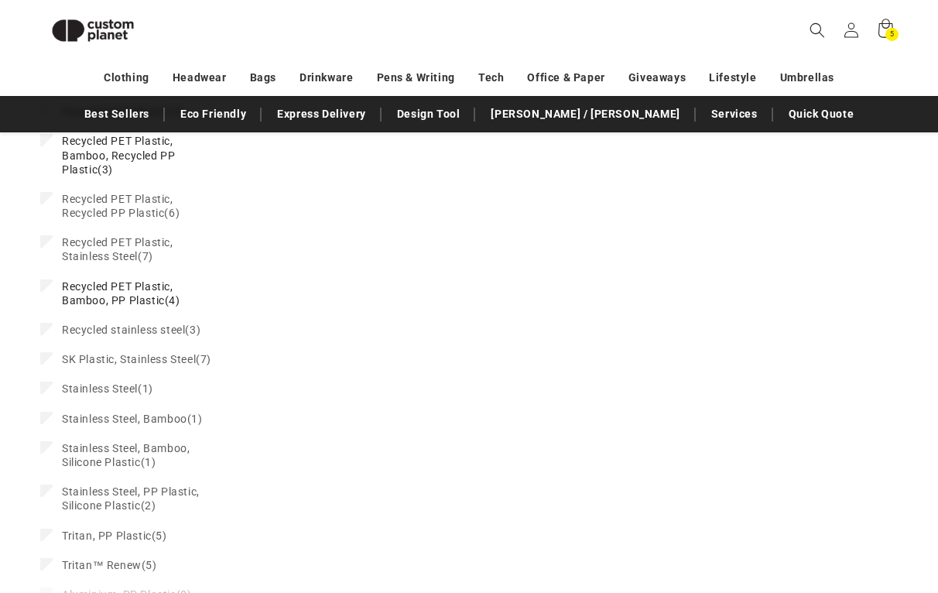
scroll to position [2079, 0]
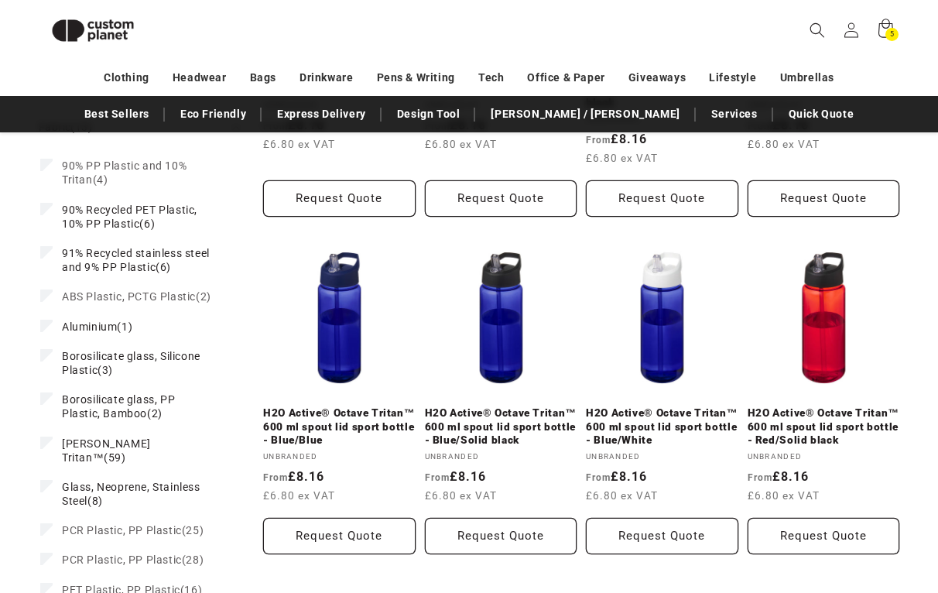
scroll to position [1441, 0]
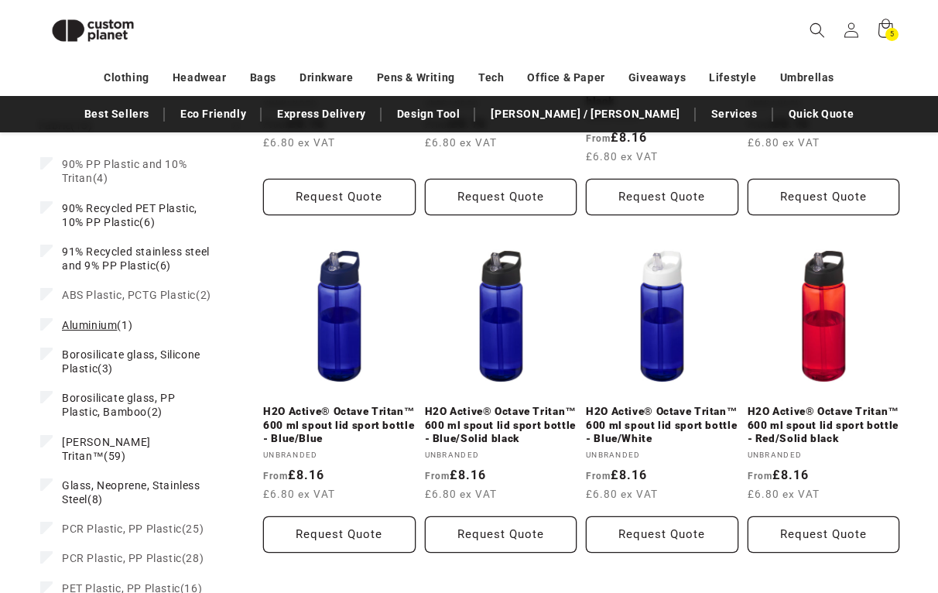
click at [46, 326] on icon at bounding box center [47, 323] width 9 height 5
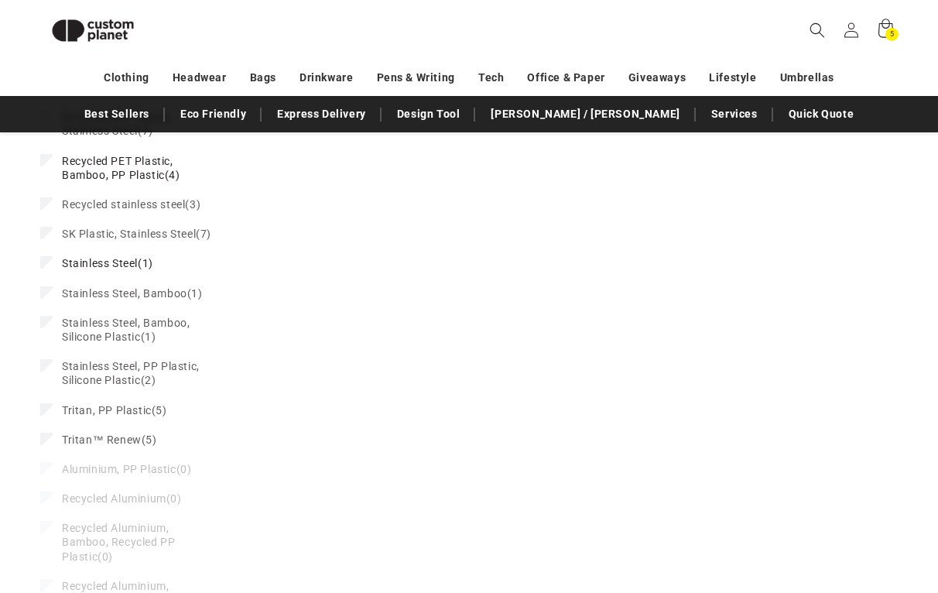
scroll to position [2187, 0]
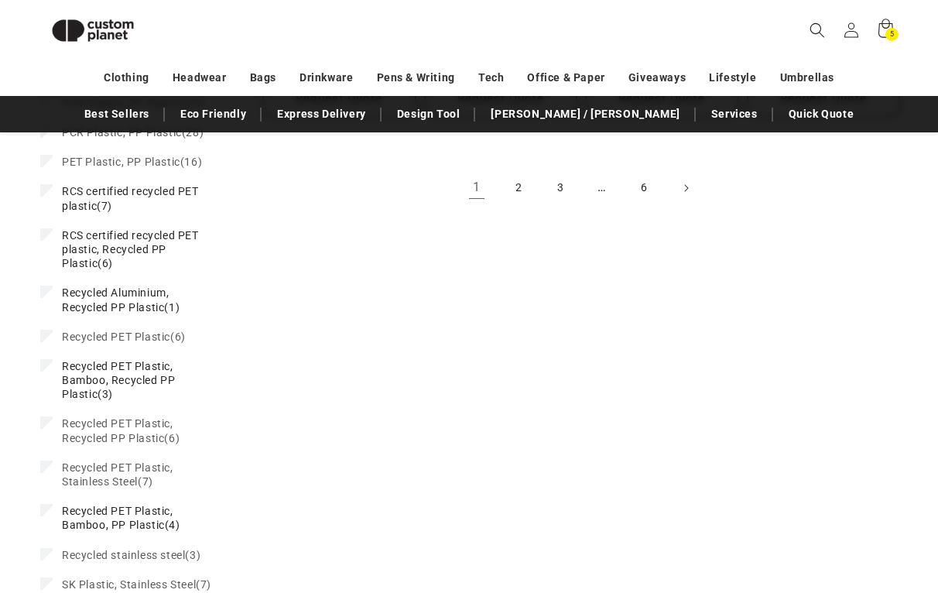
scroll to position [1843, 0]
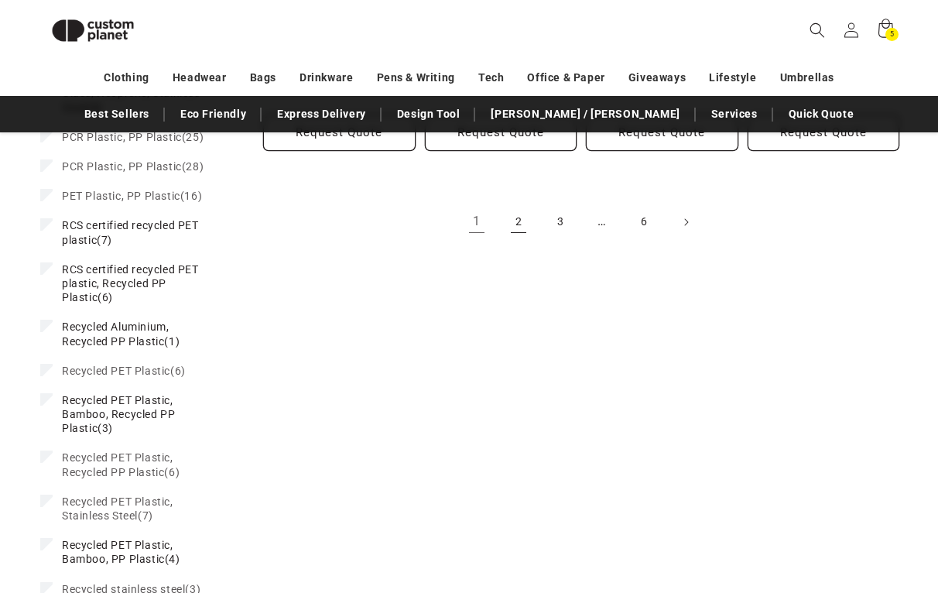
click at [518, 221] on link "2" at bounding box center [518, 222] width 34 height 34
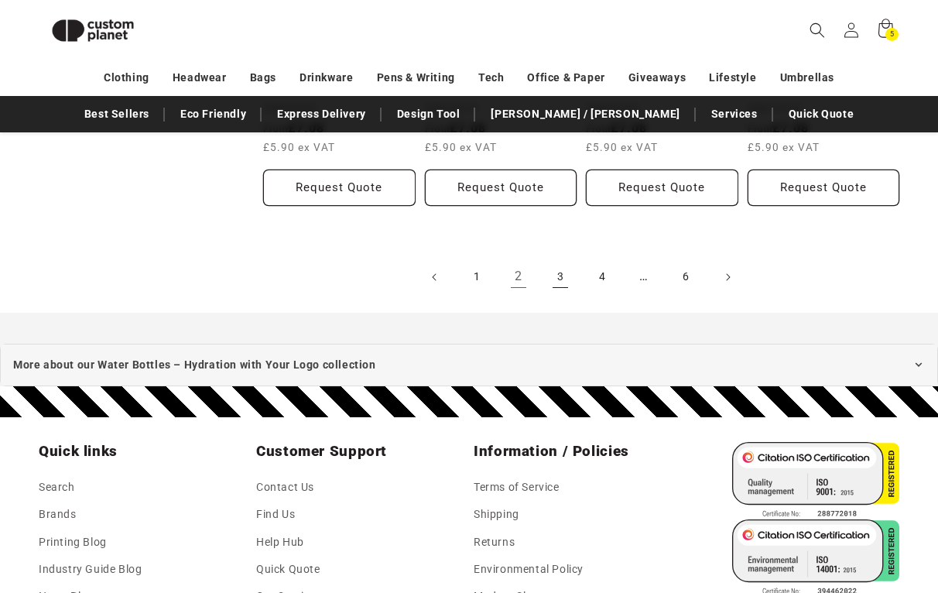
scroll to position [1789, 0]
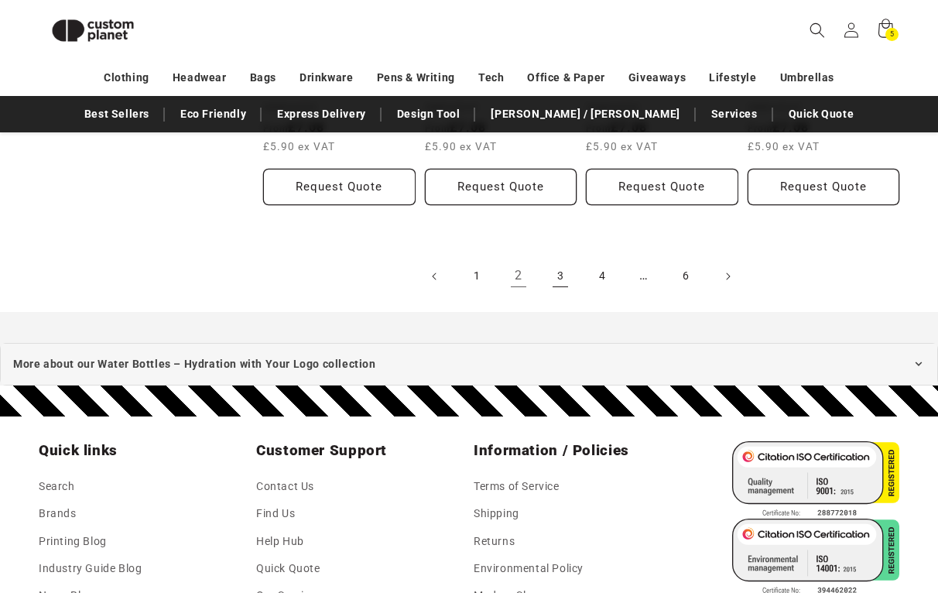
click at [560, 280] on link "3" at bounding box center [560, 276] width 34 height 34
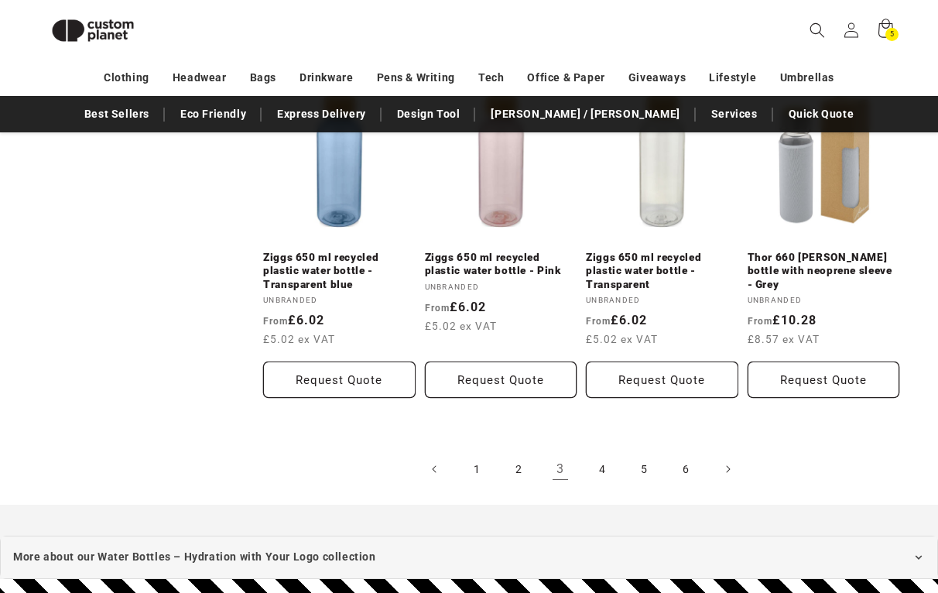
scroll to position [1610, 0]
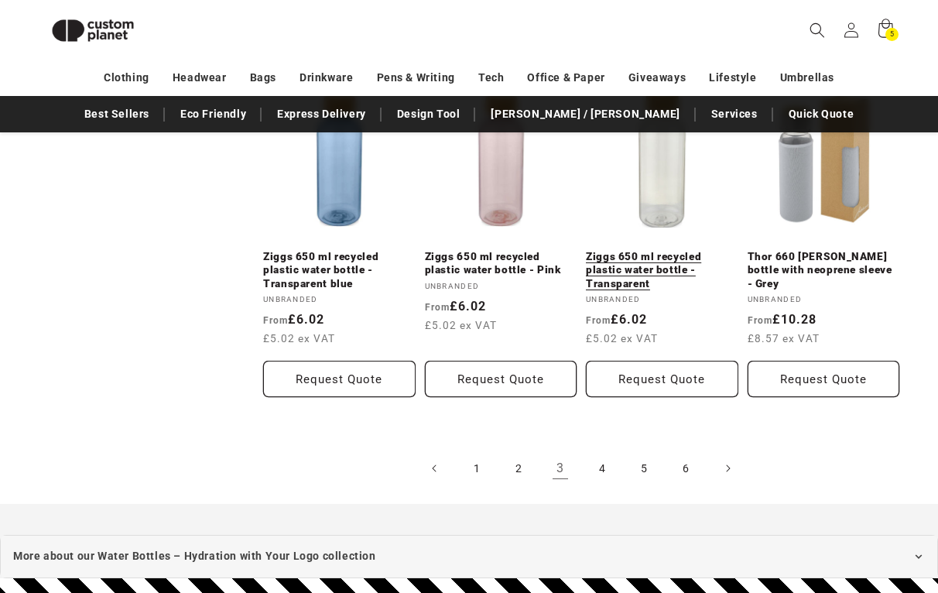
click at [644, 250] on link "Ziggs 650 ml recycled plastic water bottle - Transparent" at bounding box center [662, 270] width 152 height 41
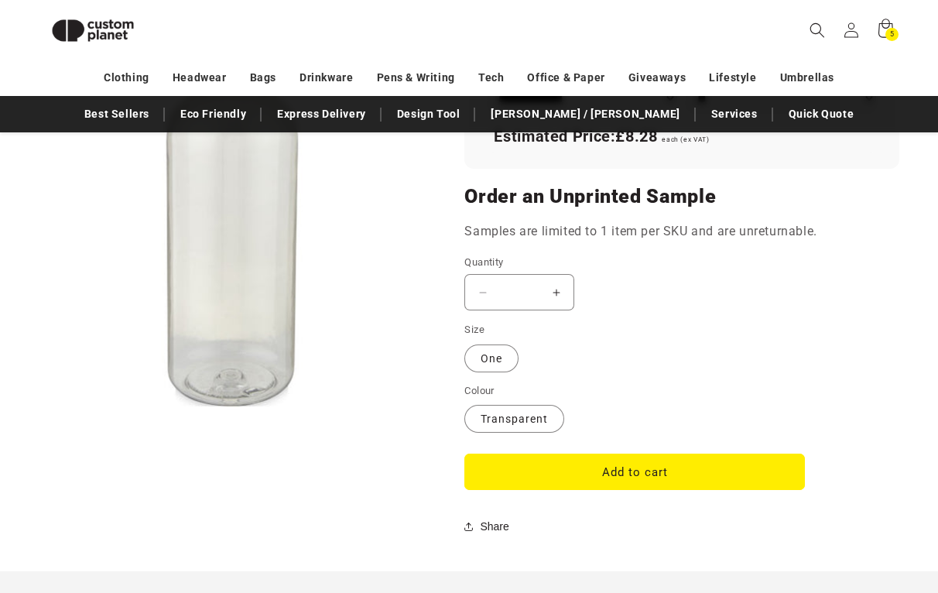
scroll to position [1232, 0]
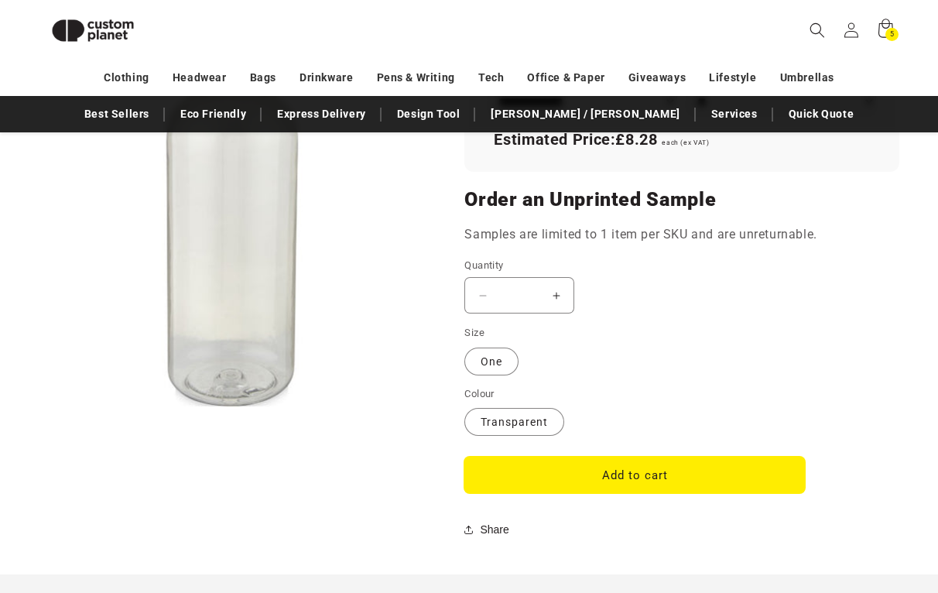
click at [569, 484] on button "Add to cart" at bounding box center [634, 474] width 340 height 36
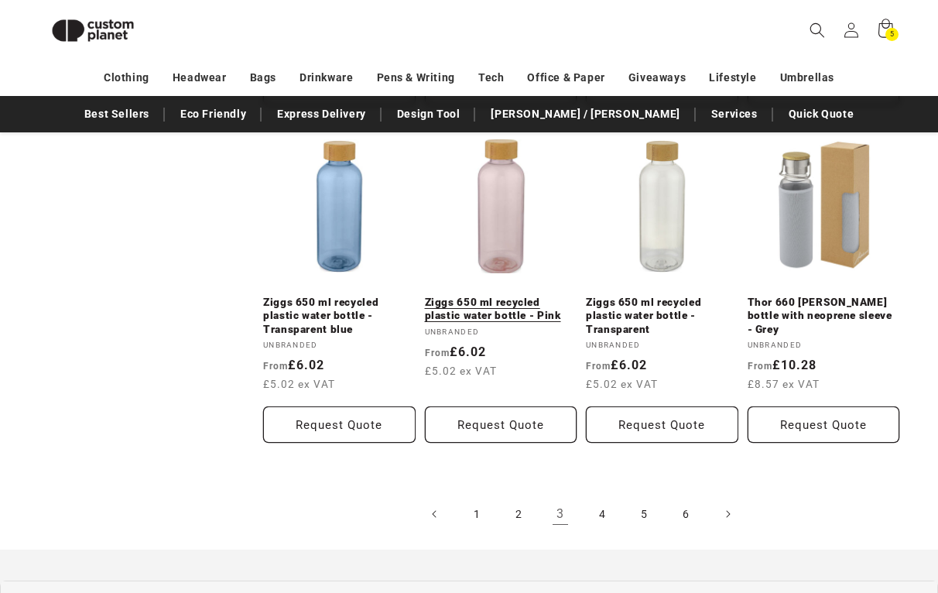
scroll to position [1559, 0]
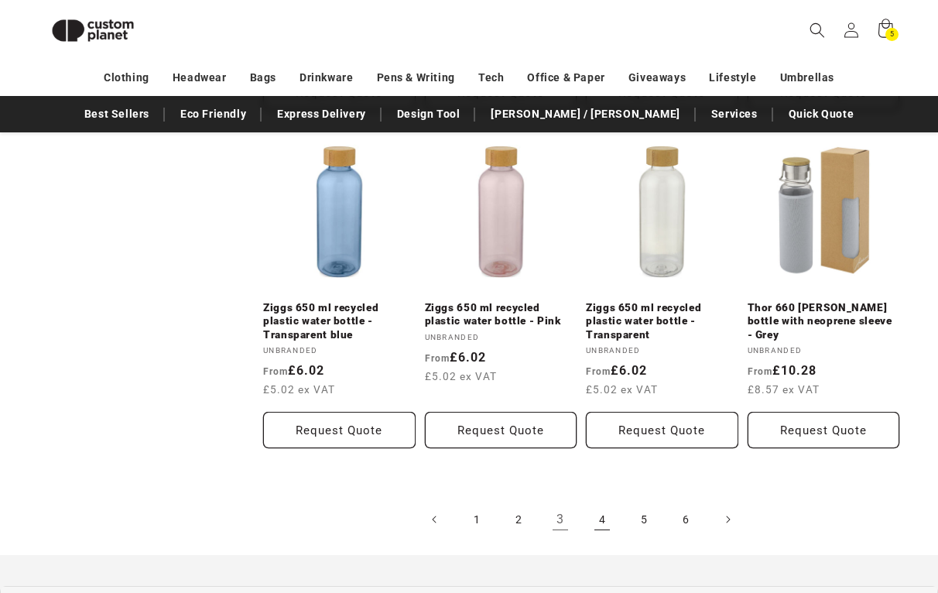
click at [605, 522] on link "4" at bounding box center [602, 519] width 34 height 34
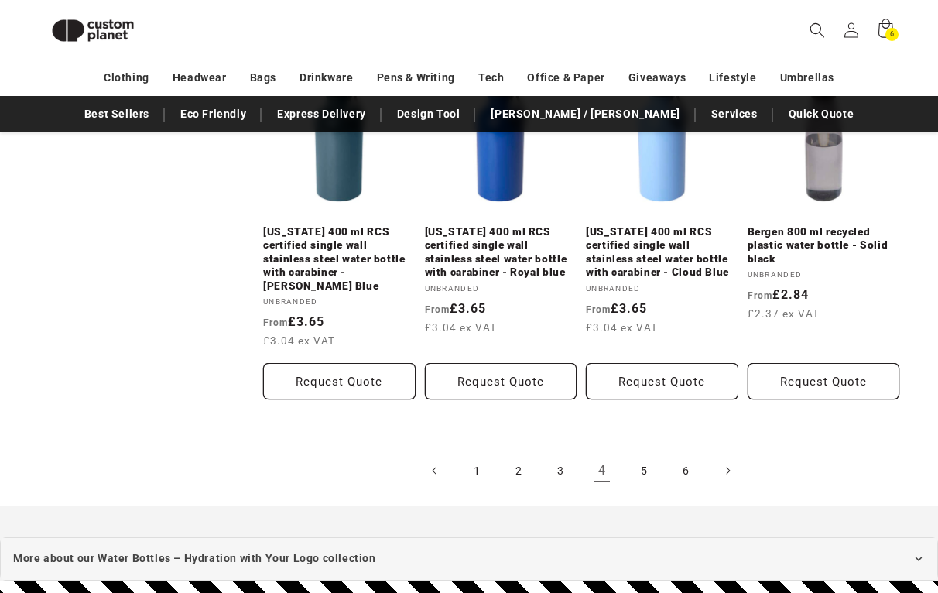
scroll to position [1612, 0]
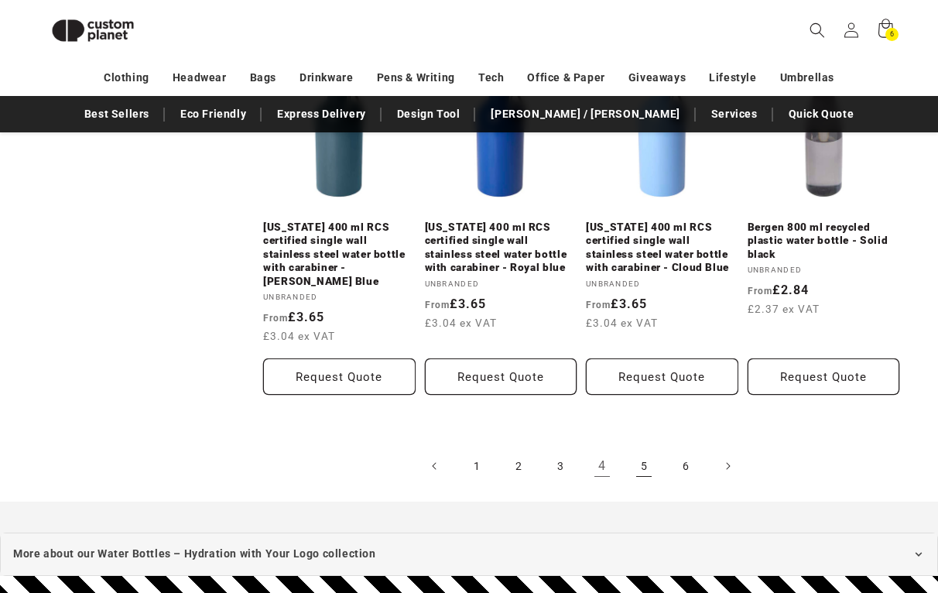
click at [648, 449] on link "5" at bounding box center [644, 466] width 34 height 34
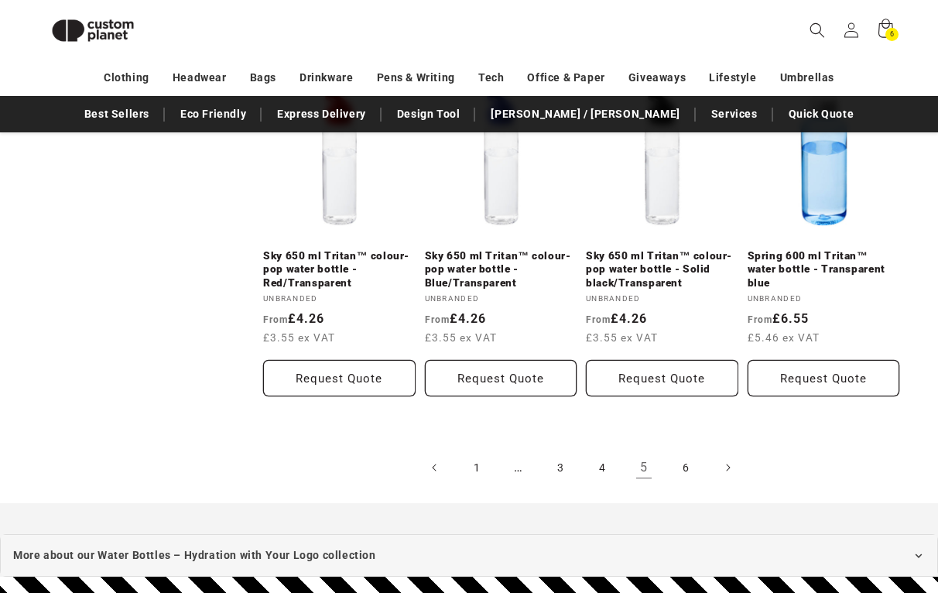
scroll to position [1663, 0]
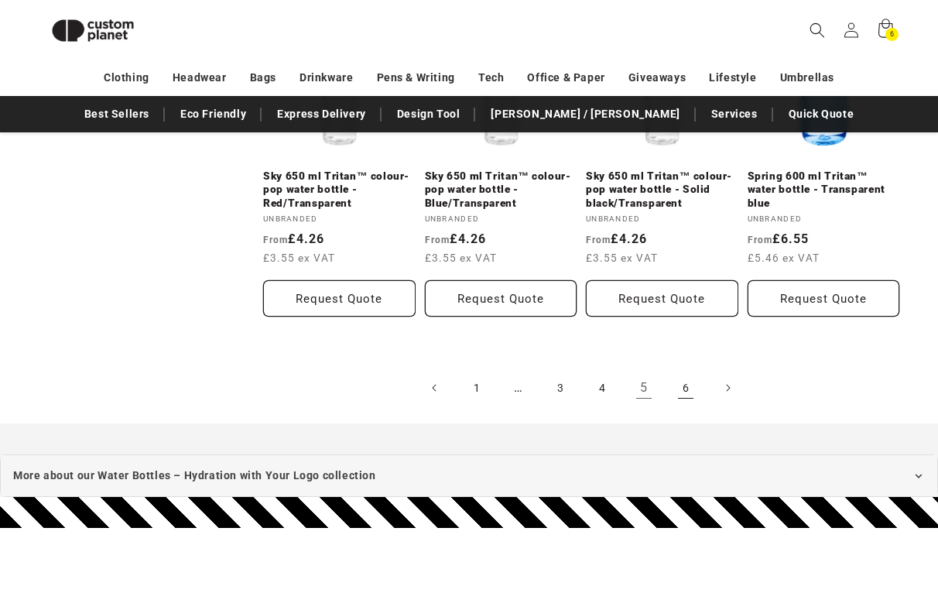
click at [686, 391] on link "6" at bounding box center [685, 388] width 34 height 34
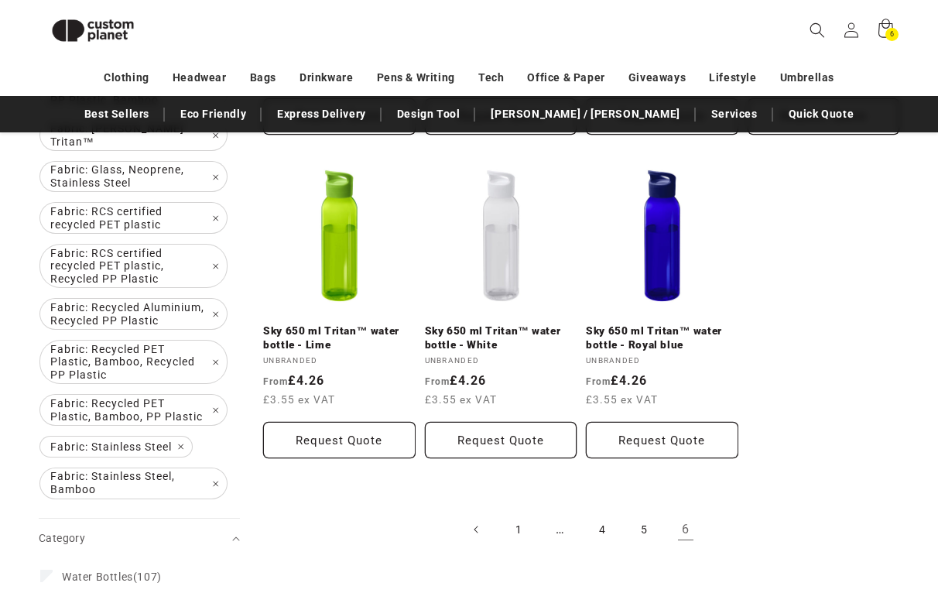
scroll to position [624, 0]
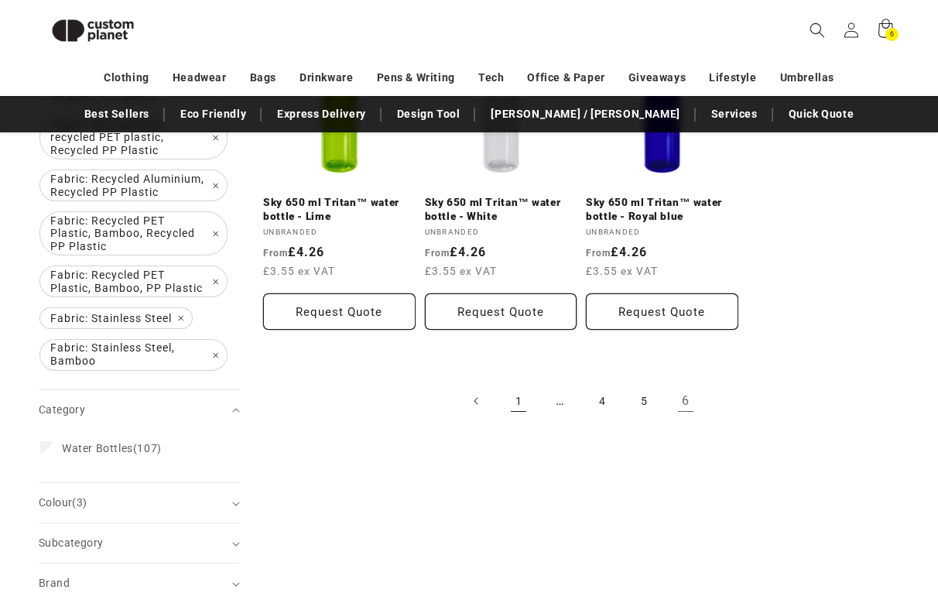
click at [519, 392] on link "1" at bounding box center [518, 401] width 34 height 34
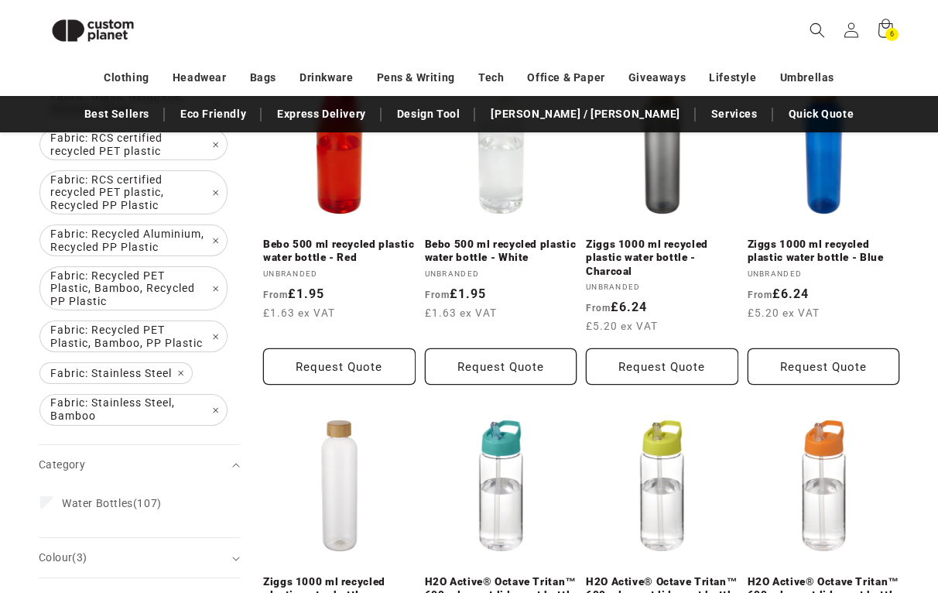
scroll to position [571, 0]
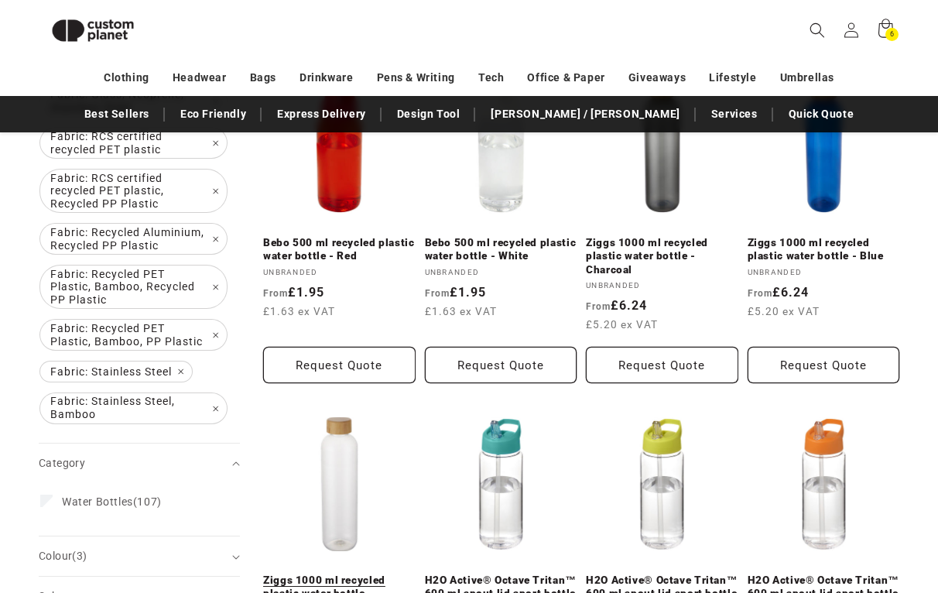
click at [374, 573] on link "Ziggs 1000 ml recycled plastic water bottle - Transparent clear" at bounding box center [339, 593] width 152 height 41
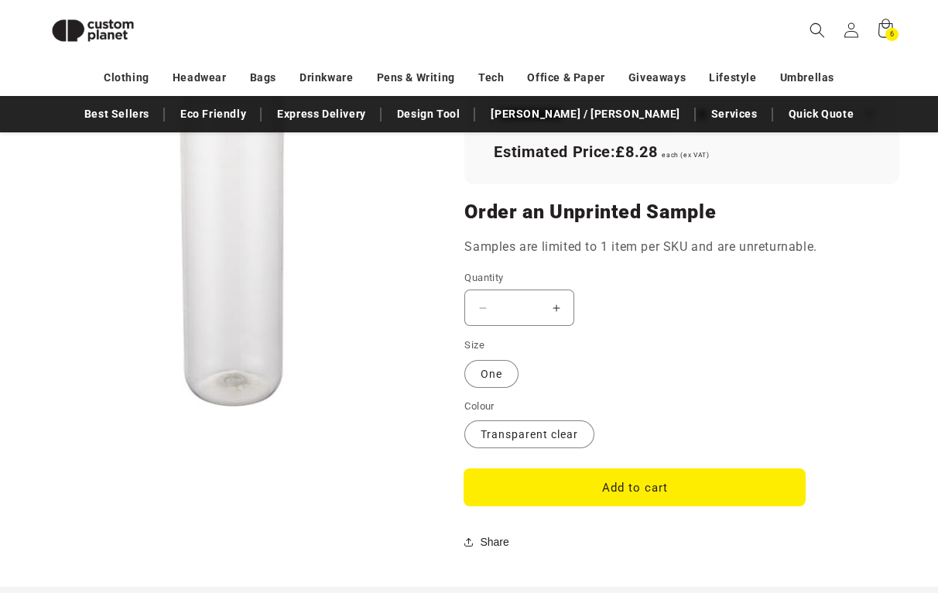
scroll to position [1222, 0]
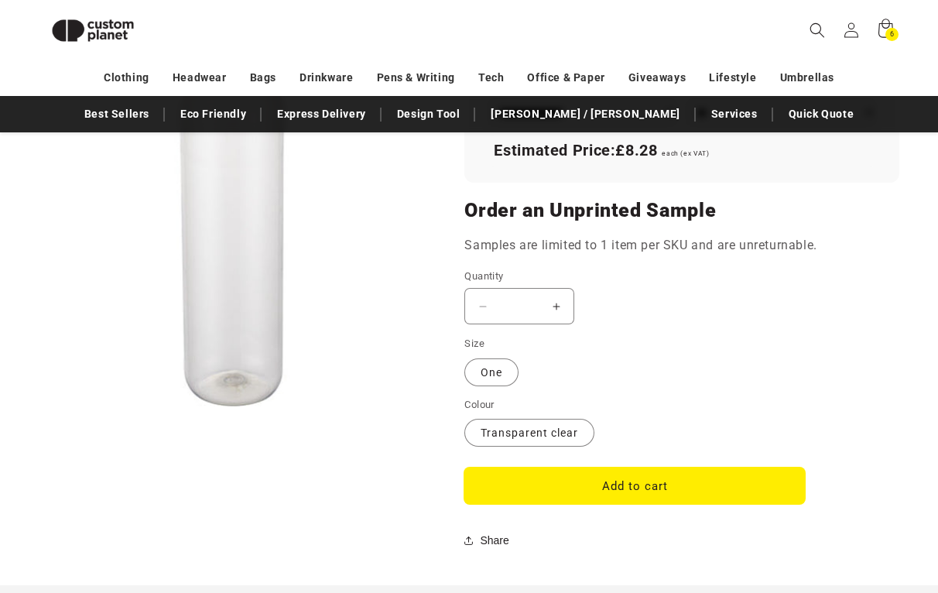
click at [521, 481] on button "Add to cart" at bounding box center [634, 485] width 340 height 36
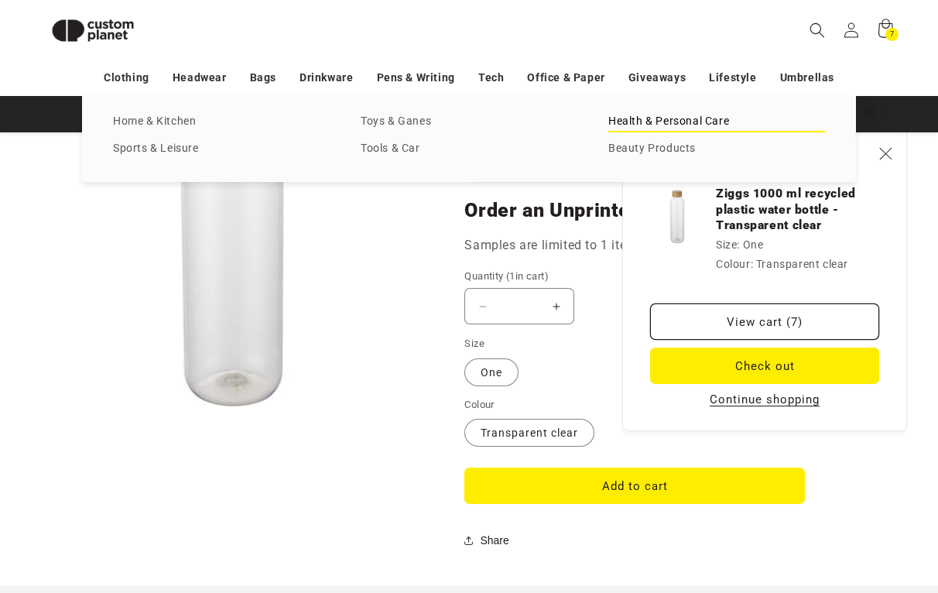
click at [700, 123] on link "Health & Personal Care" at bounding box center [716, 121] width 217 height 21
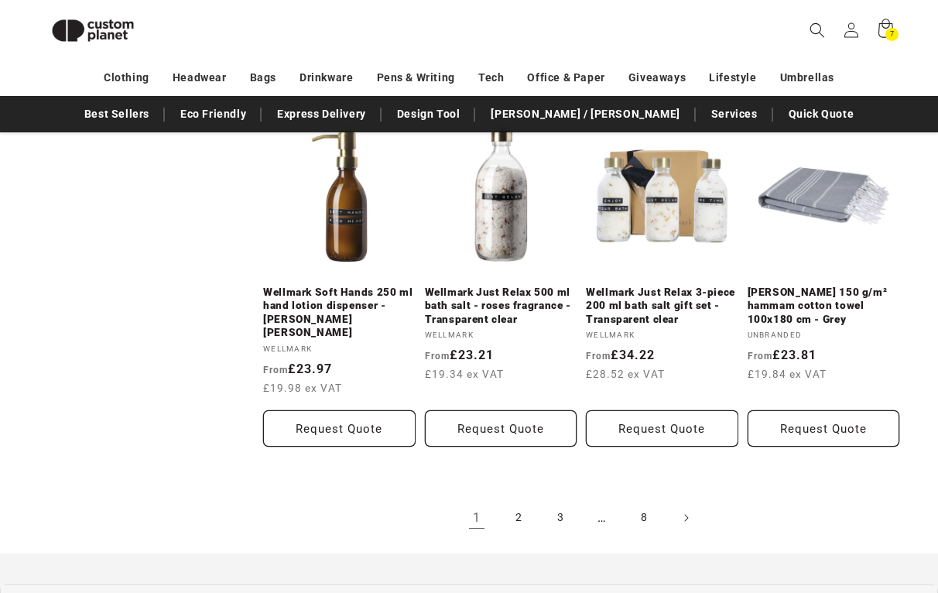
scroll to position [1601, 0]
click at [521, 501] on link "2" at bounding box center [518, 518] width 34 height 34
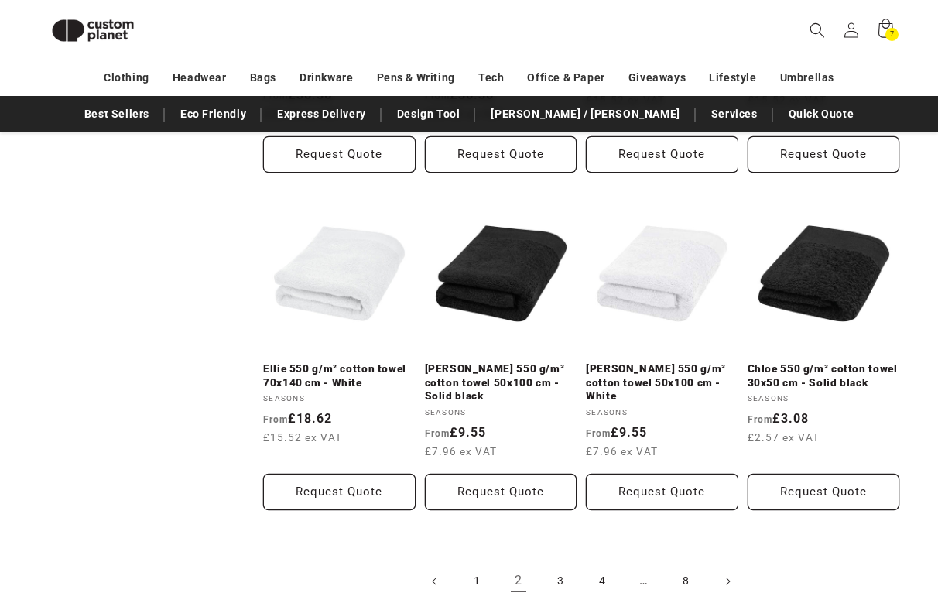
scroll to position [1656, 0]
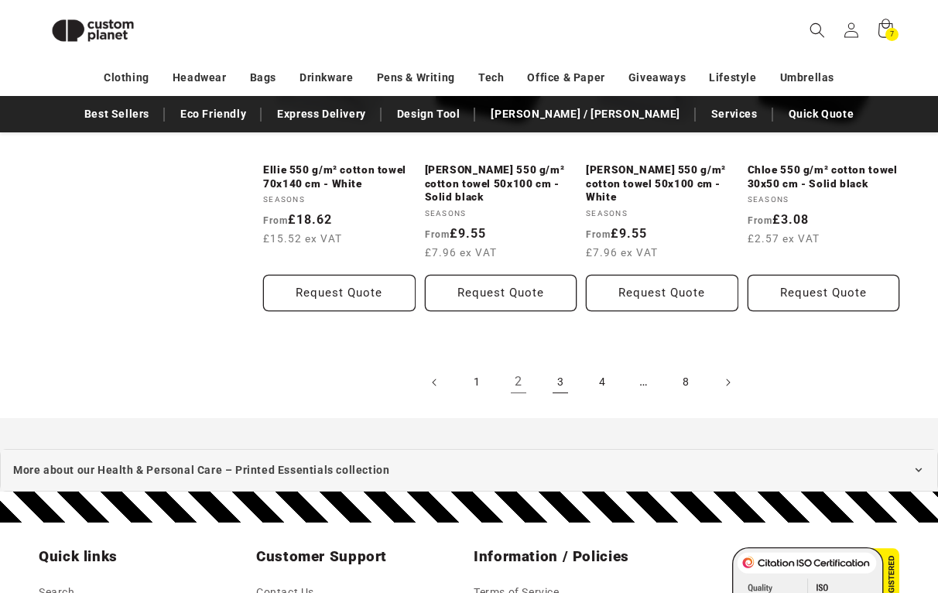
click at [557, 365] on link "3" at bounding box center [560, 382] width 34 height 34
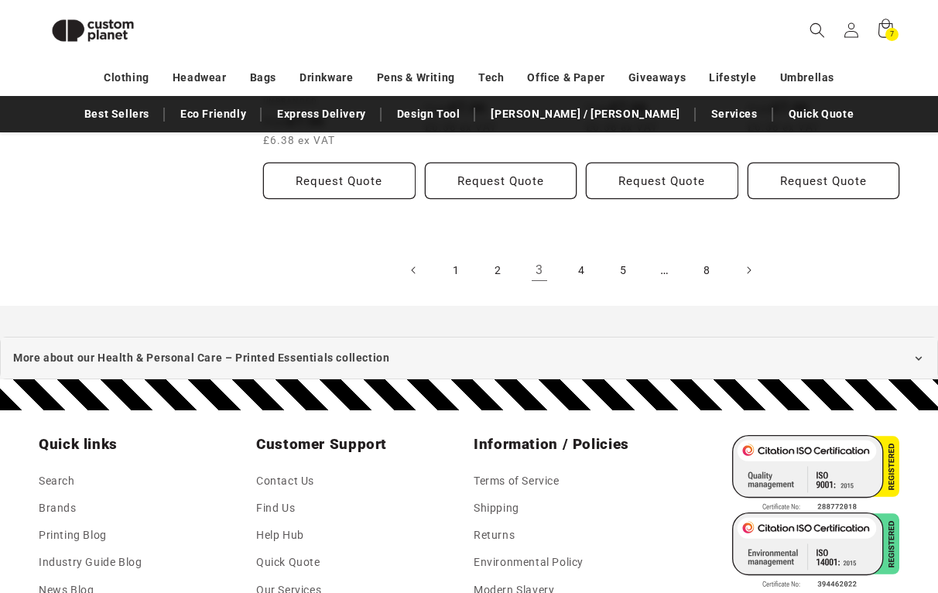
scroll to position [1813, 0]
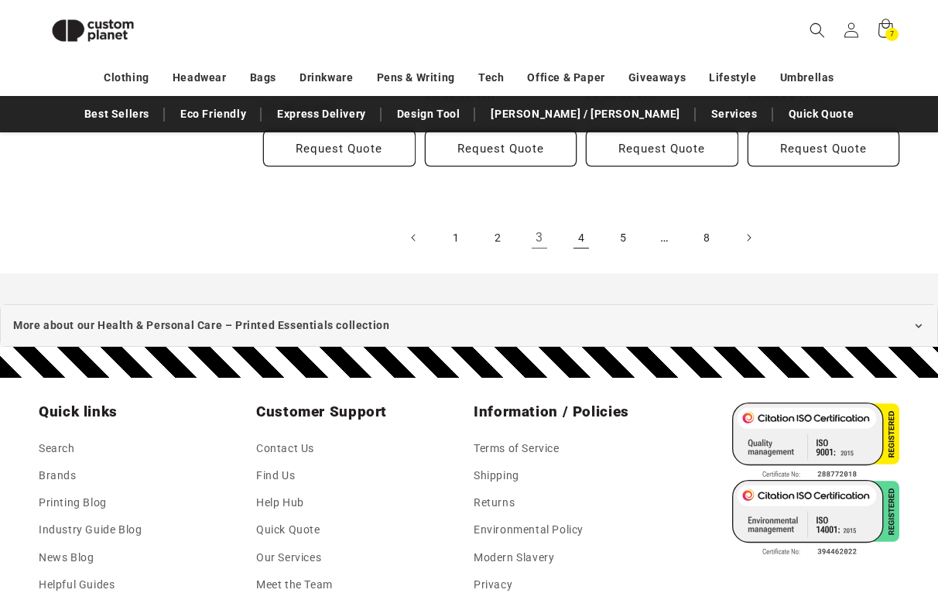
click at [586, 233] on link "4" at bounding box center [581, 237] width 34 height 34
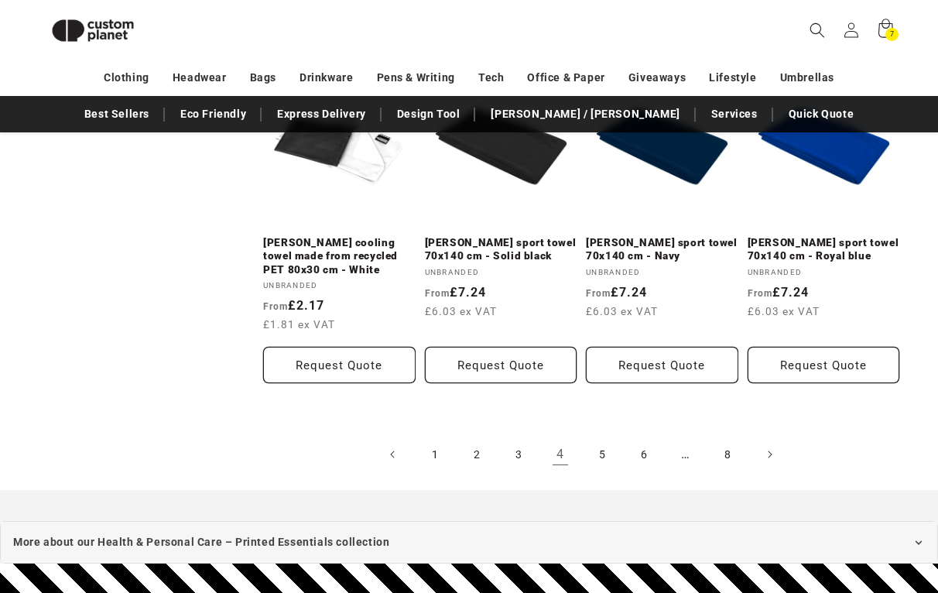
scroll to position [1586, 0]
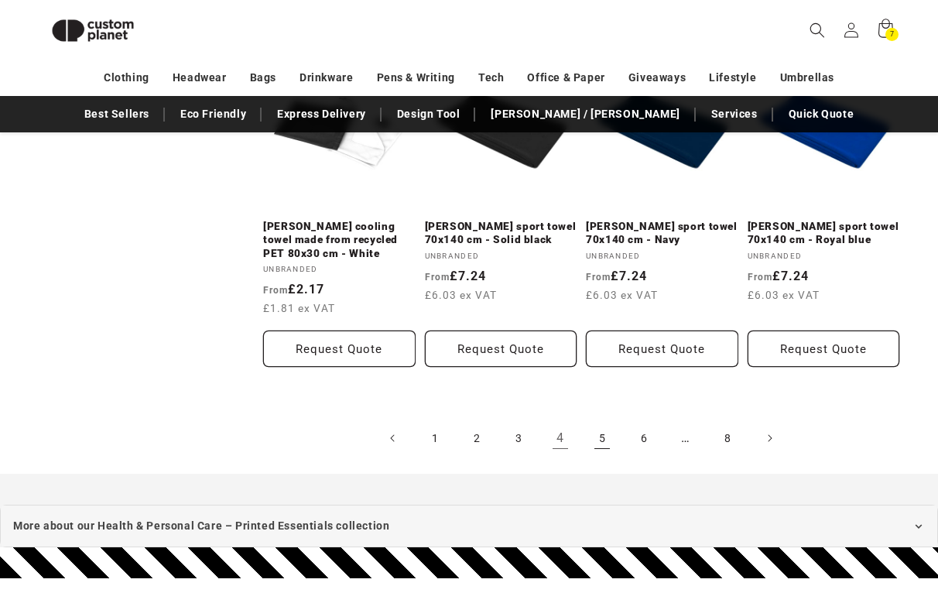
click at [602, 429] on link "5" at bounding box center [602, 438] width 34 height 34
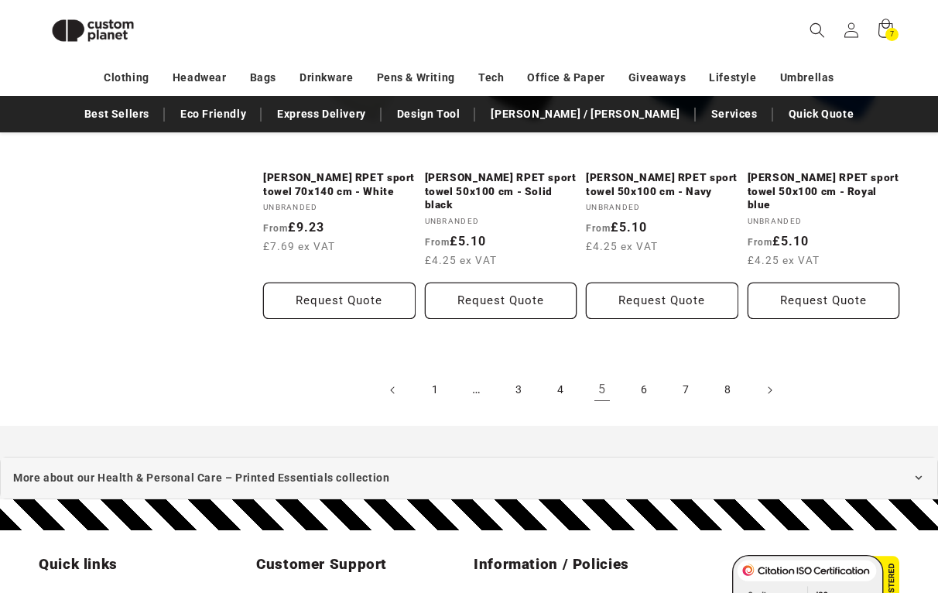
scroll to position [1670, 0]
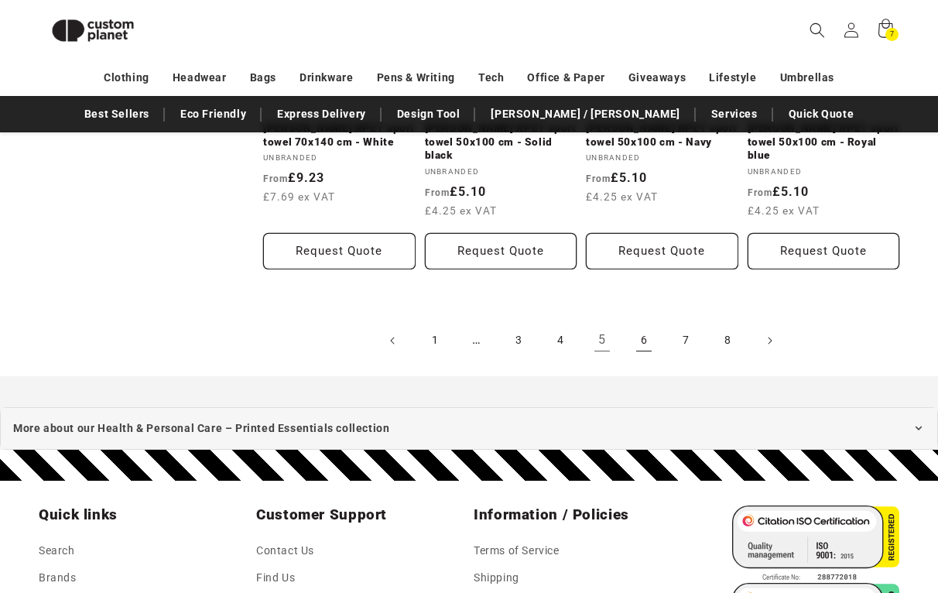
click at [644, 323] on link "6" at bounding box center [644, 340] width 34 height 34
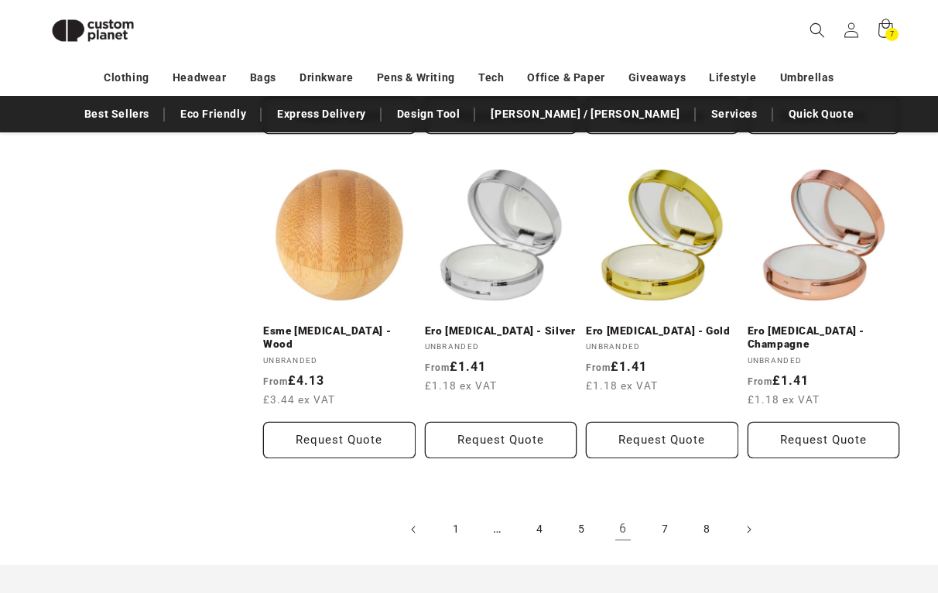
scroll to position [1486, 0]
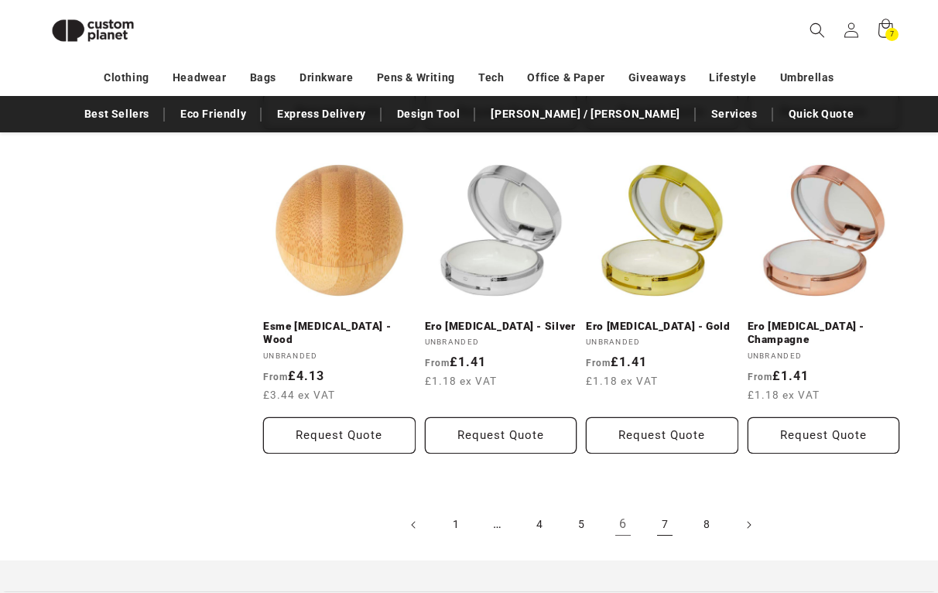
click at [662, 508] on link "7" at bounding box center [665, 525] width 34 height 34
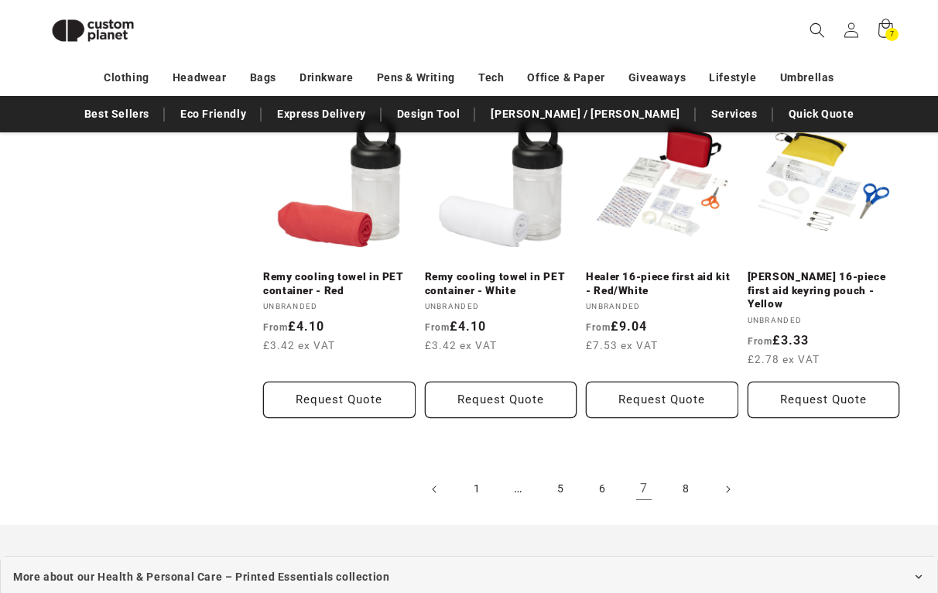
scroll to position [1571, 0]
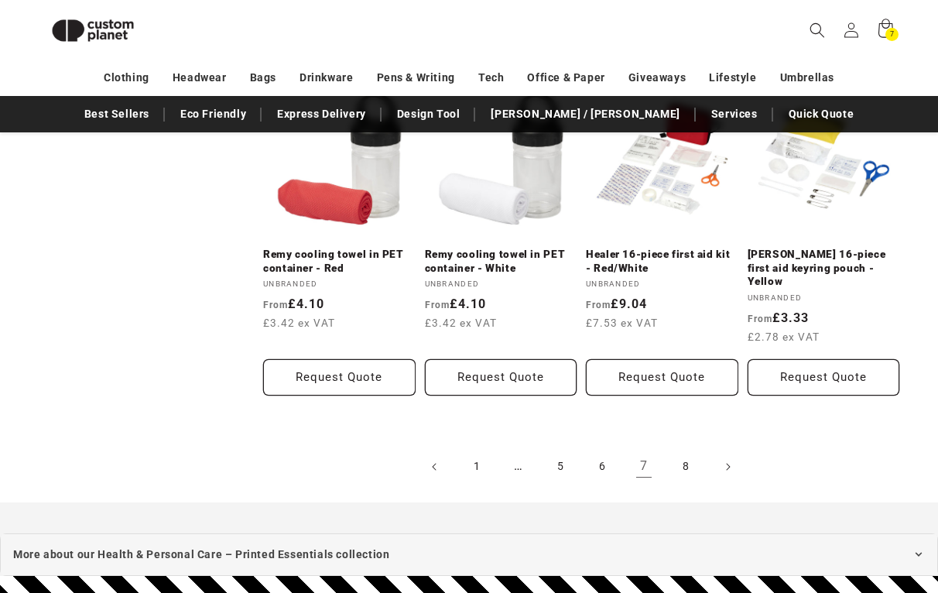
click at [688, 426] on iframe "Chat Widget" at bounding box center [804, 509] width 265 height 167
click at [684, 450] on link "8" at bounding box center [685, 467] width 34 height 34
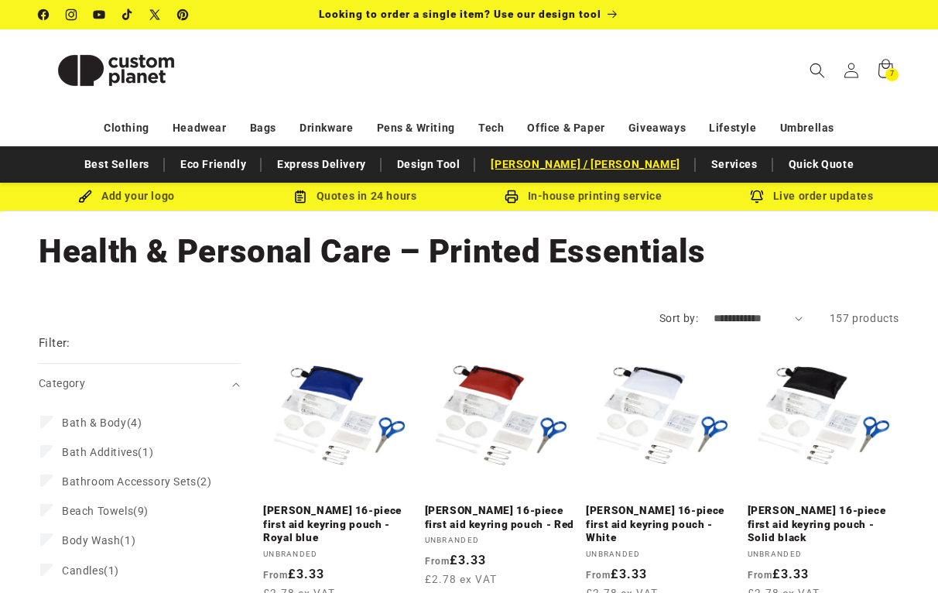
click at [588, 166] on link "[PERSON_NAME]ey [PERSON_NAME]" at bounding box center [585, 164] width 204 height 27
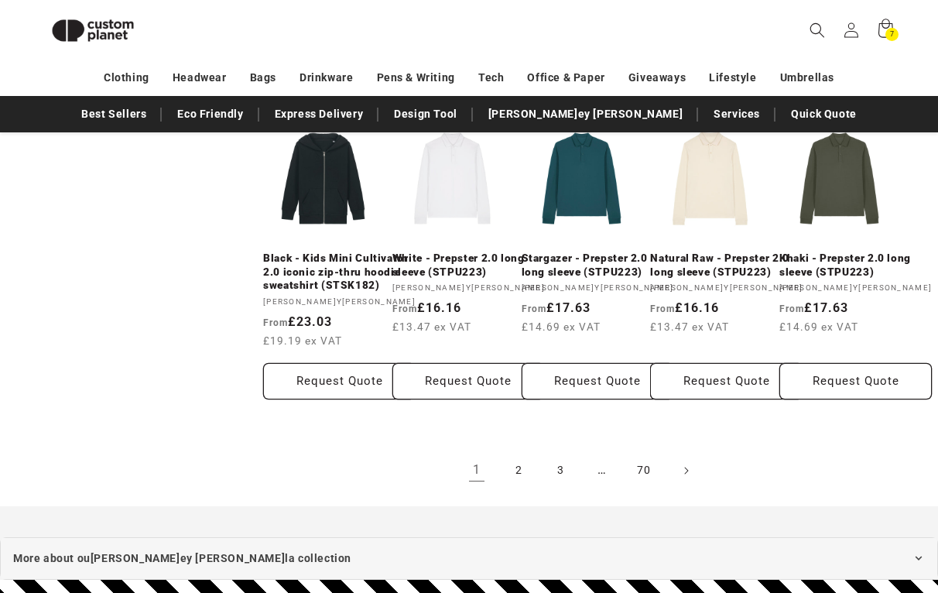
scroll to position [1303, 0]
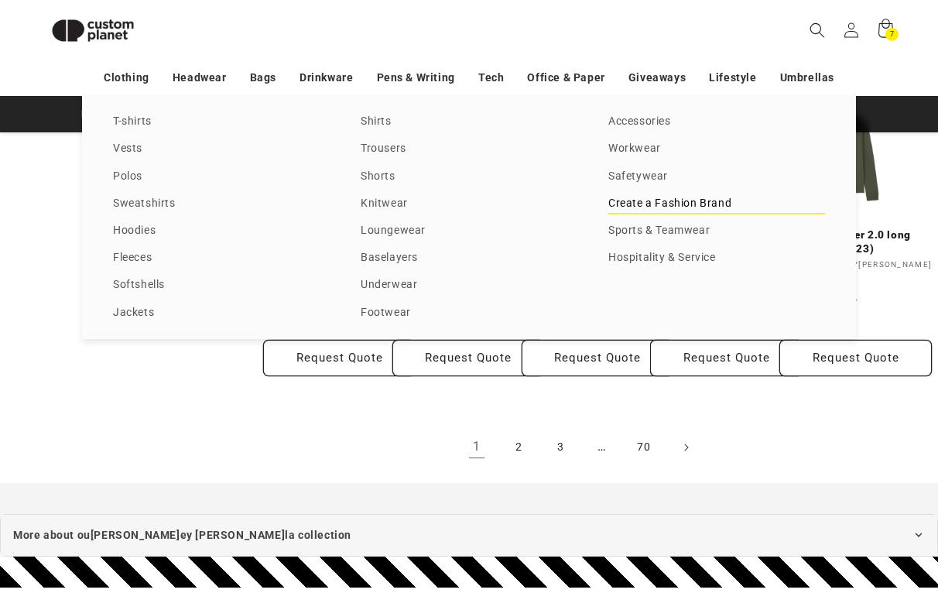
click at [641, 204] on link "Create a Fashion Brand" at bounding box center [716, 203] width 217 height 21
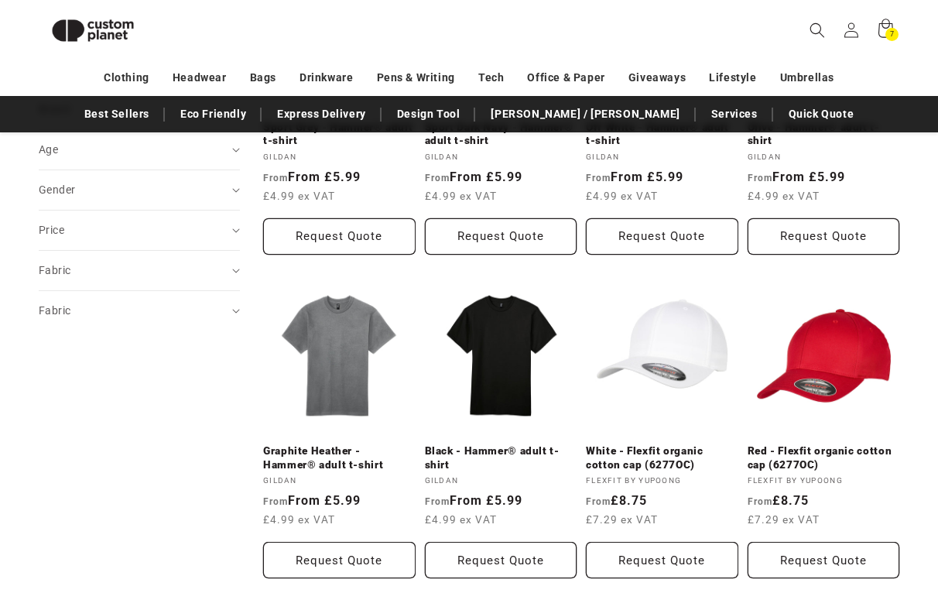
scroll to position [738, 0]
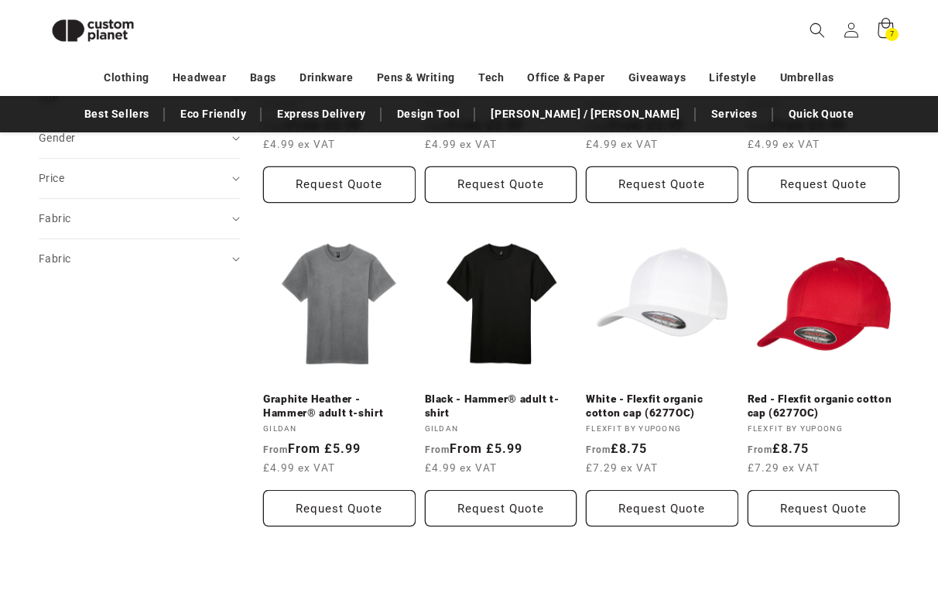
click at [884, 32] on icon at bounding box center [885, 30] width 36 height 36
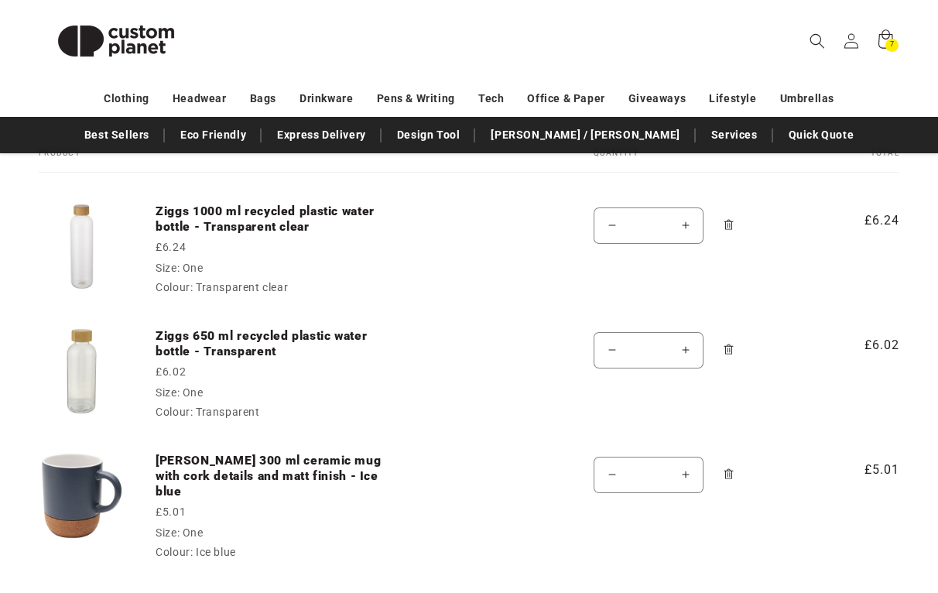
scroll to position [156, 0]
click at [727, 350] on icon "Remove Ziggs 650 ml recycled plastic water bottle - Transparent - One / Transpa…" at bounding box center [728, 349] width 3 height 5
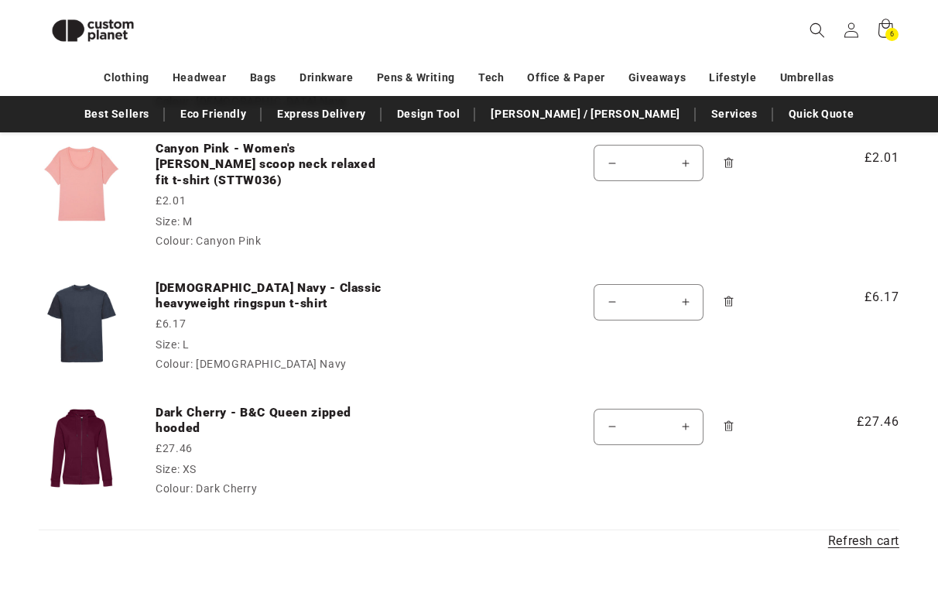
scroll to position [604, 0]
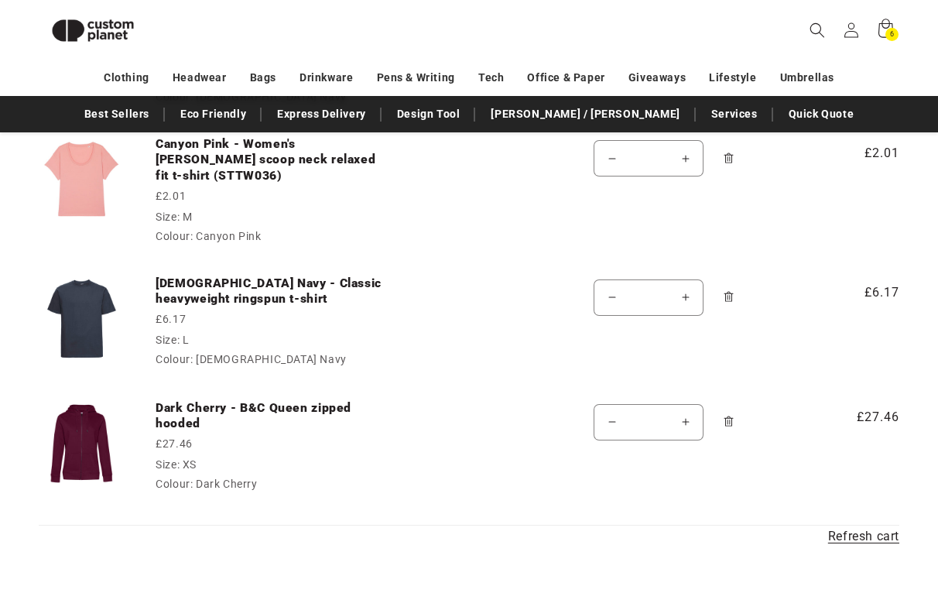
click at [686, 280] on button "Increase quantity for French Navy - Classic heavyweight ringspun t-shirt" at bounding box center [685, 297] width 35 height 36
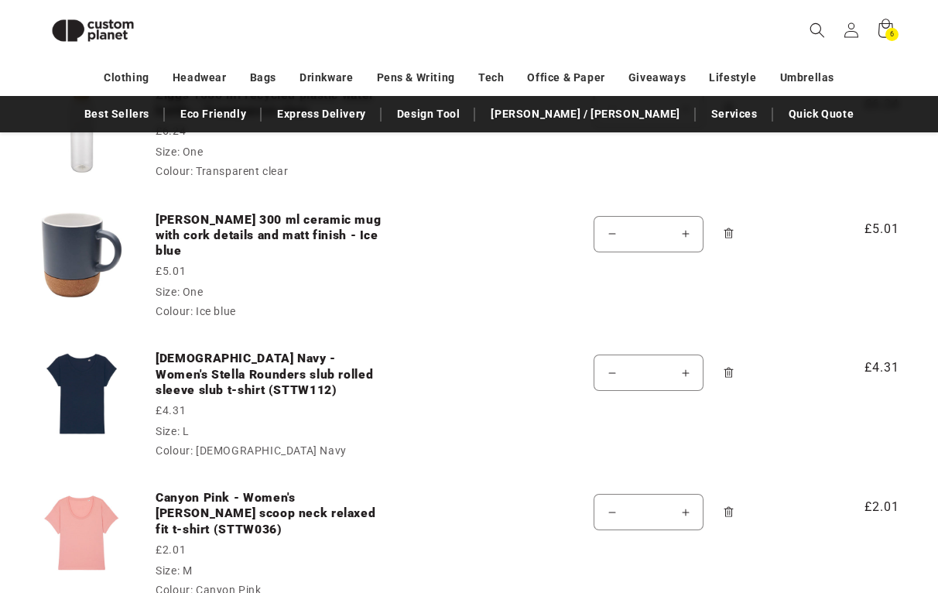
scroll to position [0, 0]
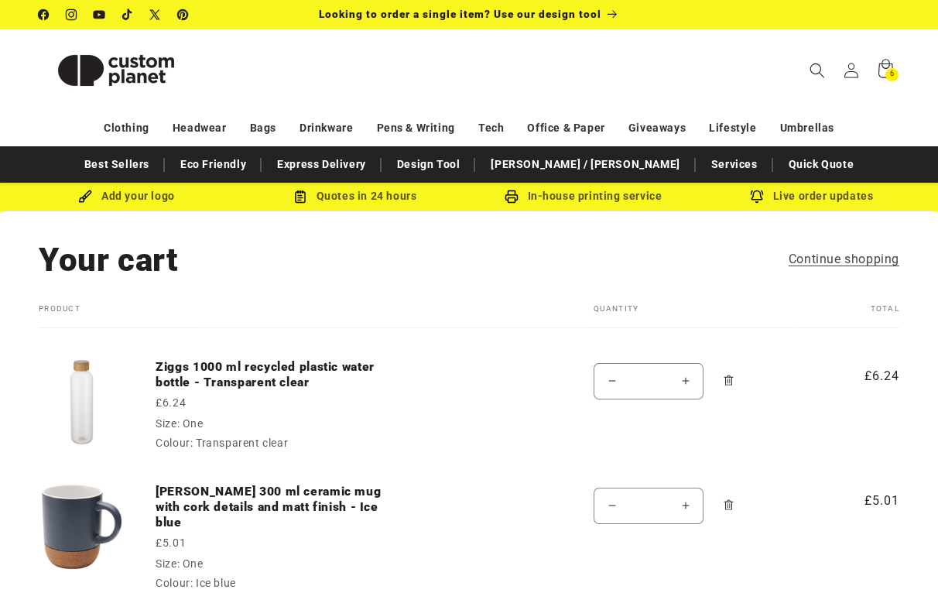
click at [158, 199] on div "Add your logo" at bounding box center [126, 195] width 228 height 19
click at [80, 199] on img at bounding box center [85, 197] width 14 height 14
click at [851, 70] on icon at bounding box center [851, 70] width 16 height 16
click at [854, 72] on icon at bounding box center [850, 69] width 15 height 15
click at [210, 366] on link "Ziggs 1000 ml recycled plastic water bottle - Transparent clear" at bounding box center [272, 375] width 232 height 32
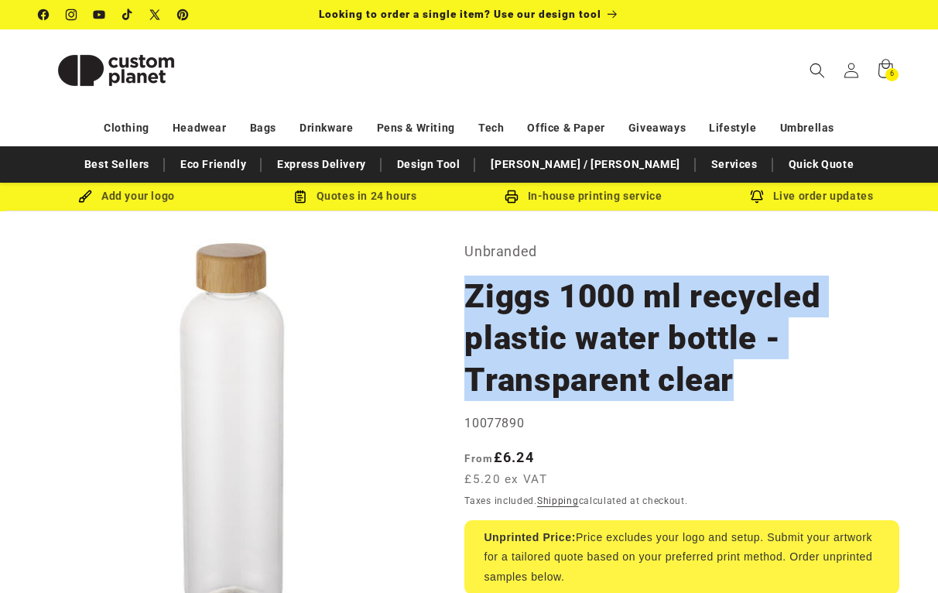
drag, startPoint x: 466, startPoint y: 291, endPoint x: 764, endPoint y: 370, distance: 308.9
click at [764, 370] on h1 "Ziggs 1000 ml recycled plastic water bottle - Transparent clear" at bounding box center [681, 337] width 435 height 125
copy h1 "Ziggs 1000 ml recycled plastic water bottle - Transparent clear"
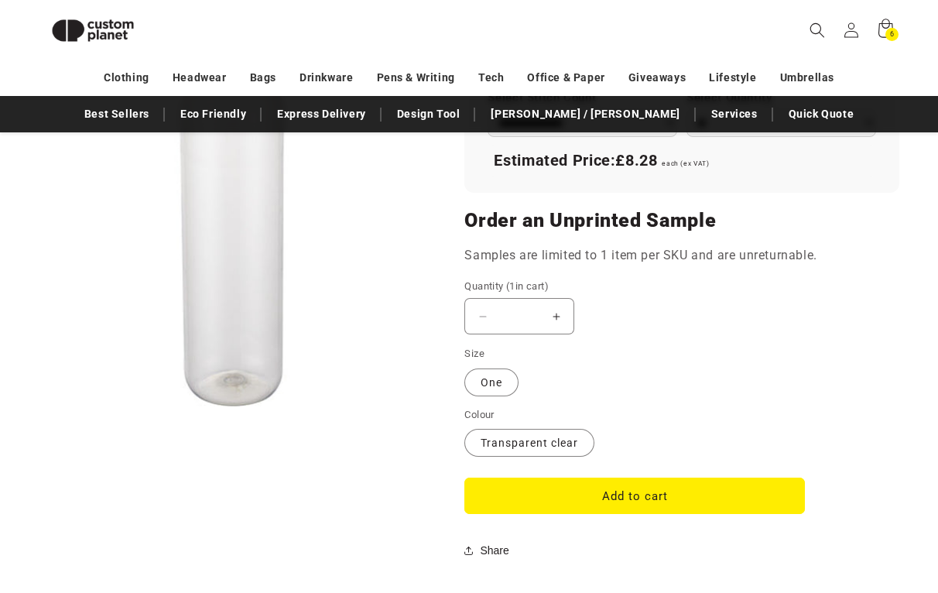
scroll to position [1143, 0]
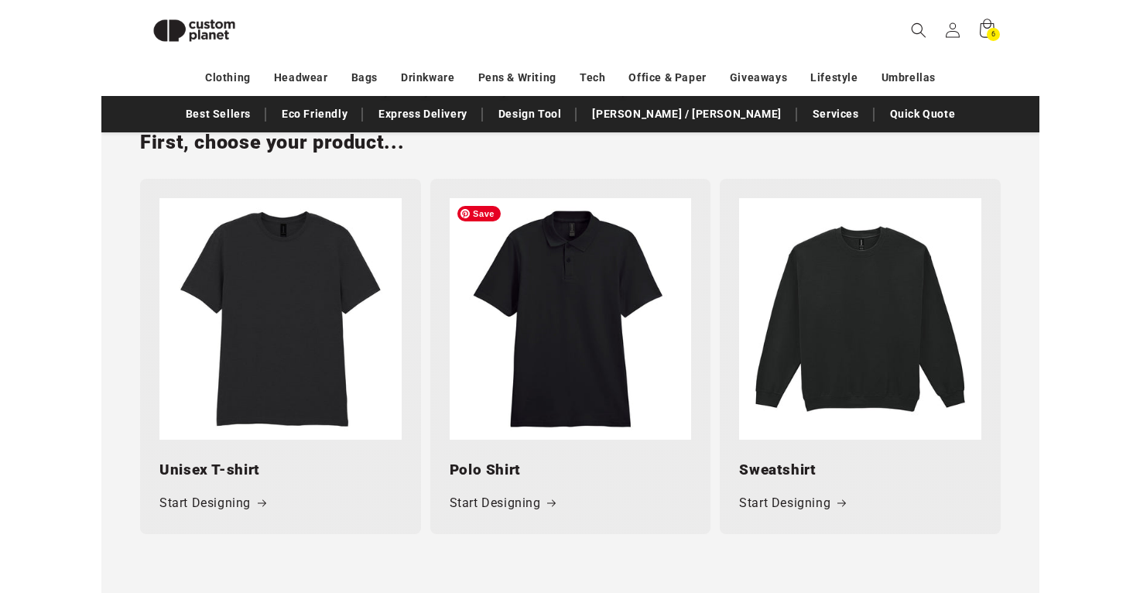
scroll to position [675, 0]
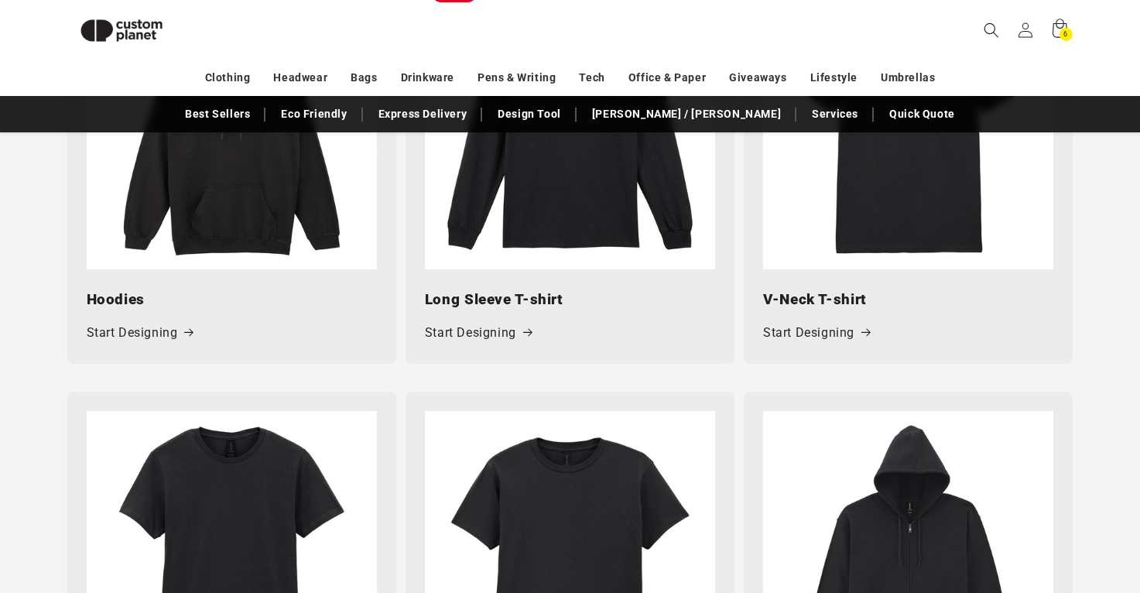
scroll to position [1415, 0]
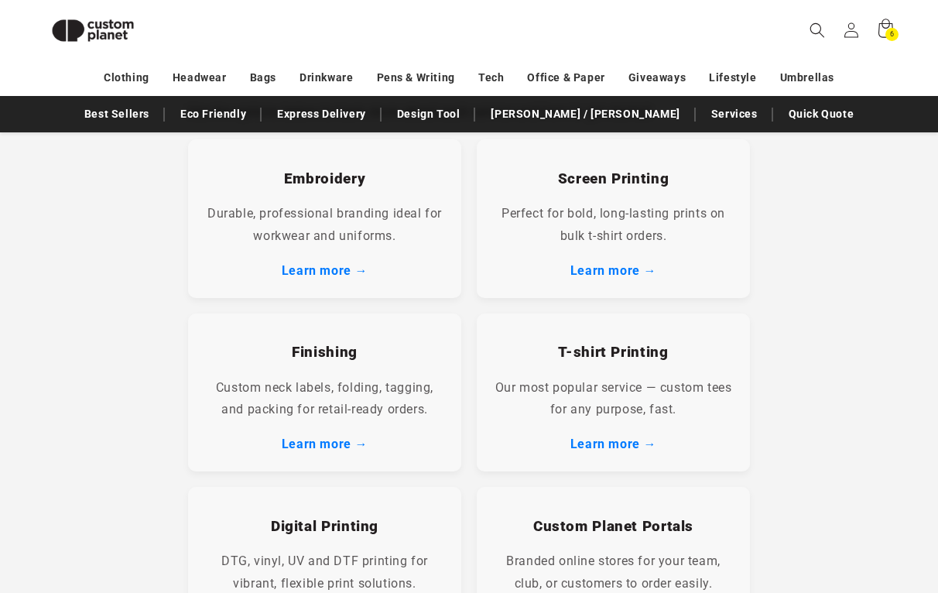
scroll to position [338, 0]
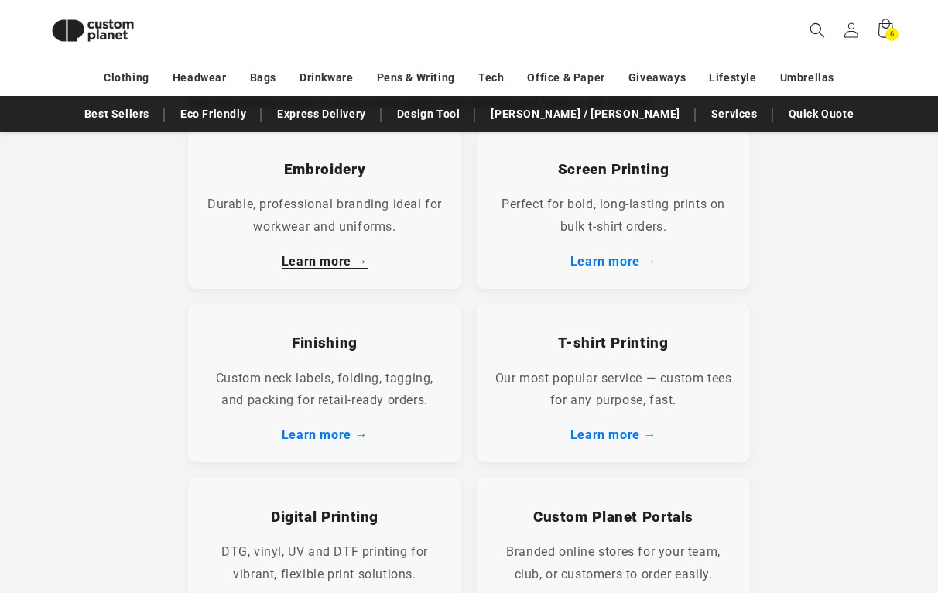
click at [322, 260] on link "Learn more →" at bounding box center [325, 261] width 86 height 15
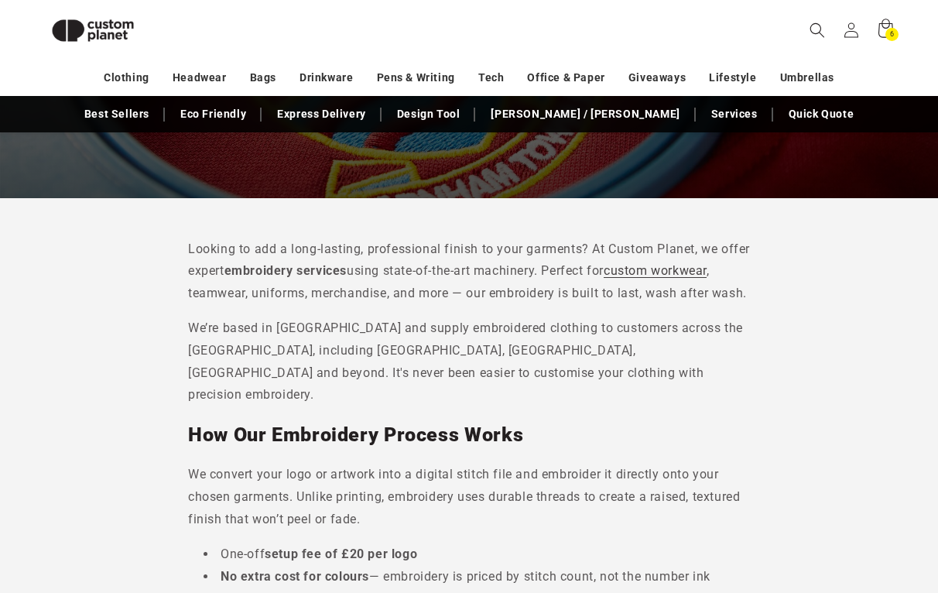
scroll to position [299, 0]
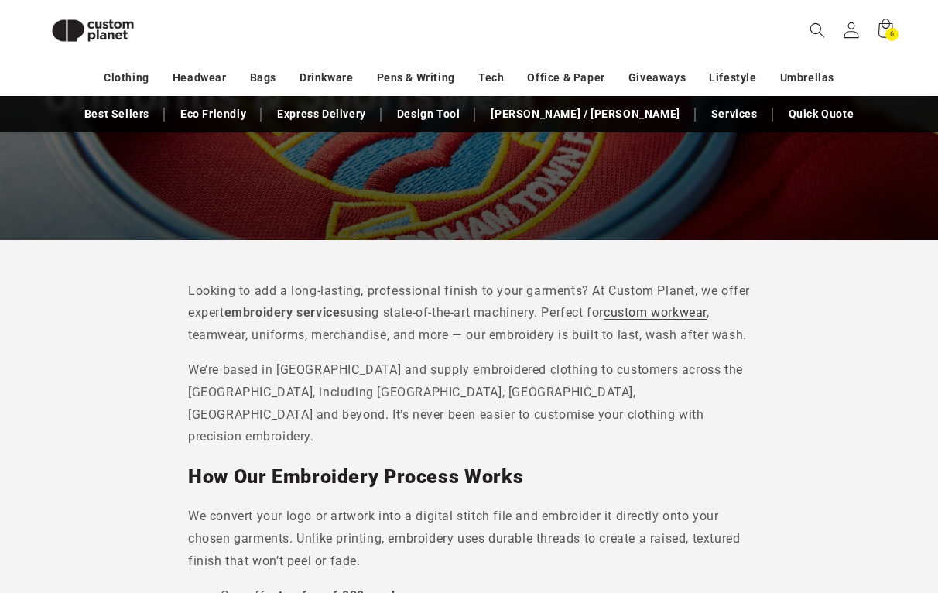
click at [855, 33] on icon at bounding box center [851, 30] width 16 height 16
click at [886, 32] on div "6 6 items" at bounding box center [891, 34] width 13 height 13
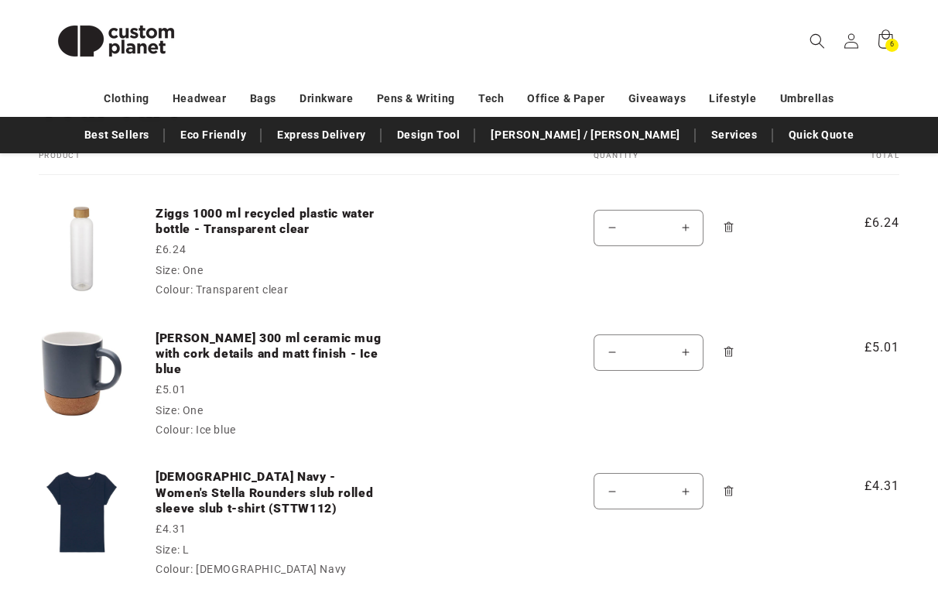
scroll to position [157, 0]
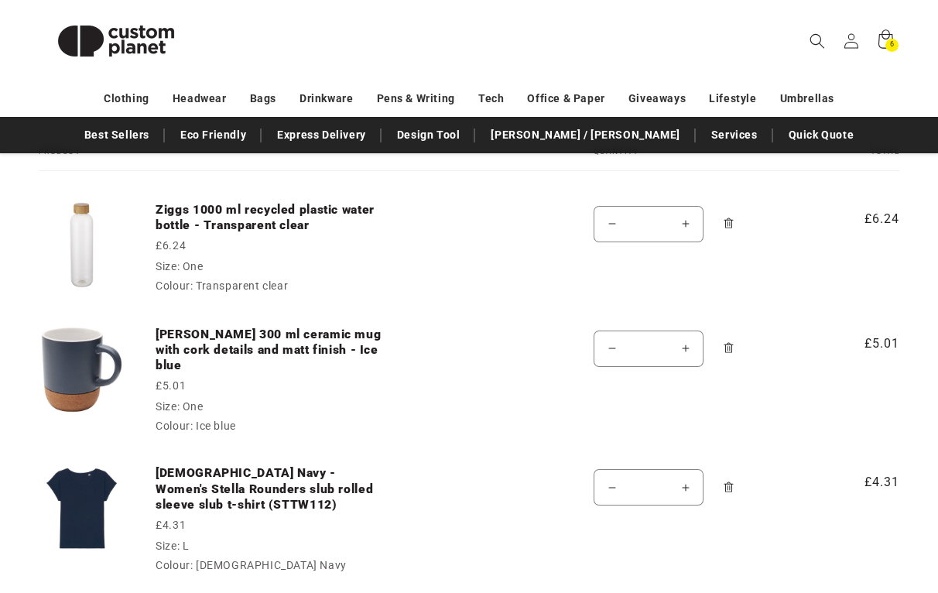
click at [685, 230] on button "Increase quantity for Ziggs 1000 ml recycled plastic water bottle - Transparent…" at bounding box center [685, 224] width 35 height 36
click at [686, 224] on button "Increase quantity for Ziggs 1000 ml recycled plastic water bottle - Transparent…" at bounding box center [685, 224] width 35 height 36
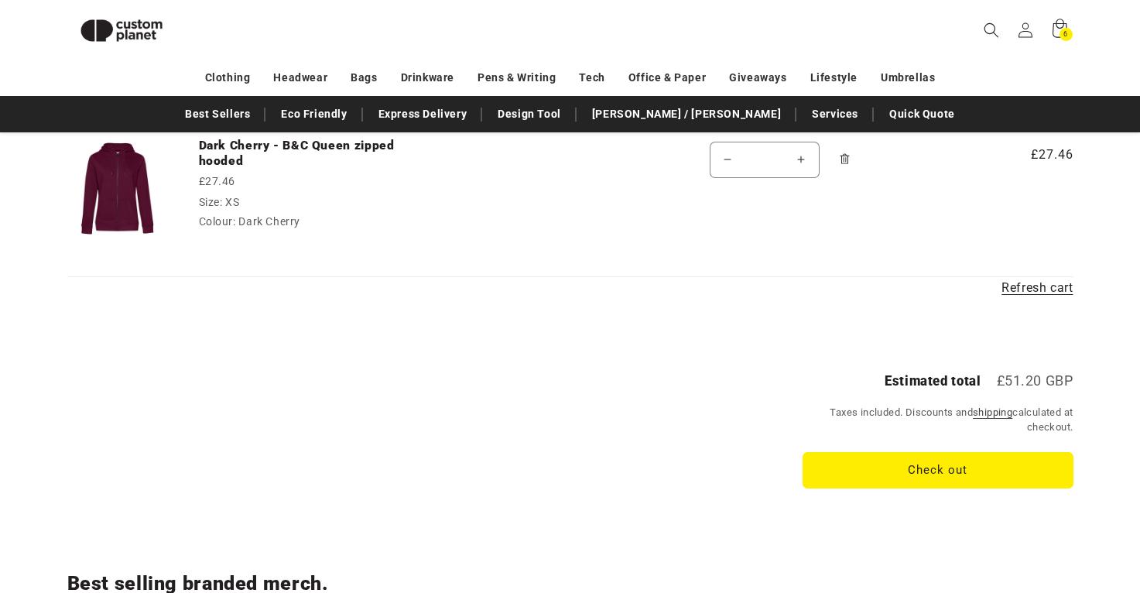
scroll to position [909, 0]
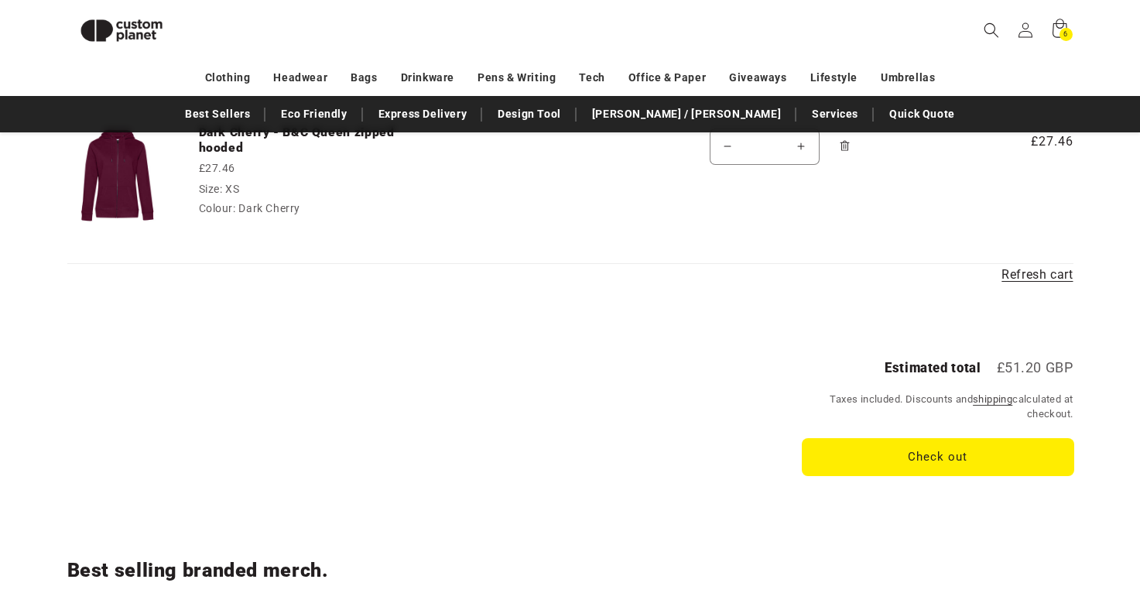
click at [893, 453] on button "Check out" at bounding box center [937, 457] width 271 height 36
